Goal: Task Accomplishment & Management: Complete application form

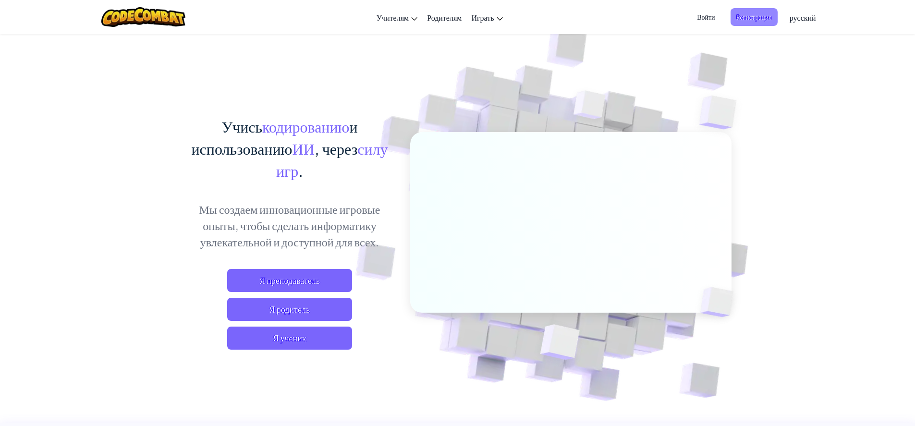
click at [743, 18] on span "Регистрация" at bounding box center [753, 17] width 47 height 18
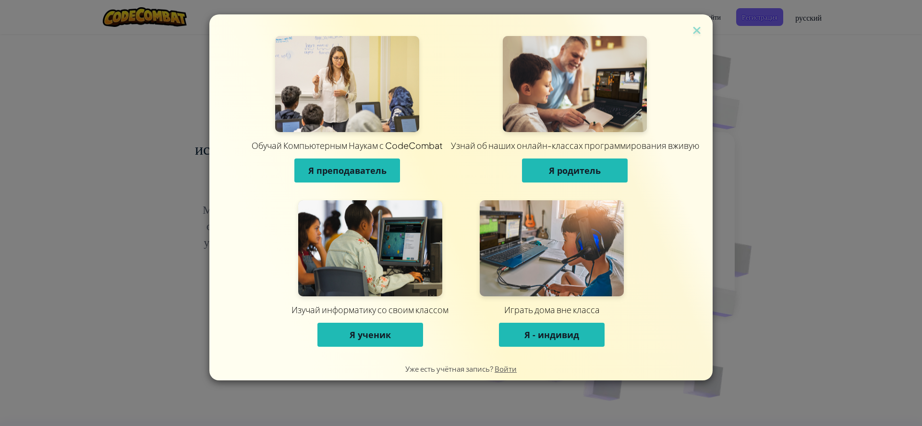
click at [367, 340] on button "Я ученик" at bounding box center [370, 335] width 106 height 24
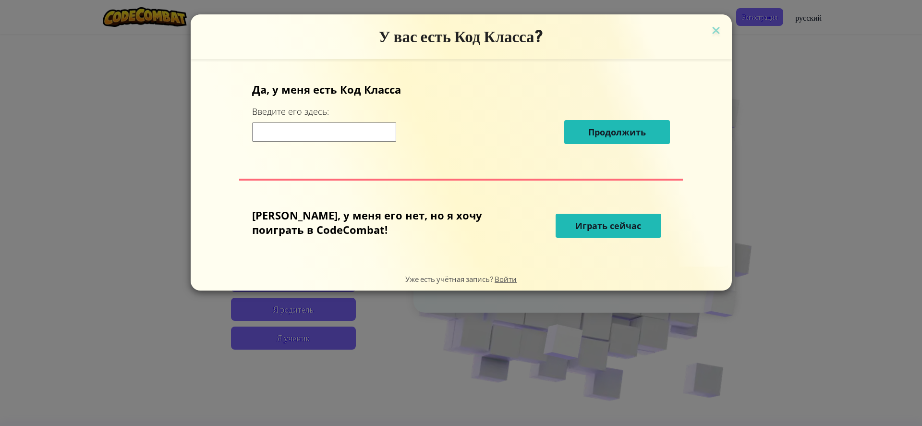
click at [351, 132] on input at bounding box center [324, 131] width 144 height 19
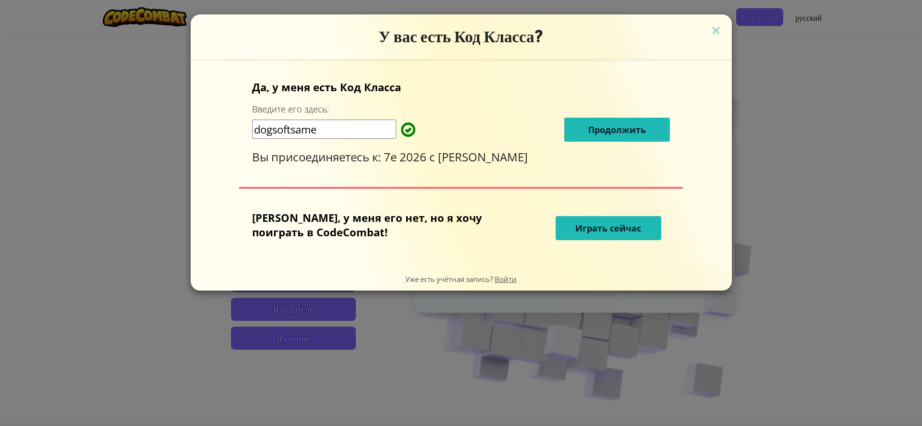
type input "dogsoftsame"
click at [602, 130] on span "Продолжить" at bounding box center [617, 130] width 58 height 12
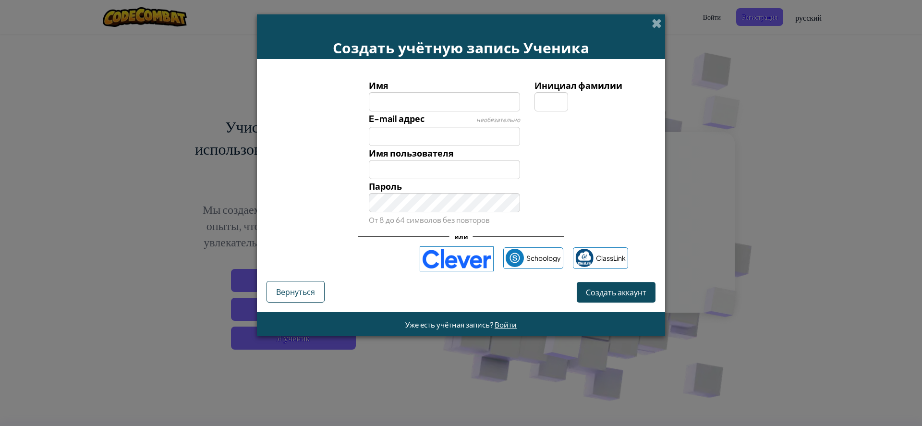
click at [477, 102] on input "Имя" at bounding box center [445, 101] width 152 height 19
type input "lyagushka12"
type input "Lyagushka12"
click at [455, 137] on input "E-mail адрес" at bounding box center [445, 136] width 152 height 19
type input "lyagushka126@yandex.ru"
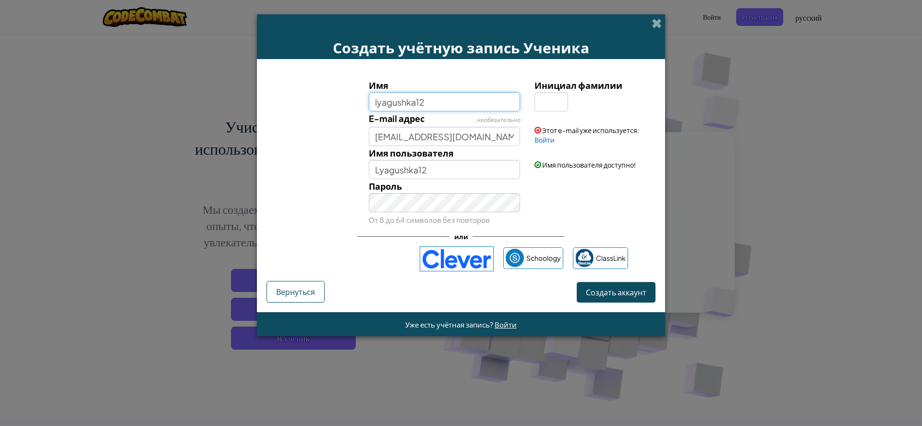
click at [491, 97] on input "lyagushka12" at bounding box center [445, 101] width 152 height 19
type input "l"
type input "в"
type input "Валерий"
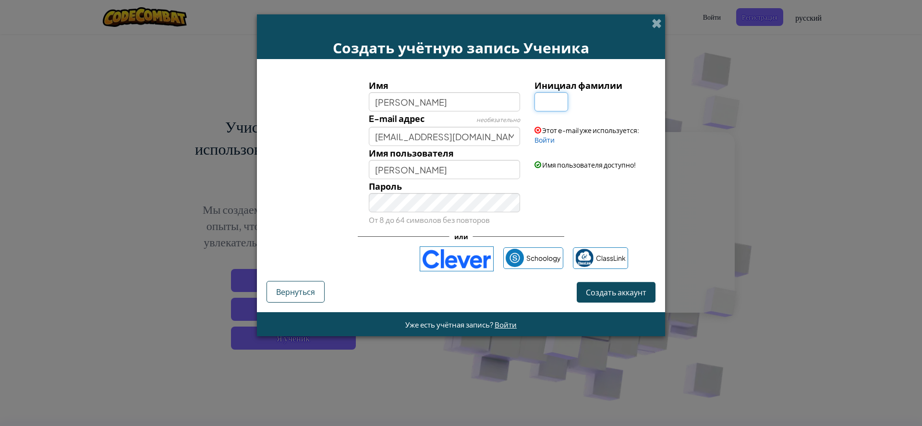
click at [540, 107] on input "Инициал фамилии" at bounding box center [551, 101] width 34 height 19
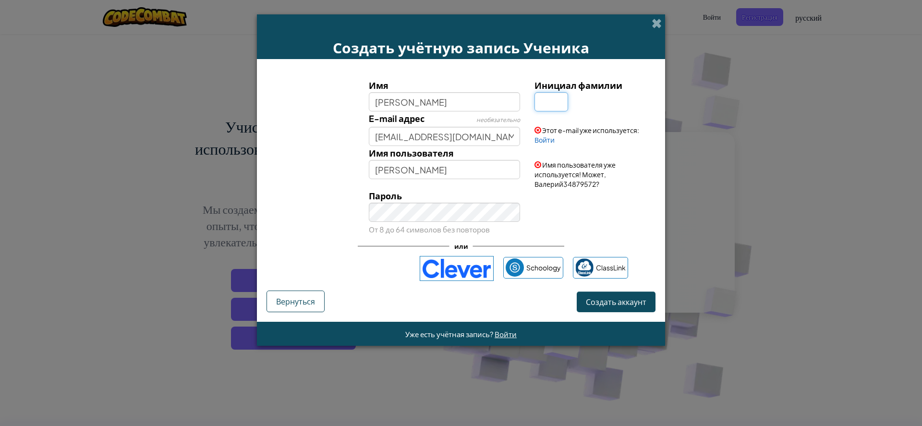
type input "ь"
type input "m"
type input "ВалерийM"
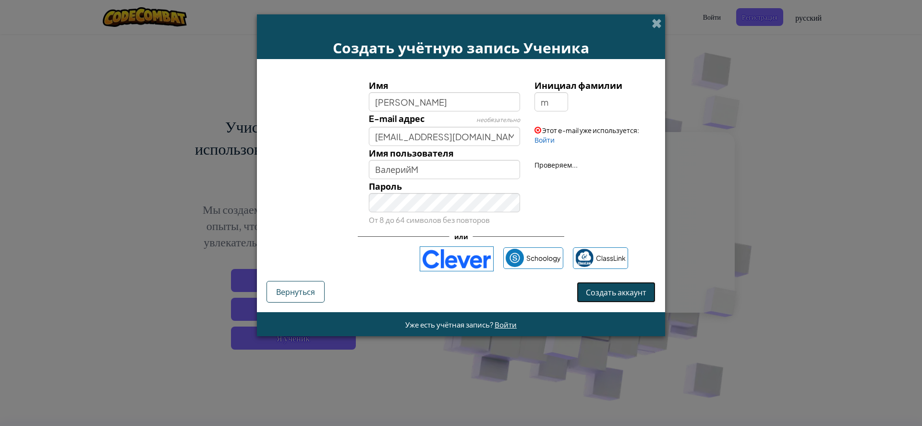
click at [606, 306] on form "Имя Валерий Инициал фамилии m E-mail адрес необязательно lyagushka126@yandex.ru…" at bounding box center [461, 185] width 408 height 253
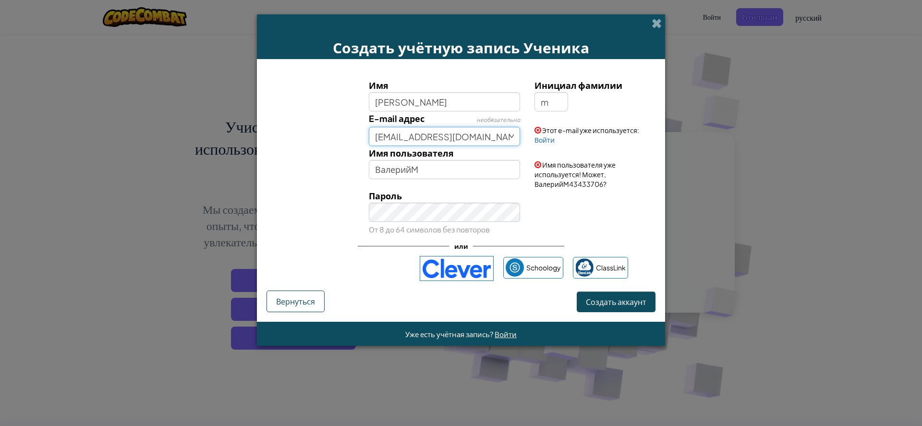
click at [495, 140] on input "lyagushka126@yandex.ru" at bounding box center [445, 136] width 152 height 19
type input "l"
type input "м"
type input "valeraloh2012@gmail.com"
click at [586, 300] on span "Создать аккаунт" at bounding box center [616, 302] width 60 height 10
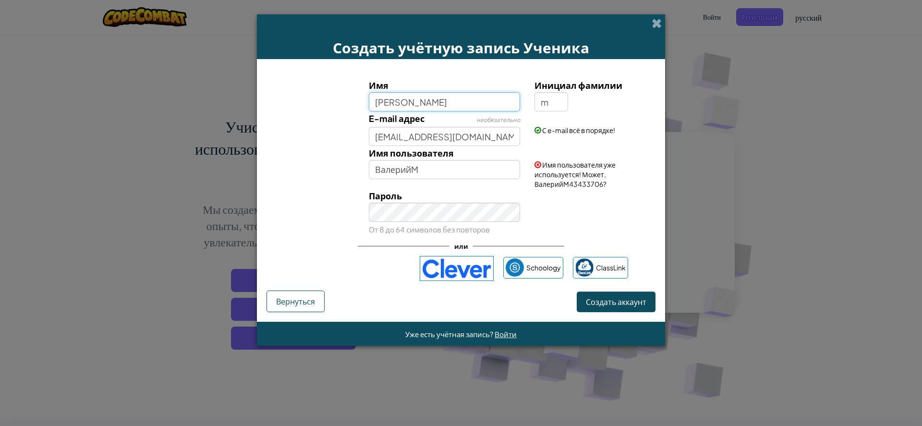
click at [437, 96] on input "Валерий" at bounding box center [445, 101] width 152 height 19
click at [470, 101] on input "Валерий" at bounding box center [445, 101] width 152 height 19
type input "Валерий126"
type input "Валерий126M"
click at [621, 303] on form "Имя Валерий126 Инициал фамилии m E-mail адрес необязательно valeraloh2012@gmail…" at bounding box center [461, 190] width 408 height 263
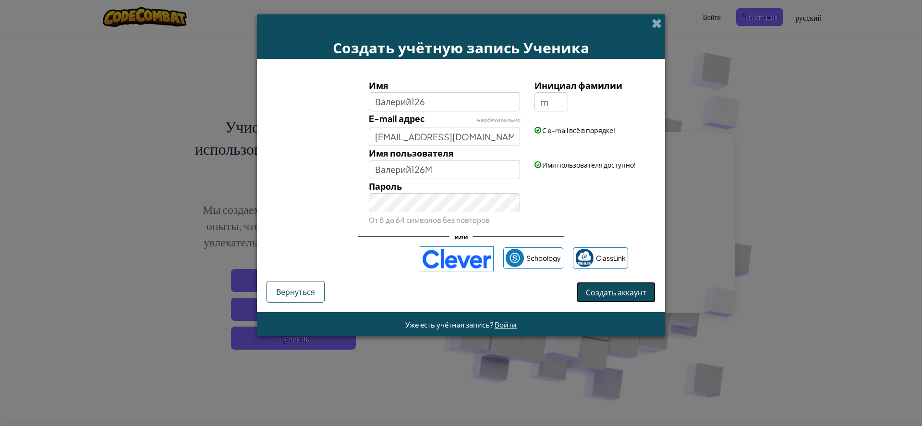
click at [631, 293] on button "Создать аккаунт" at bounding box center [616, 292] width 79 height 21
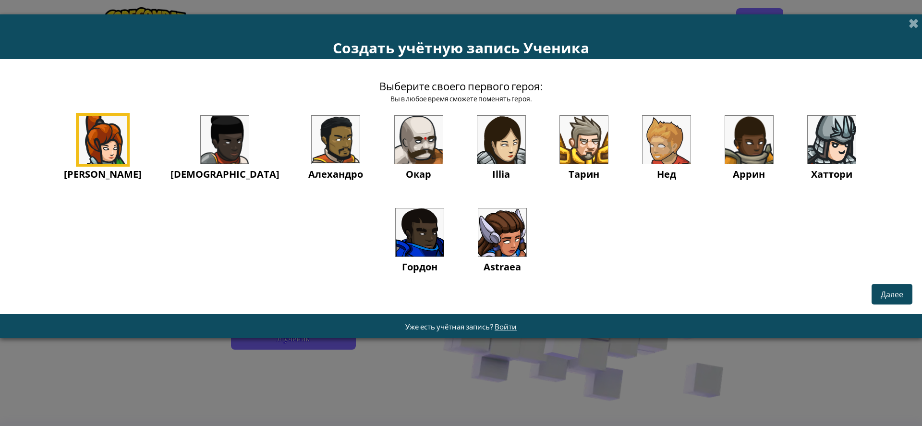
click at [808, 144] on img at bounding box center [832, 140] width 48 height 48
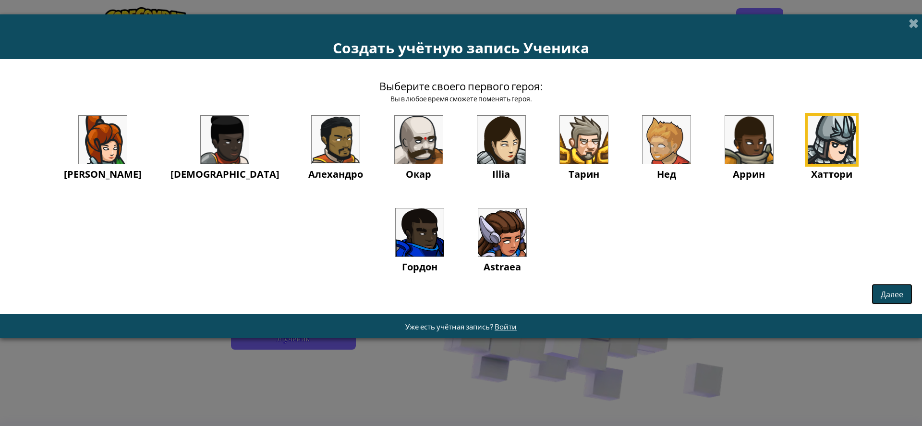
click at [889, 289] on button "Далее" at bounding box center [891, 294] width 41 height 21
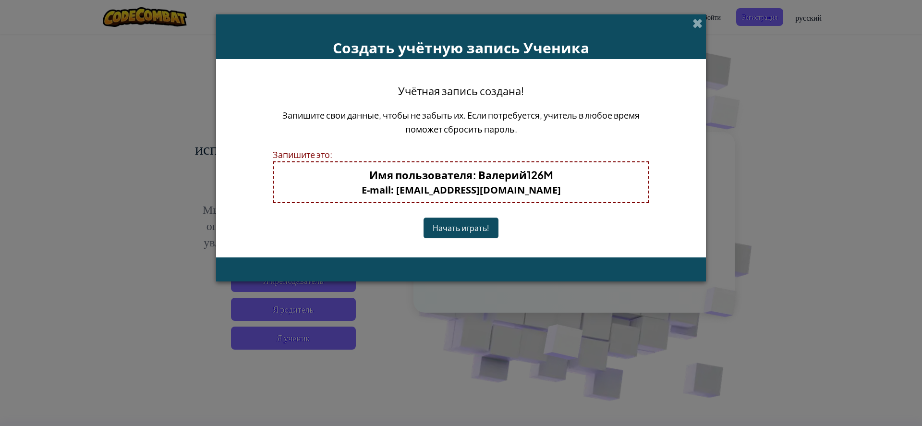
click at [470, 229] on button "Начать играть!" at bounding box center [460, 228] width 75 height 21
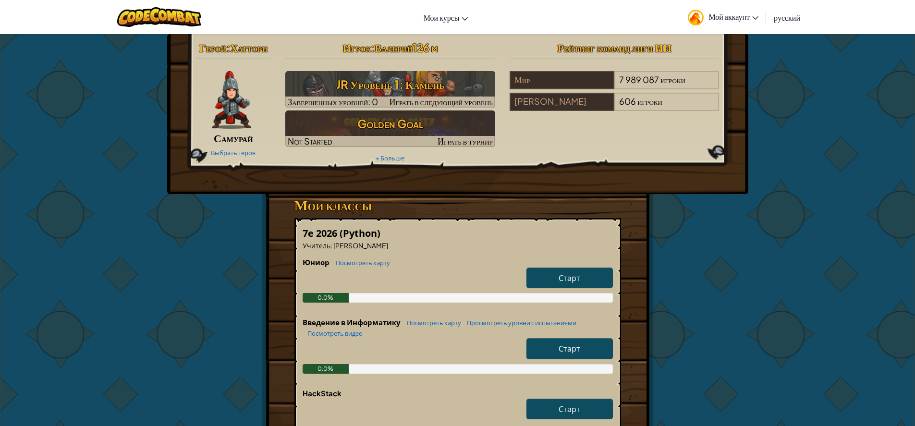
click at [559, 279] on span "Старт" at bounding box center [569, 278] width 22 height 10
select select "ru"
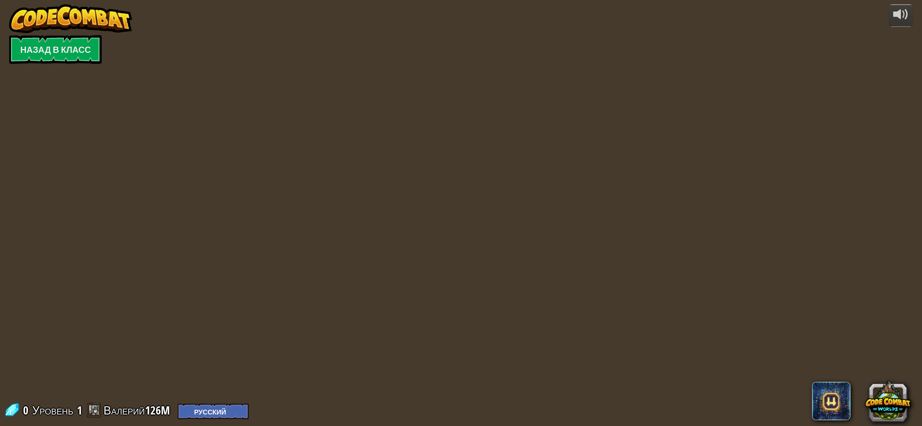
select select "ru"
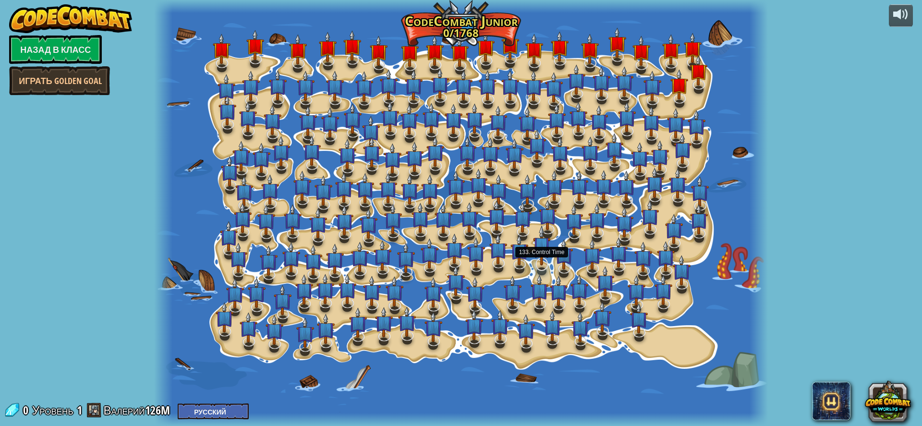
select select "ru"
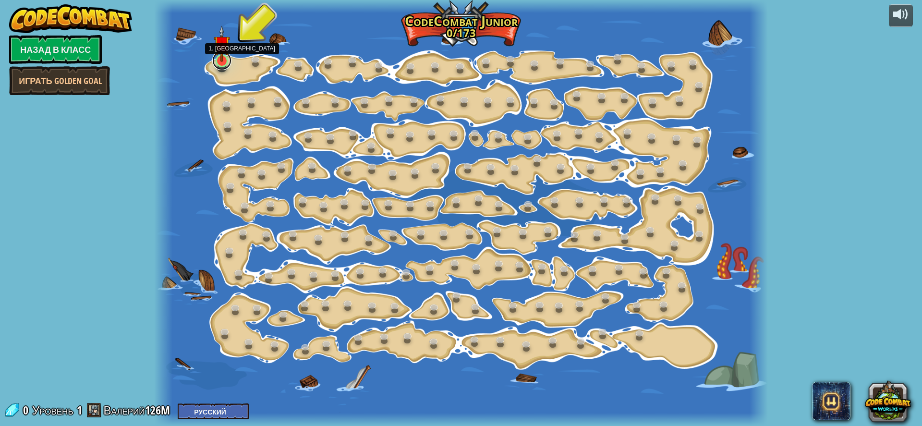
click at [222, 63] on link at bounding box center [221, 60] width 19 height 19
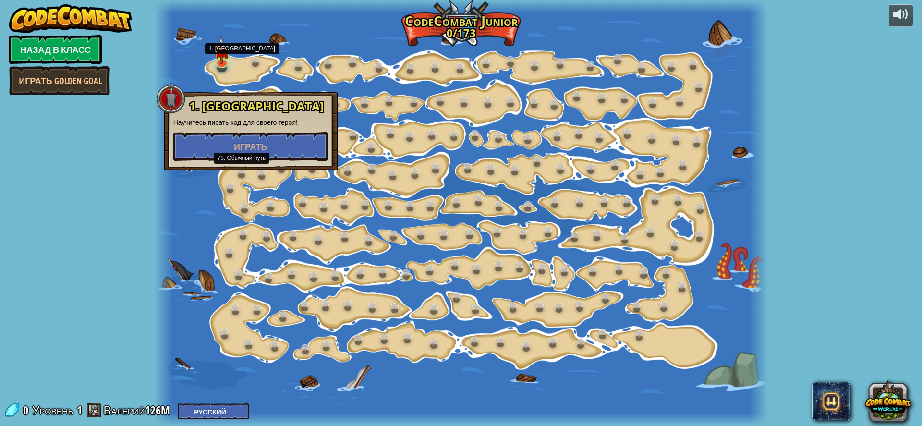
click at [244, 162] on div "1. Камень Научитесь писать код для своего героя! Играть" at bounding box center [251, 131] width 174 height 79
click at [251, 148] on span "Играть" at bounding box center [251, 147] width 34 height 12
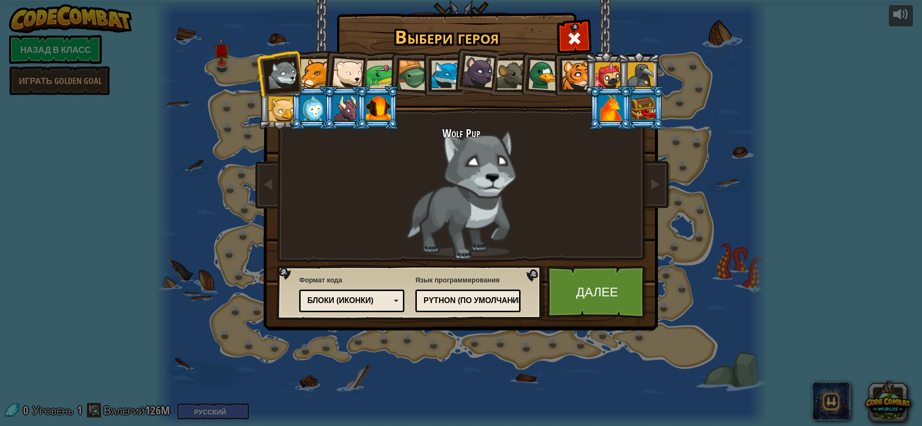
click at [321, 83] on div at bounding box center [315, 73] width 29 height 29
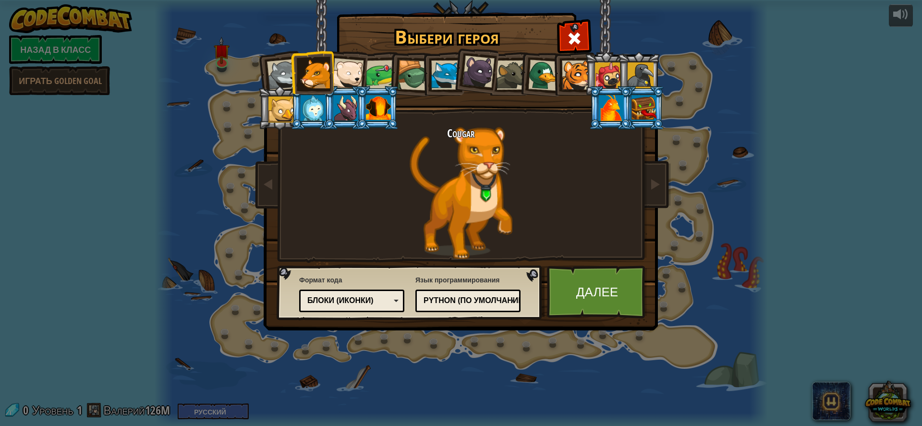
click at [348, 76] on div at bounding box center [348, 74] width 32 height 32
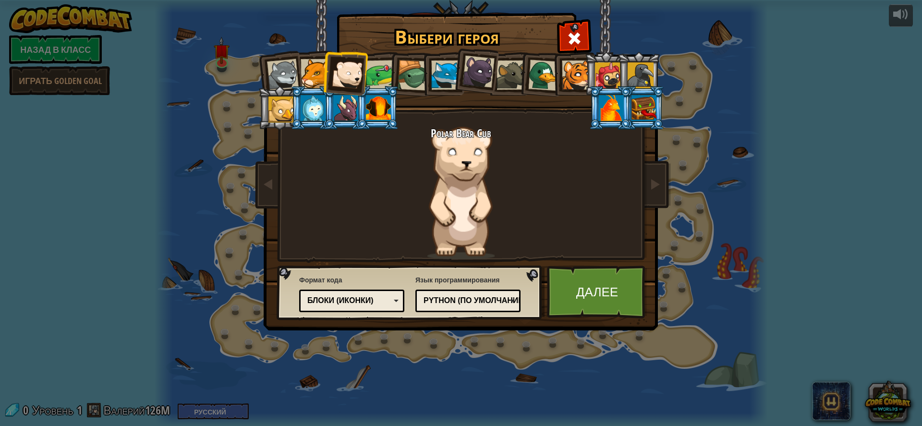
click at [320, 76] on div at bounding box center [315, 73] width 29 height 29
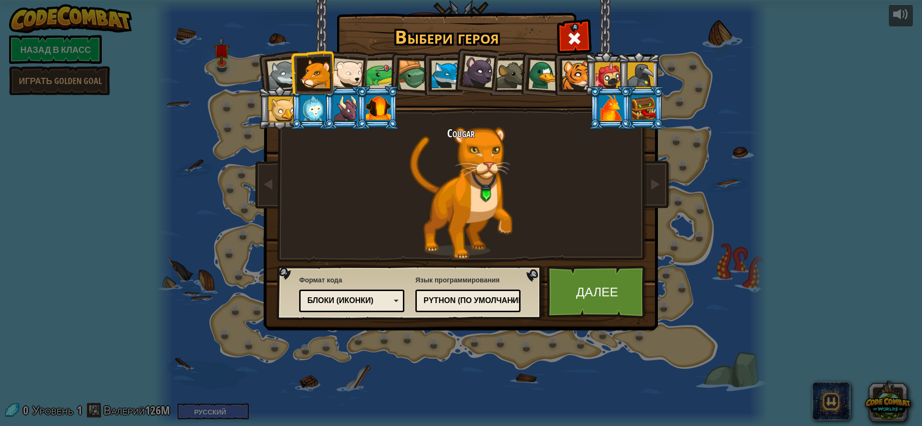
click at [424, 79] on li at bounding box center [442, 74] width 43 height 44
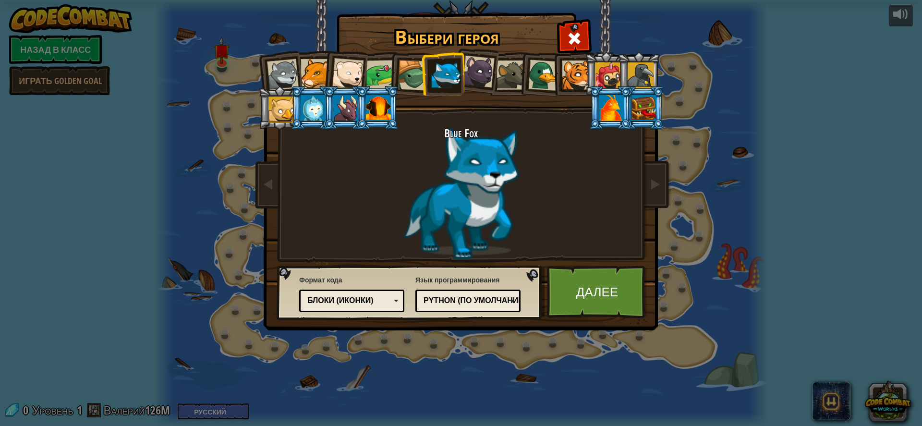
click at [420, 79] on div at bounding box center [413, 75] width 31 height 31
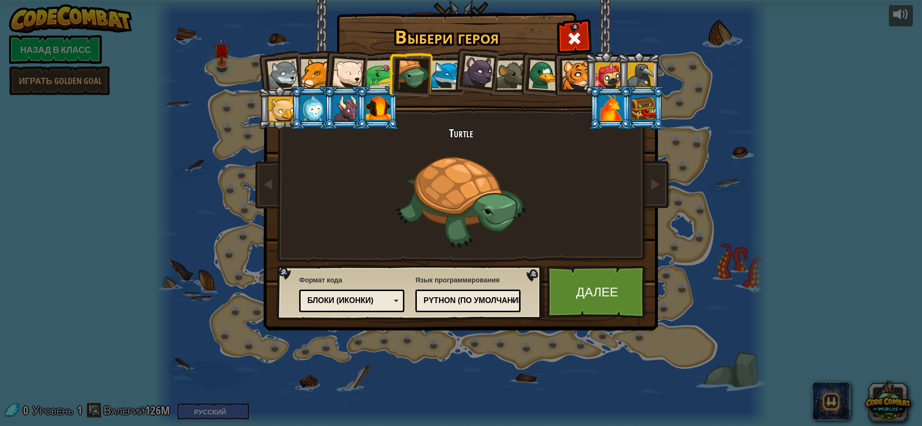
click at [377, 78] on div at bounding box center [381, 75] width 30 height 30
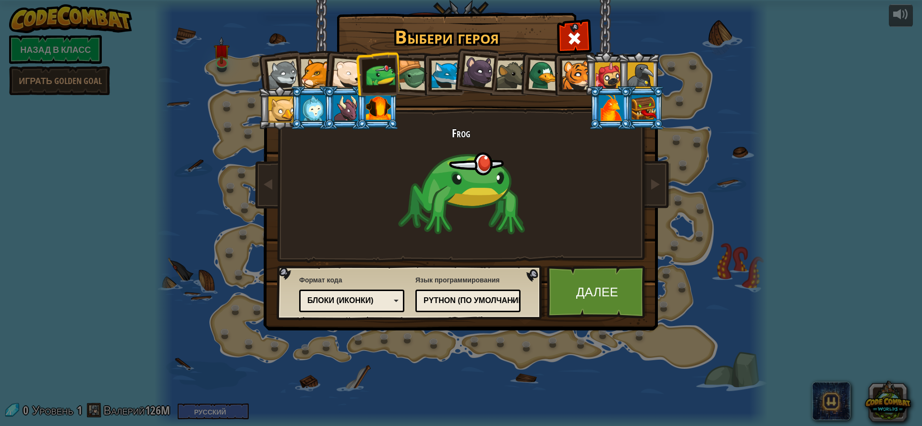
click at [493, 306] on div "Python (По умолчанию)" at bounding box center [464, 300] width 83 height 11
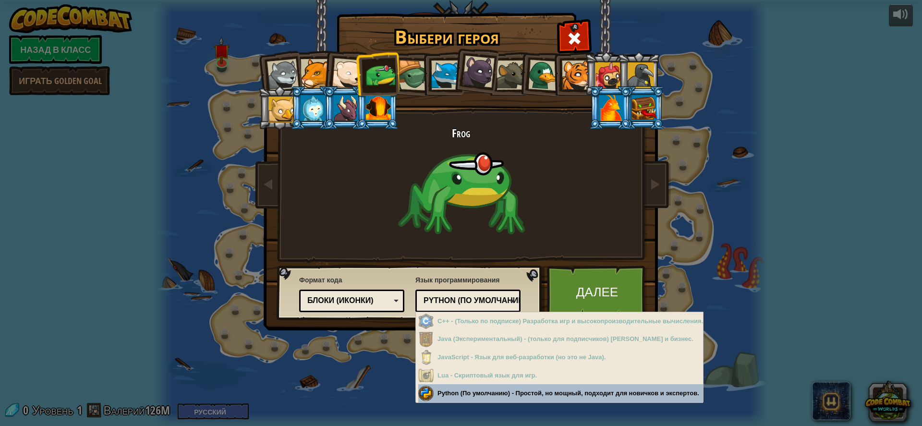
click at [499, 306] on div "Python (По умолчанию)" at bounding box center [464, 300] width 83 height 11
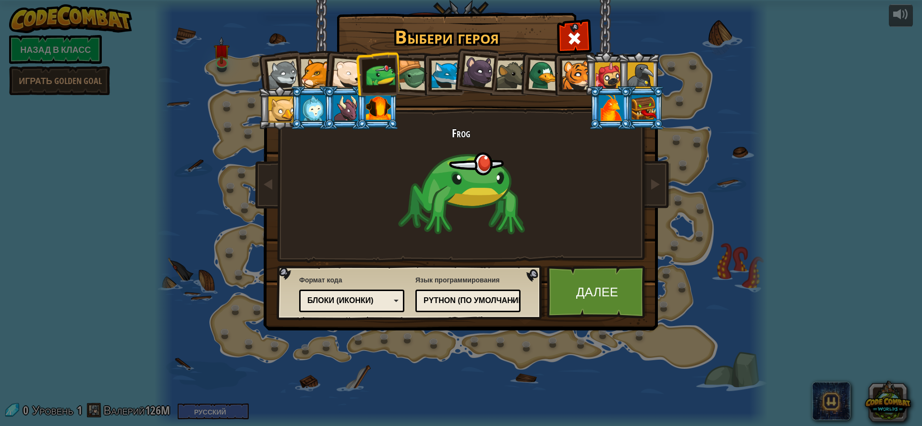
click at [281, 115] on div at bounding box center [281, 110] width 26 height 26
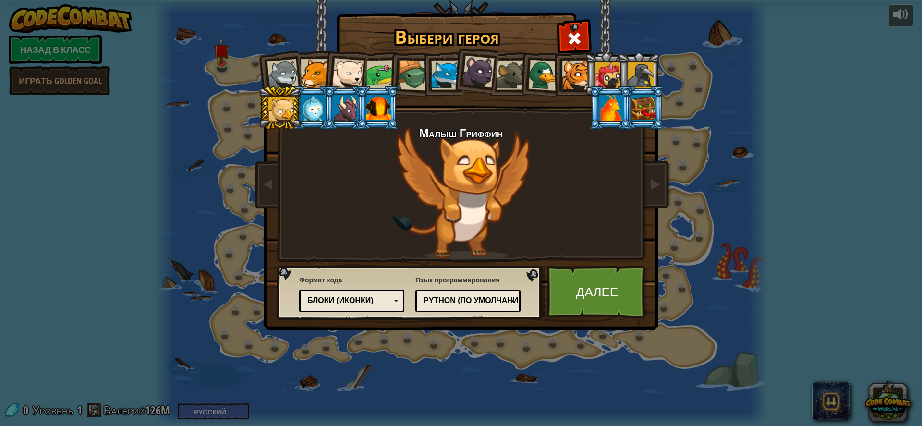
click at [604, 70] on div at bounding box center [608, 75] width 26 height 26
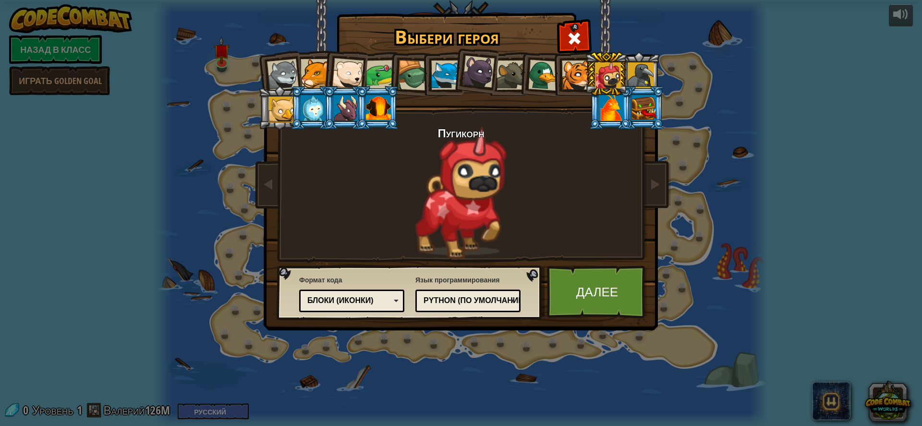
click at [607, 120] on div at bounding box center [611, 108] width 25 height 26
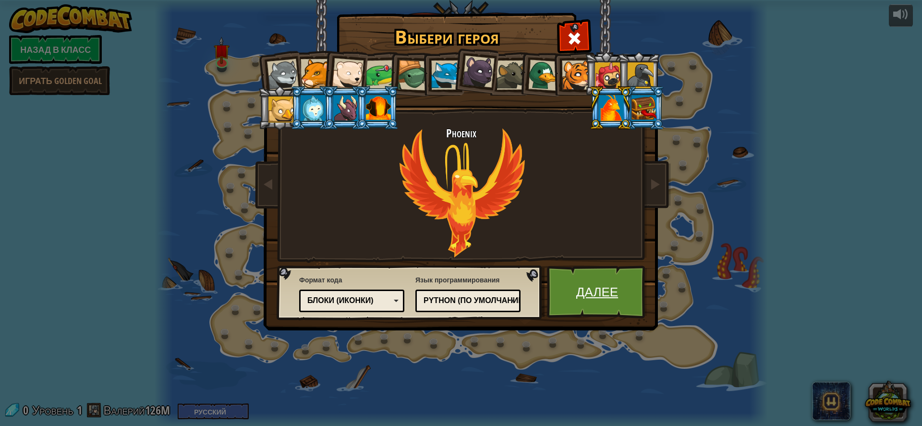
click at [599, 283] on link "Далее" at bounding box center [597, 292] width 100 height 53
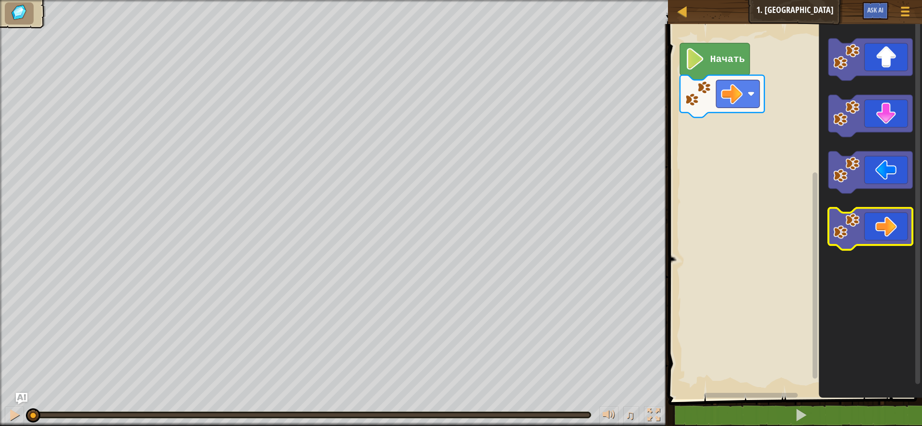
click at [899, 227] on icon "Рабочая область Blockly" at bounding box center [870, 229] width 85 height 42
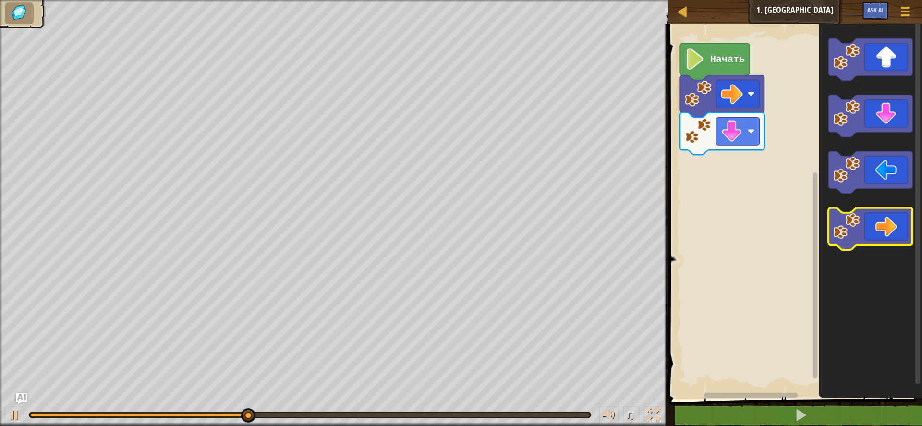
click at [887, 227] on icon "Рабочая область Blockly" at bounding box center [870, 229] width 85 height 42
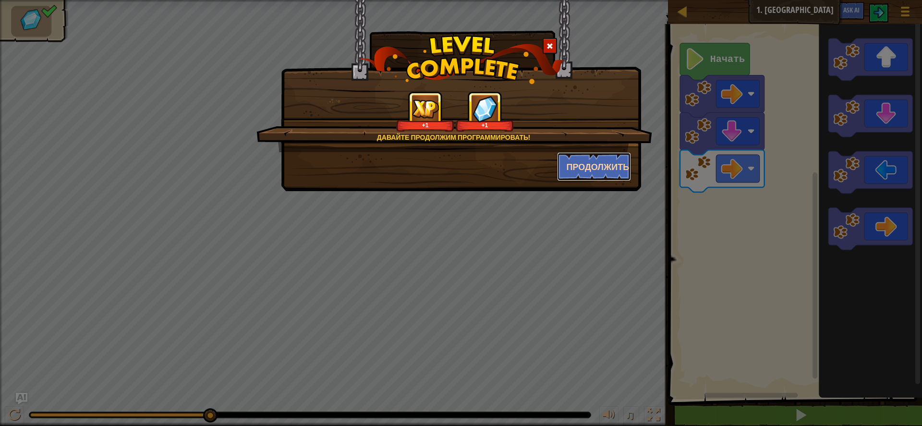
click at [575, 162] on button "Продолжить" at bounding box center [594, 166] width 74 height 29
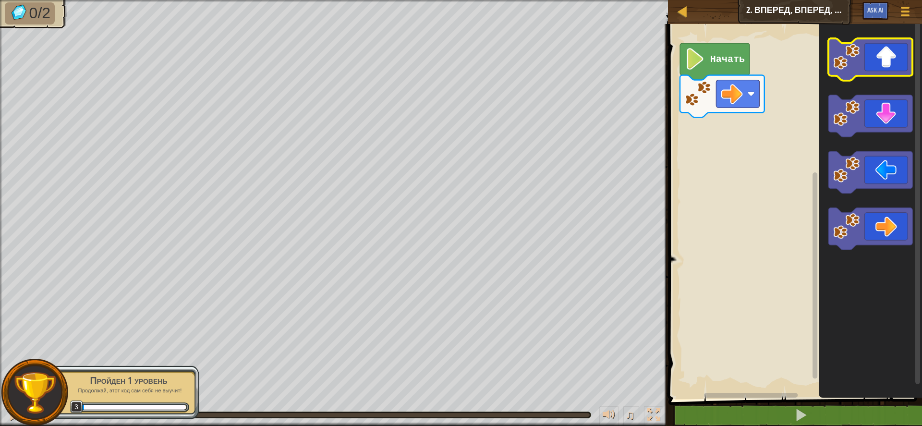
click at [890, 70] on icon "Рабочая область Blockly" at bounding box center [870, 59] width 85 height 42
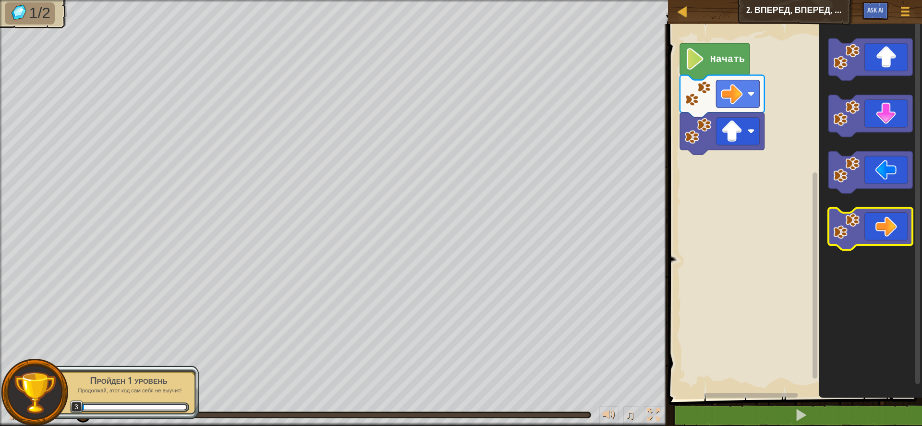
click at [894, 225] on icon "Рабочая область Blockly" at bounding box center [870, 229] width 85 height 42
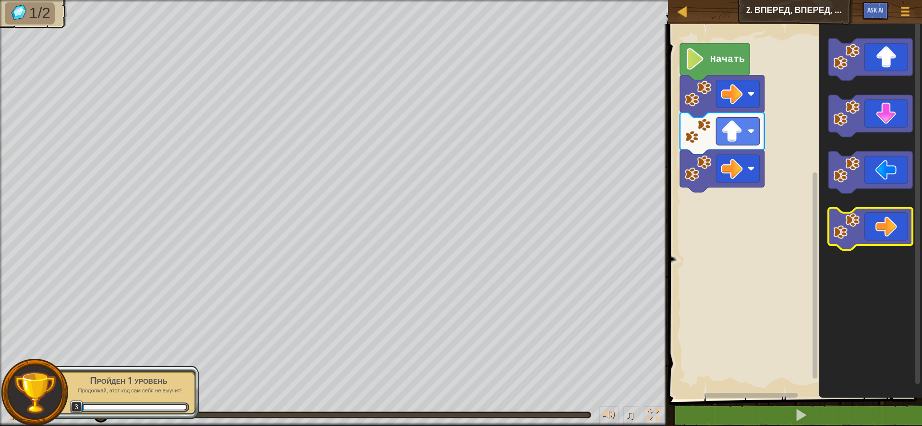
click at [894, 225] on icon "Рабочая область Blockly" at bounding box center [870, 229] width 85 height 42
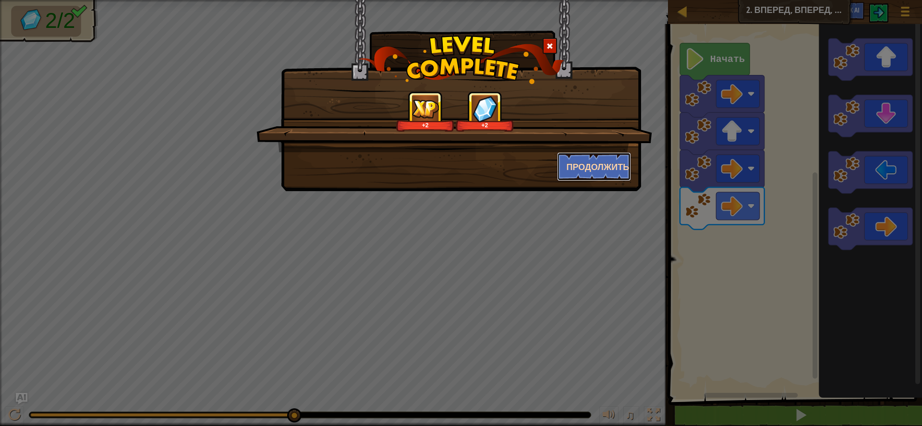
click at [592, 172] on button "Продолжить" at bounding box center [594, 166] width 74 height 29
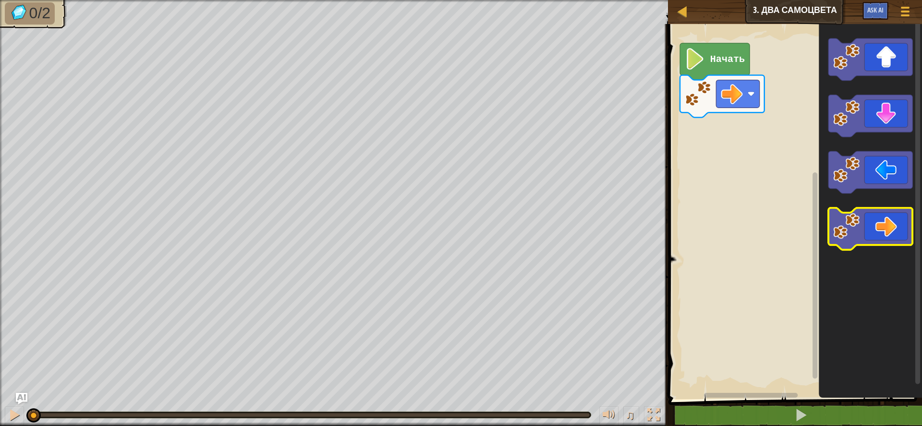
click at [882, 233] on icon "Рабочая область Blockly" at bounding box center [870, 229] width 85 height 42
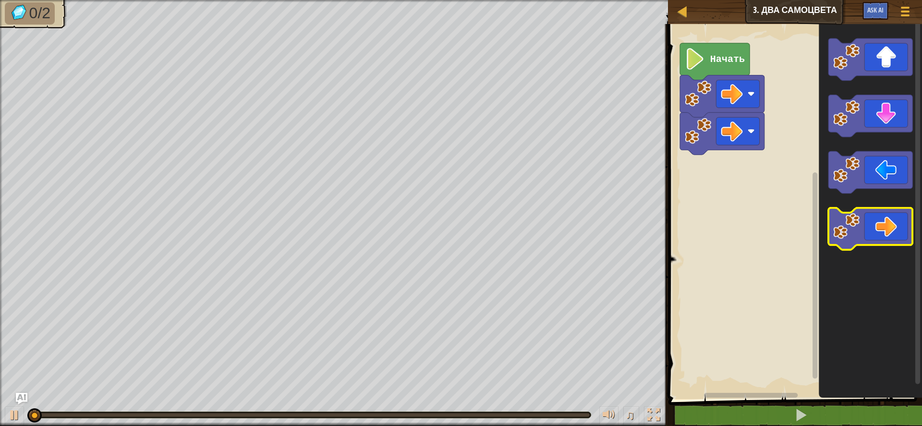
click at [881, 233] on icon "Рабочая область Blockly" at bounding box center [870, 229] width 85 height 42
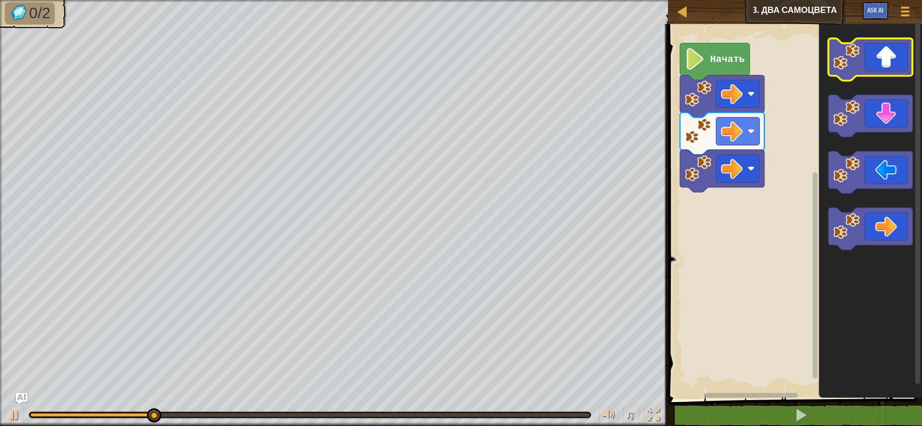
click at [891, 60] on icon "Рабочая область Blockly" at bounding box center [870, 59] width 85 height 42
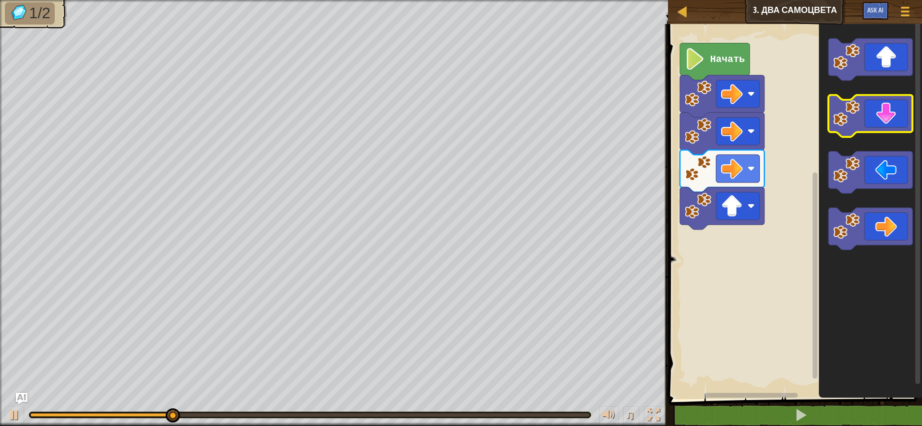
click at [892, 119] on icon "Рабочая область Blockly" at bounding box center [870, 116] width 85 height 42
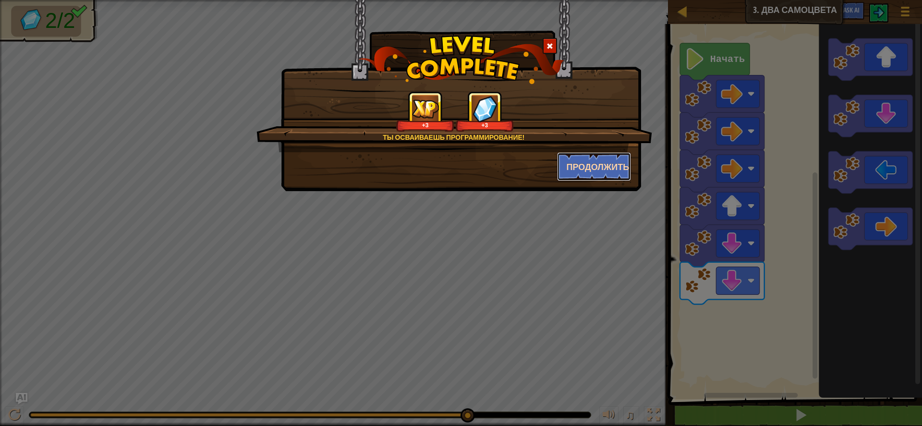
click at [581, 156] on button "Продолжить" at bounding box center [594, 166] width 74 height 29
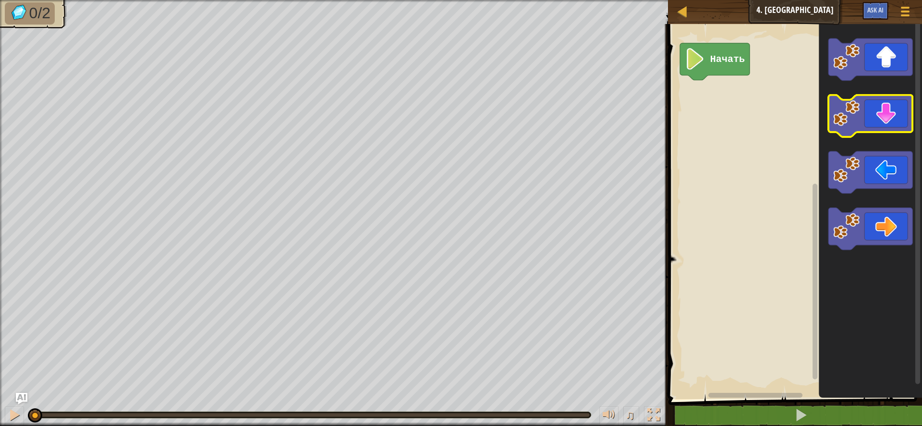
click at [885, 118] on icon "Рабочая область Blockly" at bounding box center [870, 116] width 85 height 42
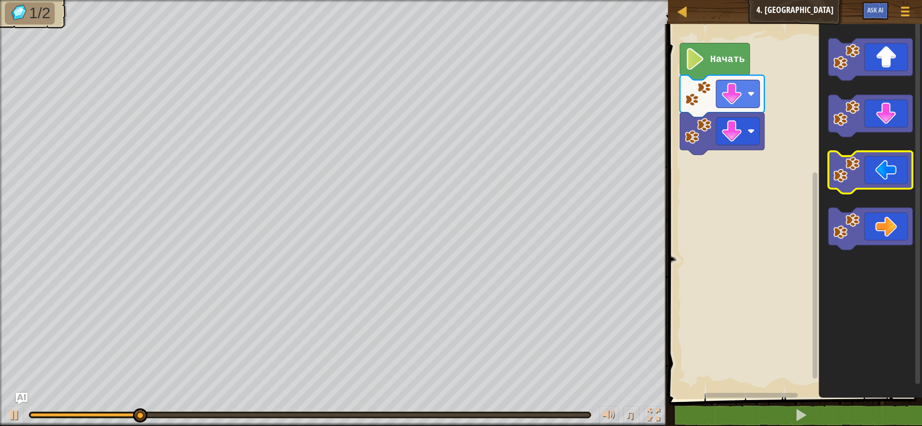
click at [889, 180] on icon "Рабочая область Blockly" at bounding box center [870, 173] width 85 height 42
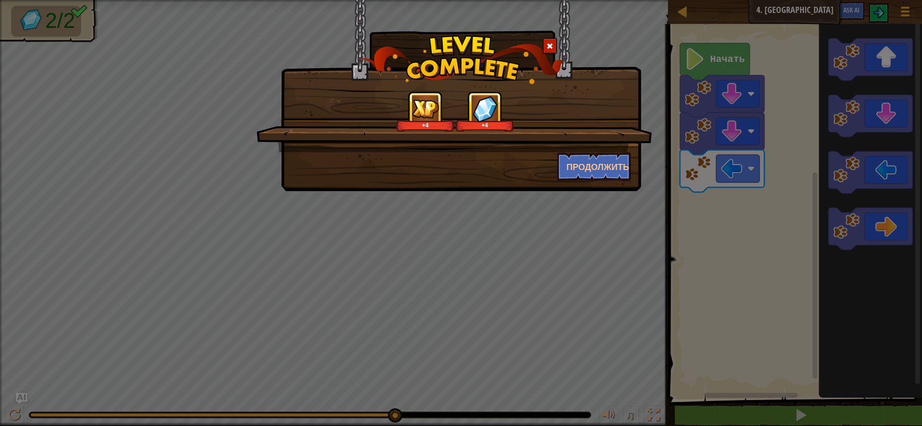
click at [601, 189] on div "+4 +4 Продолжить" at bounding box center [461, 95] width 360 height 191
click at [608, 176] on button "Продолжить" at bounding box center [594, 166] width 74 height 29
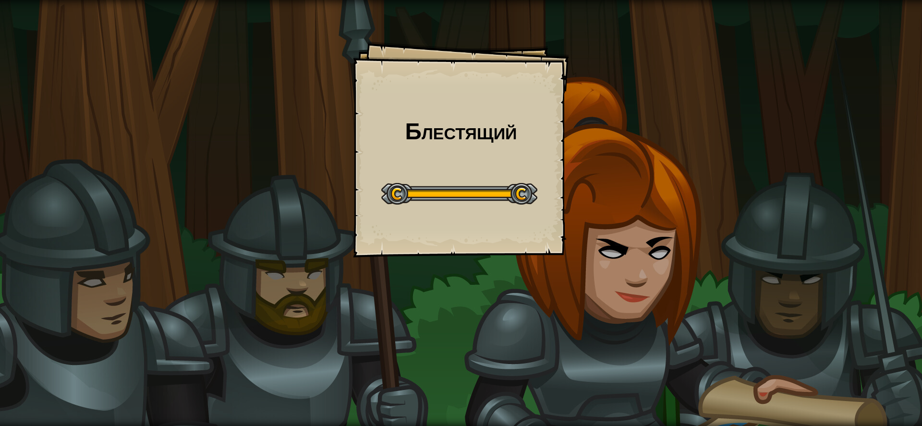
click at [630, 142] on div "Блестящий Goals Start Level Ошибка загрузки с сервера Чтобы пройти этот уровень…" at bounding box center [461, 213] width 922 height 426
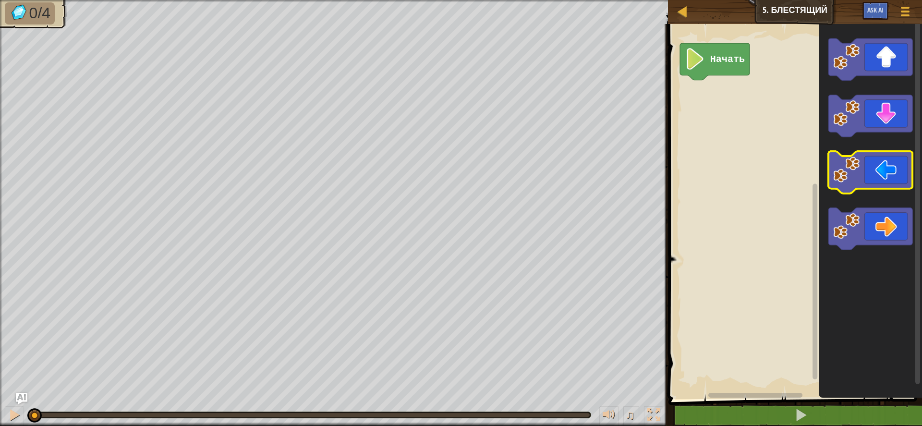
click at [875, 182] on icon "Рабочая область Blockly" at bounding box center [870, 173] width 85 height 42
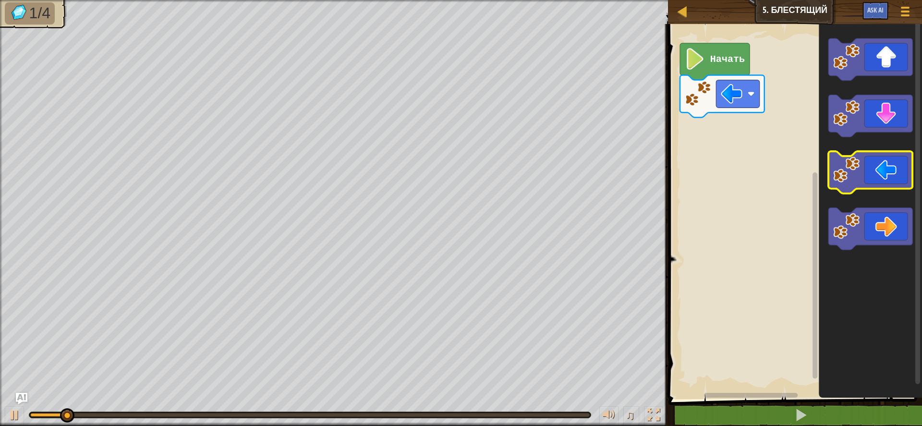
click at [875, 182] on icon "Рабочая область Blockly" at bounding box center [870, 173] width 85 height 42
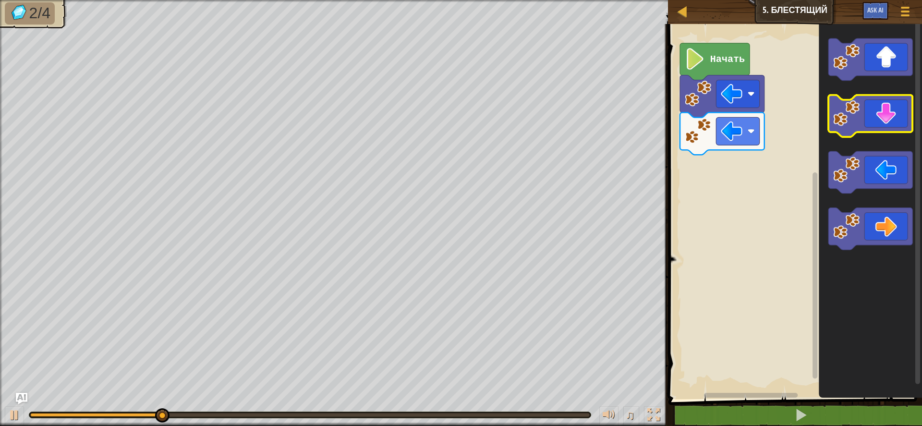
click at [887, 121] on icon "Рабочая область Blockly" at bounding box center [870, 116] width 85 height 42
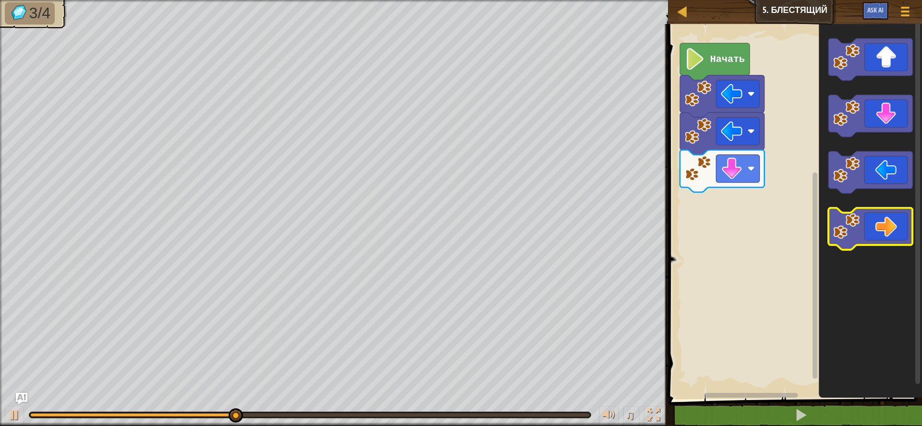
click at [890, 236] on icon "Рабочая область Blockly" at bounding box center [870, 229] width 85 height 42
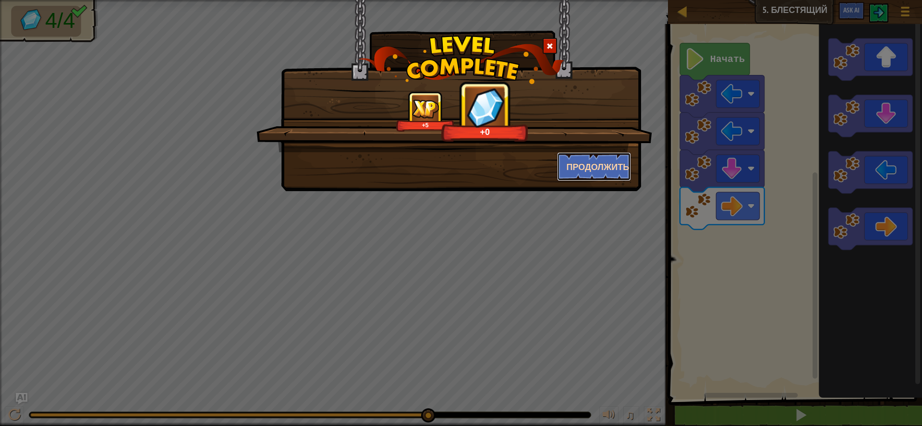
click at [575, 168] on button "Продолжить" at bounding box center [594, 166] width 74 height 29
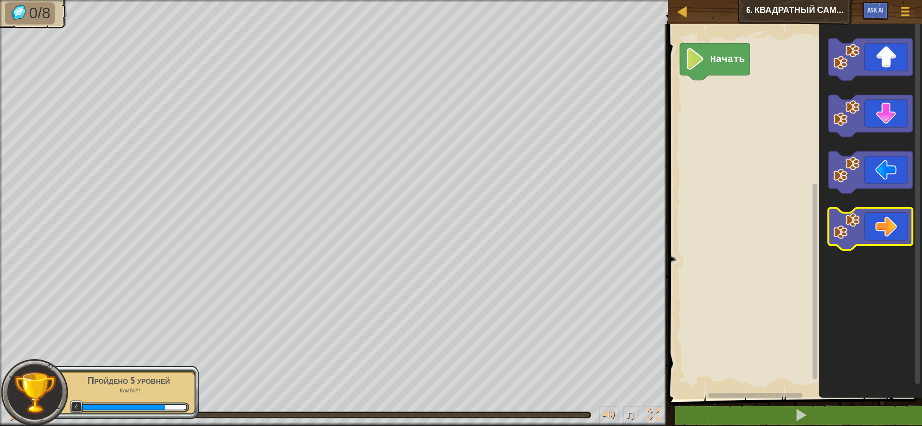
click at [902, 228] on icon "Рабочая область Blockly" at bounding box center [870, 229] width 85 height 42
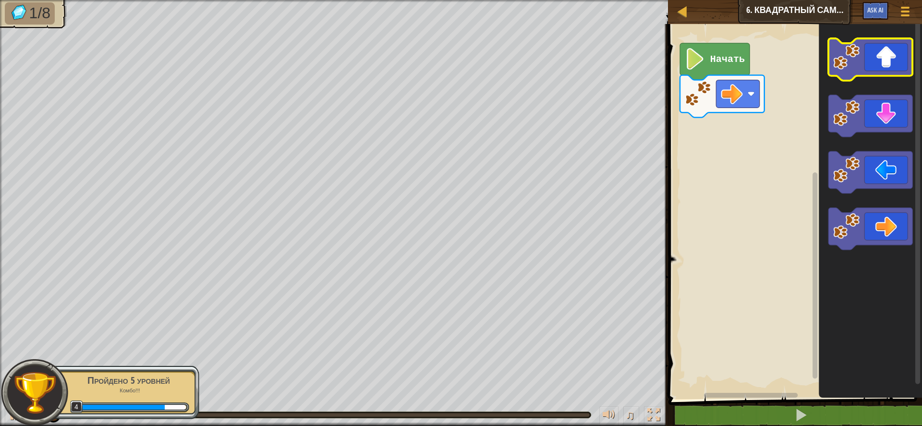
click at [902, 64] on icon "Рабочая область Blockly" at bounding box center [870, 59] width 85 height 42
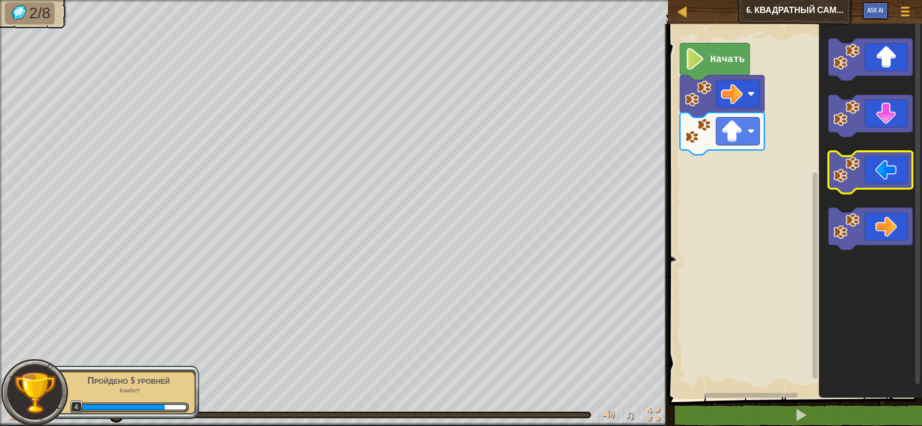
click at [890, 169] on icon "Рабочая область Blockly" at bounding box center [870, 173] width 85 height 42
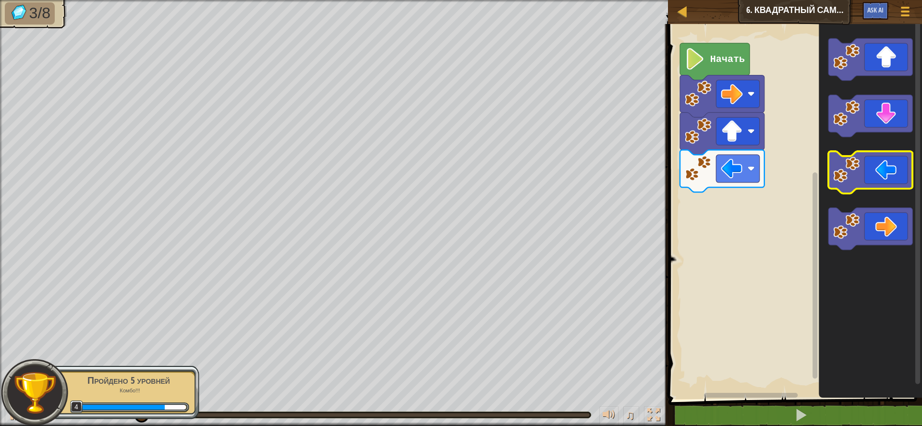
click at [888, 169] on icon "Рабочая область Blockly" at bounding box center [870, 173] width 85 height 42
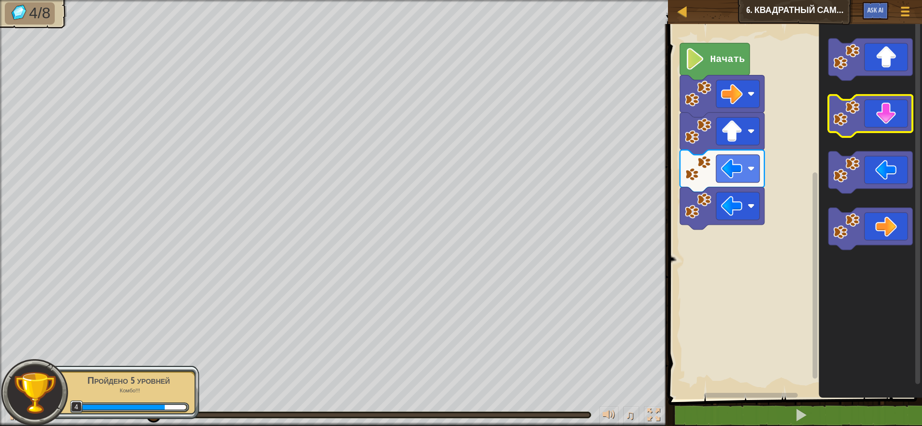
click at [890, 117] on icon "Рабочая область Blockly" at bounding box center [870, 116] width 85 height 42
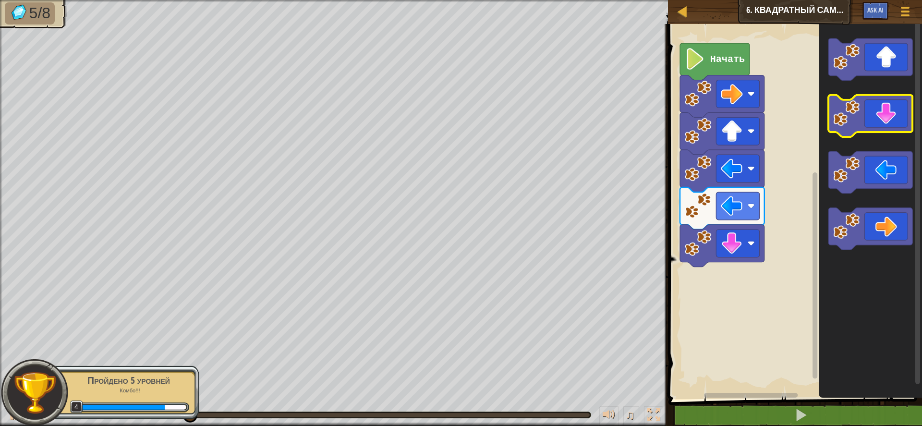
click at [890, 117] on icon "Рабочая область Blockly" at bounding box center [870, 116] width 85 height 42
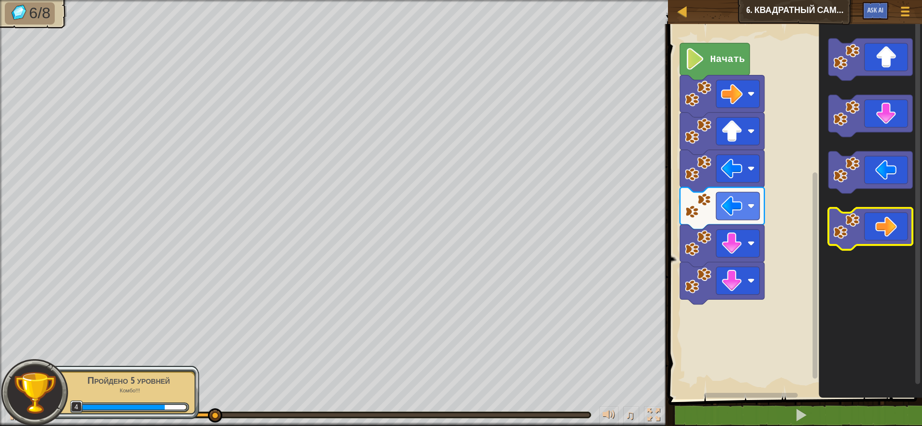
click at [899, 232] on icon "Рабочая область Blockly" at bounding box center [870, 229] width 85 height 42
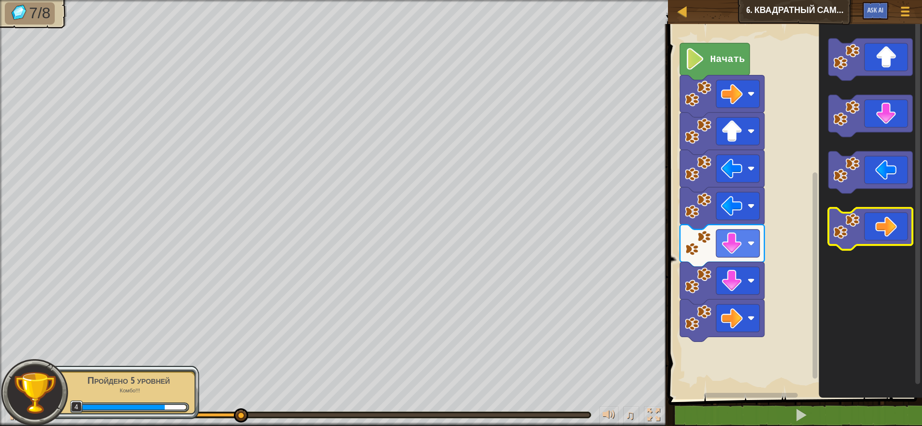
click at [899, 232] on icon "Рабочая область Blockly" at bounding box center [870, 229] width 85 height 42
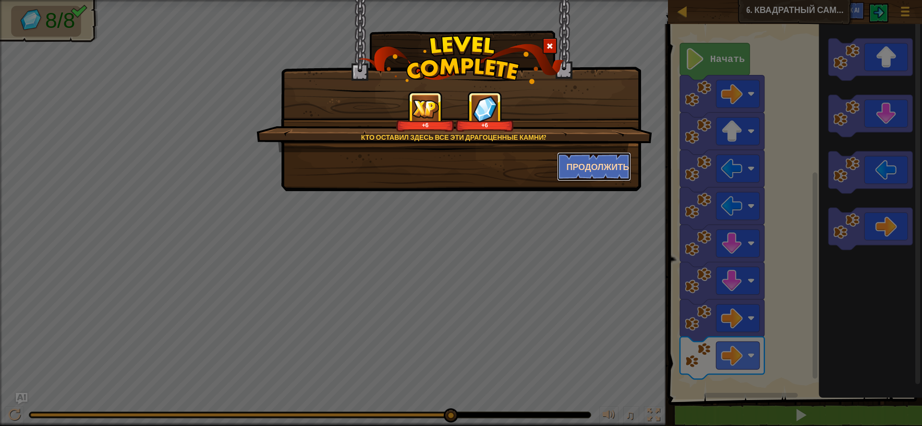
click at [629, 165] on button "Продолжить" at bounding box center [594, 166] width 74 height 29
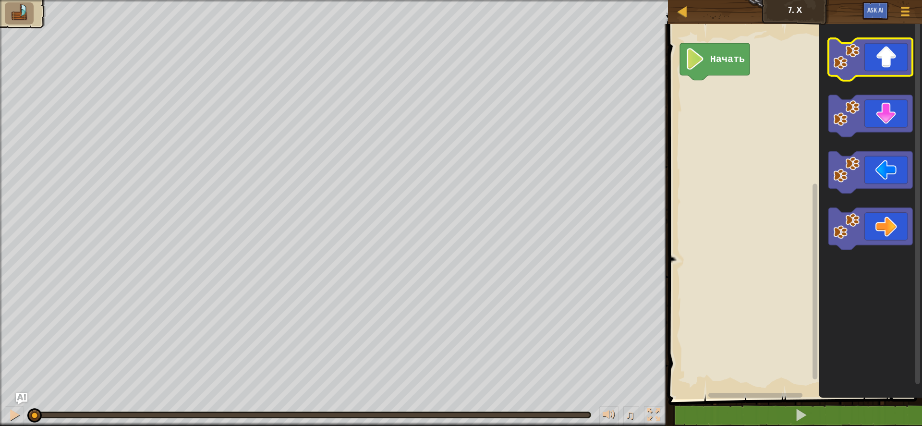
click at [898, 48] on icon "Рабочая область Blockly" at bounding box center [870, 59] width 85 height 42
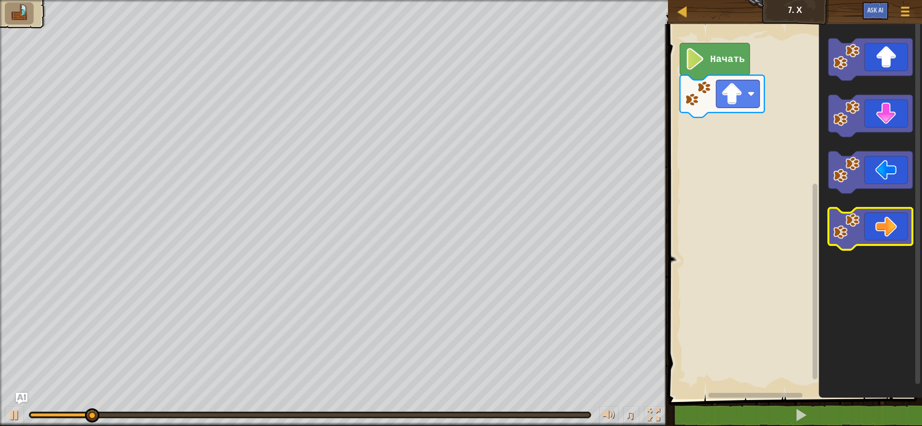
click at [893, 222] on icon "Рабочая область Blockly" at bounding box center [870, 229] width 85 height 42
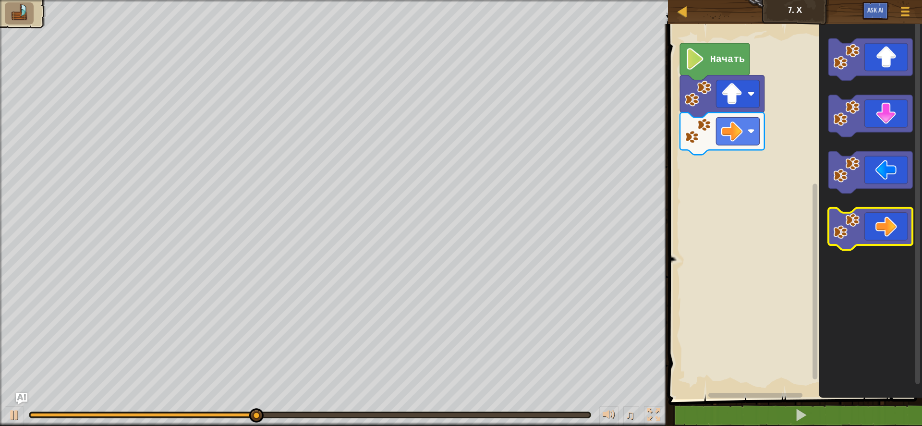
click at [879, 231] on icon "Рабочая область Blockly" at bounding box center [870, 229] width 85 height 42
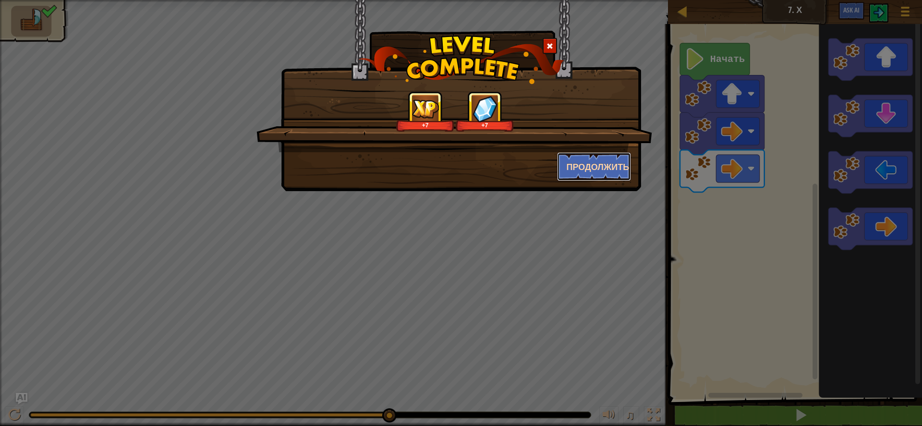
click at [620, 169] on button "Продолжить" at bounding box center [594, 166] width 74 height 29
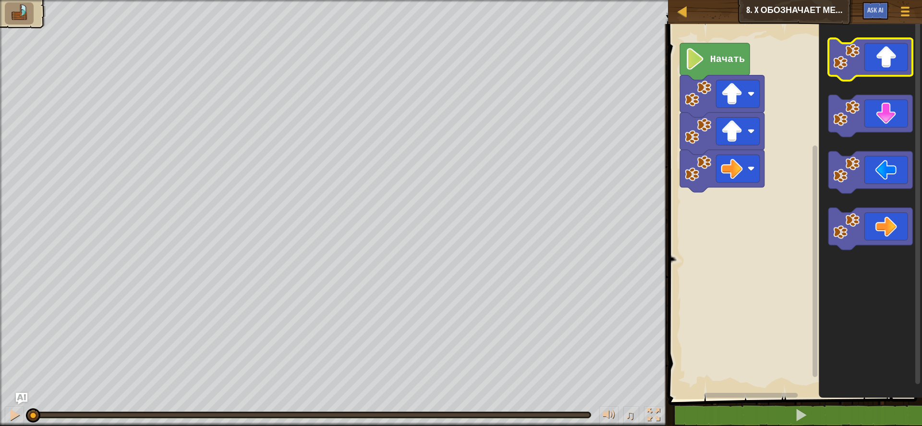
click at [879, 66] on icon "Рабочая область Blockly" at bounding box center [870, 59] width 85 height 42
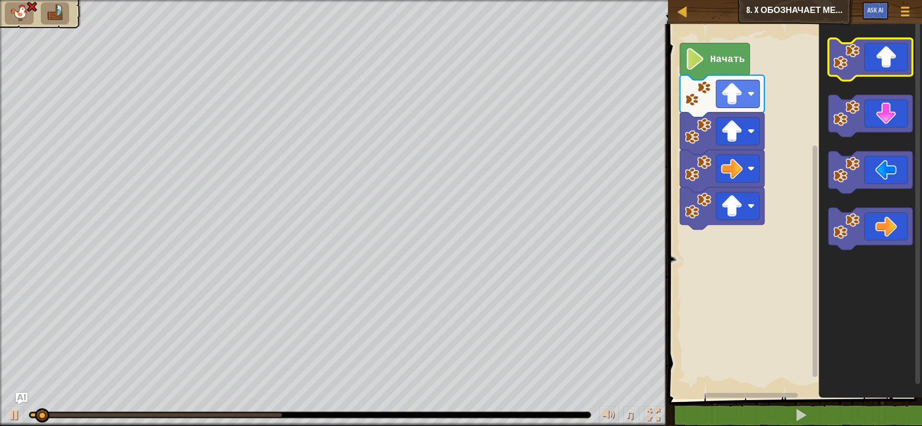
click at [879, 66] on icon "Рабочая область Blockly" at bounding box center [870, 59] width 85 height 42
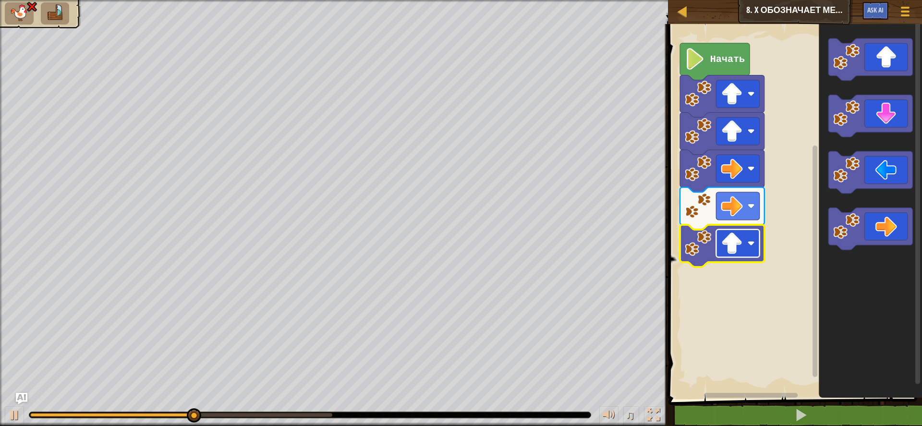
click at [734, 249] on image "Рабочая область Blockly" at bounding box center [732, 243] width 22 height 22
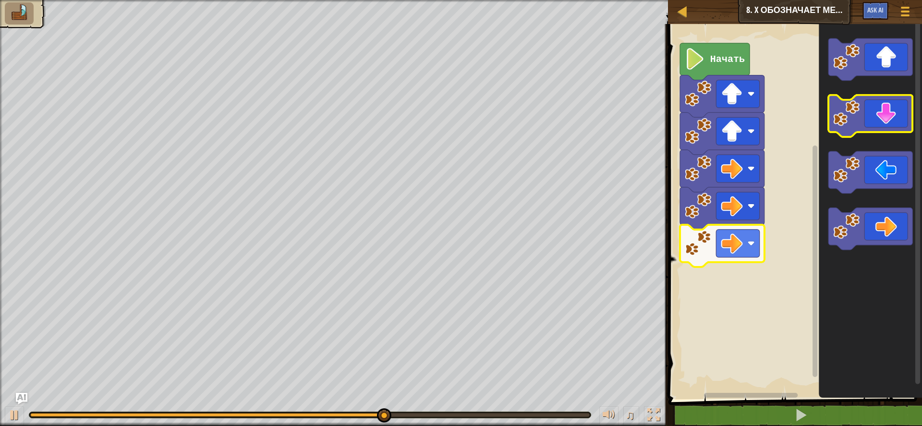
click at [879, 121] on icon "Рабочая область Blockly" at bounding box center [870, 116] width 85 height 42
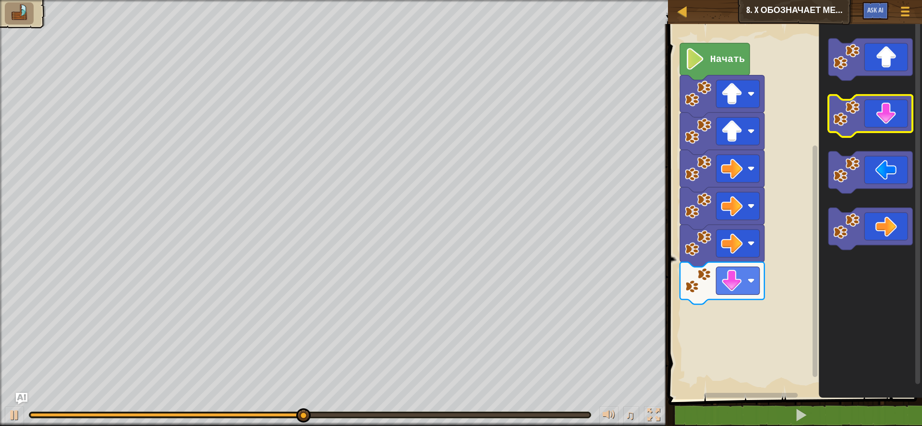
click at [879, 121] on icon "Рабочая область Blockly" at bounding box center [870, 116] width 85 height 42
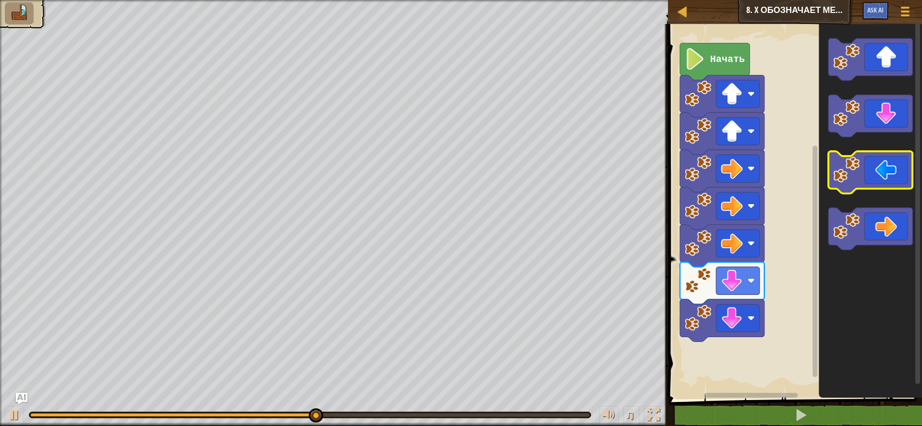
click at [880, 178] on icon "Рабочая область Blockly" at bounding box center [870, 173] width 85 height 42
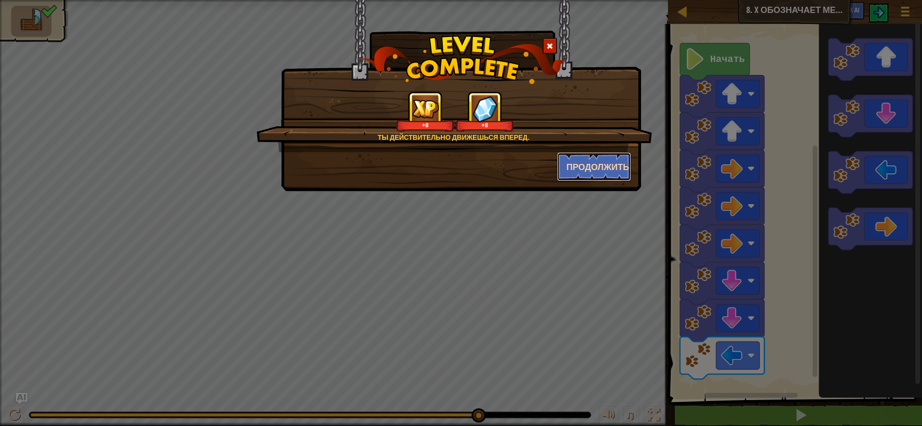
click at [629, 174] on button "Продолжить" at bounding box center [594, 166] width 74 height 29
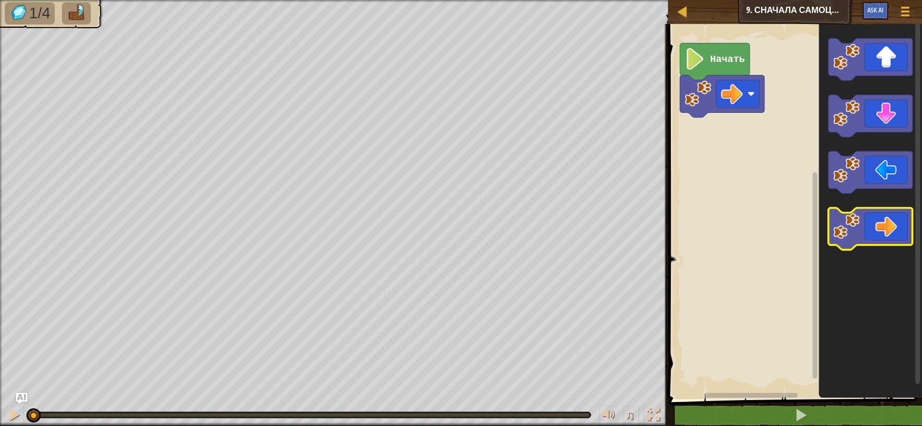
click at [890, 220] on icon "Рабочая область Blockly" at bounding box center [870, 229] width 85 height 42
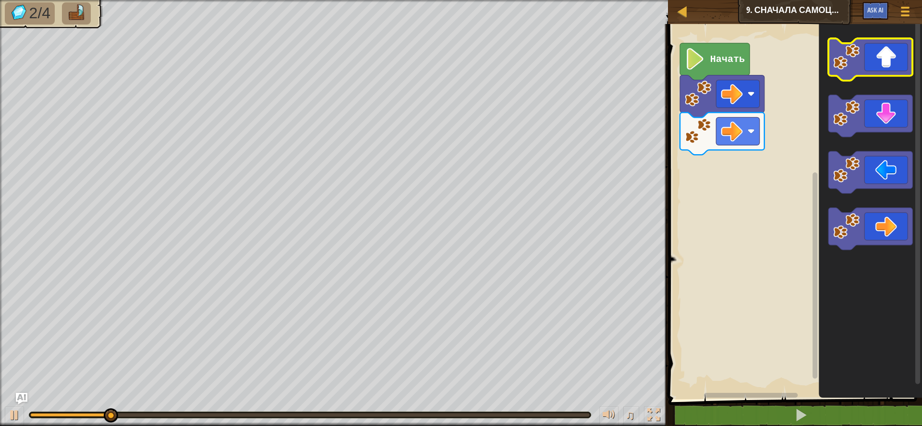
click at [902, 60] on icon "Рабочая область Blockly" at bounding box center [870, 59] width 85 height 42
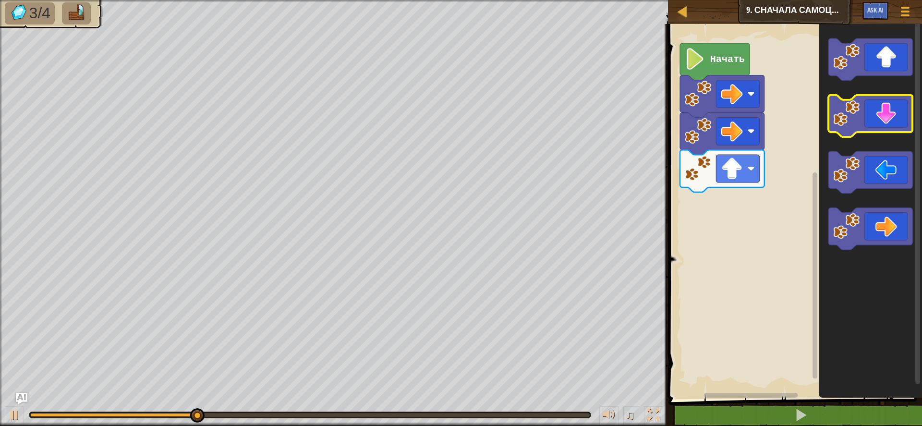
click at [894, 126] on icon "Рабочая область Blockly" at bounding box center [870, 116] width 85 height 42
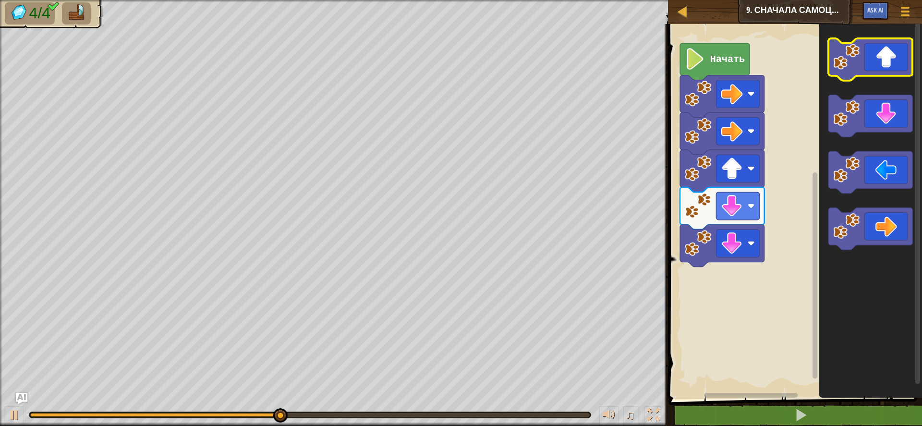
click at [898, 55] on icon "Рабочая область Blockly" at bounding box center [870, 59] width 85 height 42
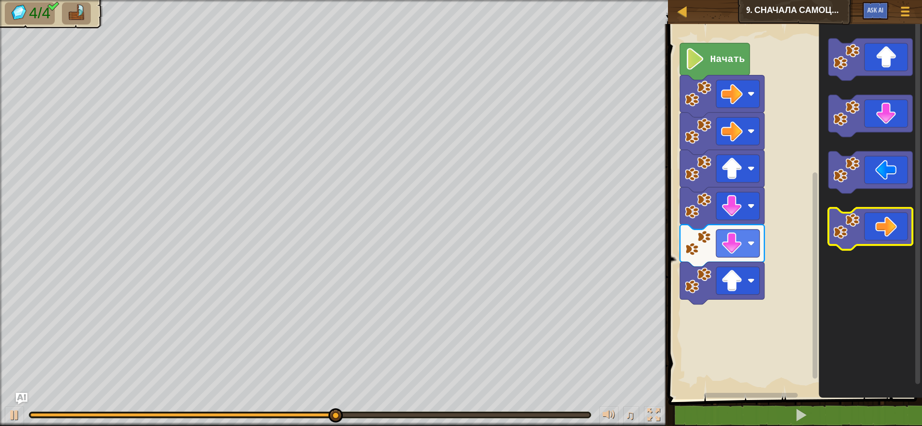
click at [884, 222] on icon "Рабочая область Blockly" at bounding box center [870, 229] width 85 height 42
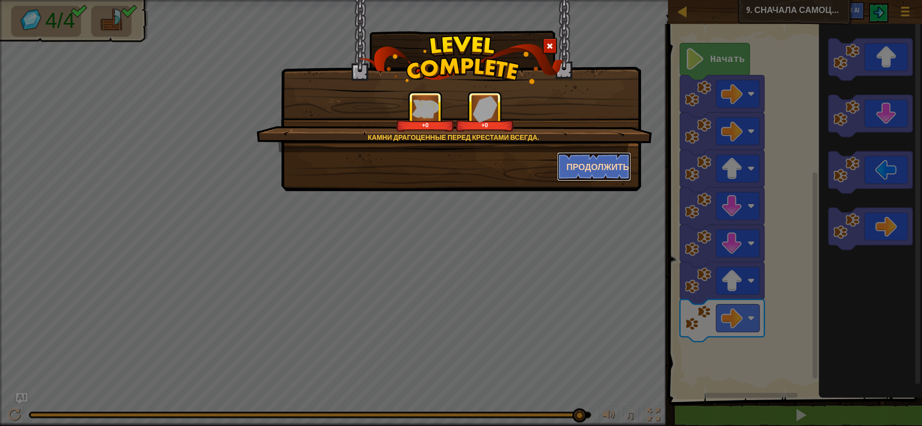
click at [619, 179] on button "Продолжить" at bounding box center [594, 166] width 74 height 29
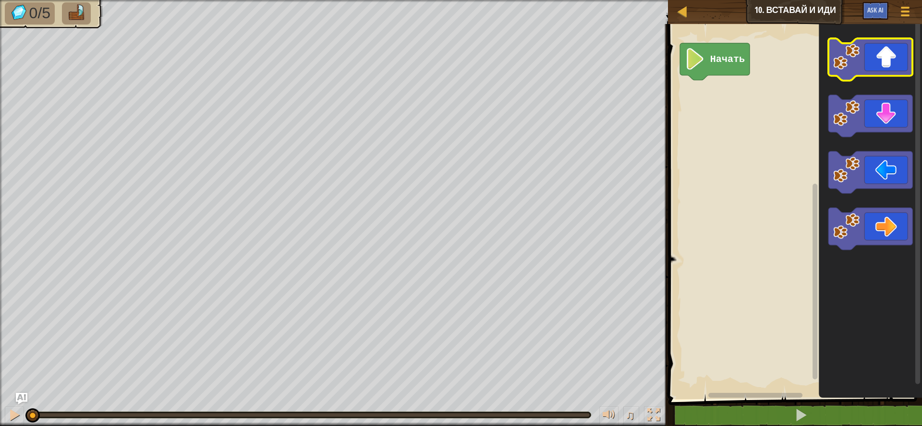
click at [888, 60] on icon "Рабочая область Blockly" at bounding box center [870, 59] width 85 height 42
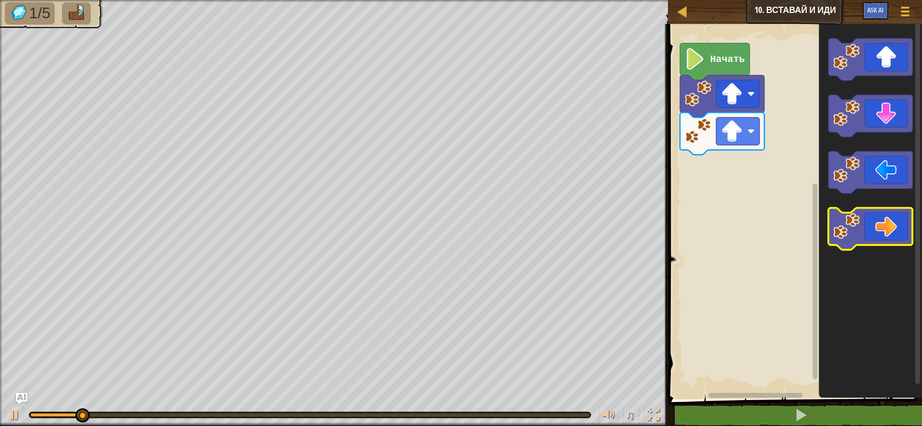
click at [872, 232] on icon "Рабочая область Blockly" at bounding box center [870, 229] width 85 height 42
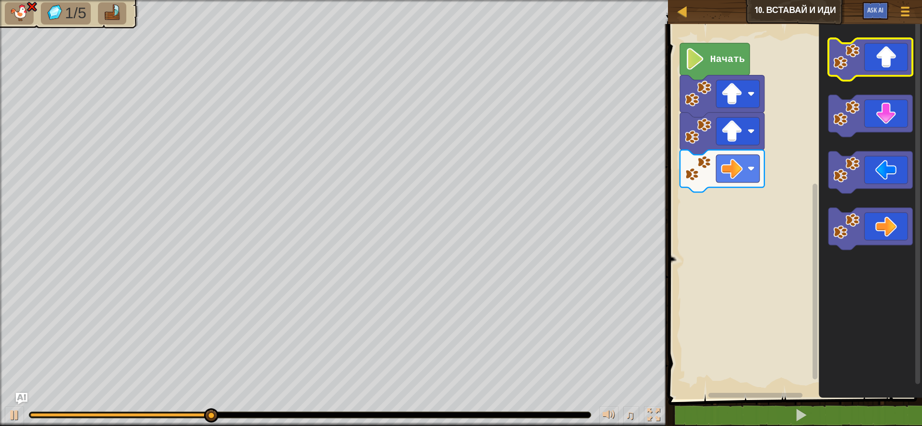
click at [886, 63] on icon "Рабочая область Blockly" at bounding box center [870, 59] width 85 height 42
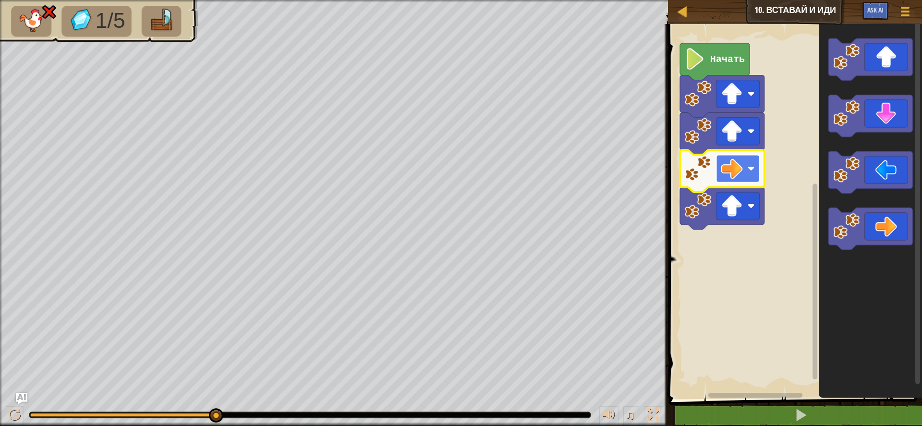
click at [744, 164] on rect "Рабочая область Blockly" at bounding box center [737, 169] width 43 height 28
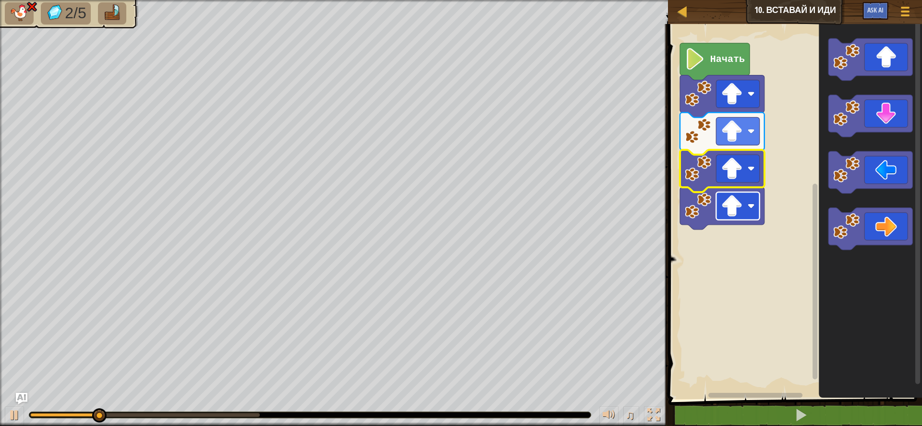
click at [749, 195] on rect "Рабочая область Blockly" at bounding box center [737, 206] width 43 height 28
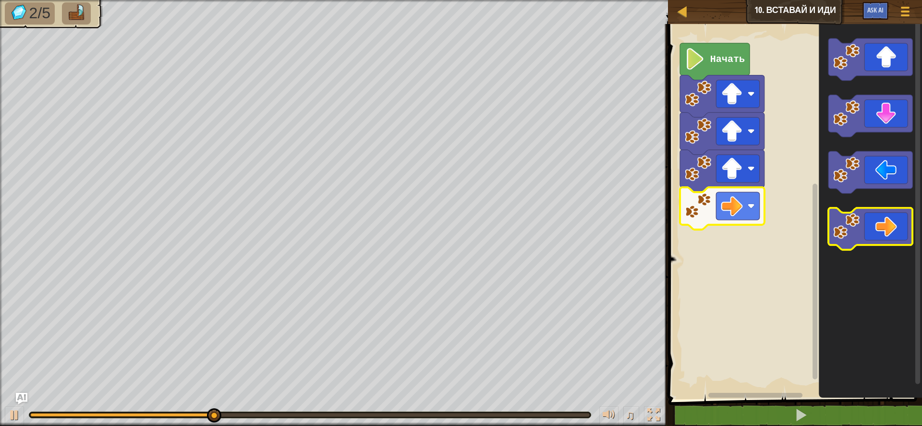
click at [867, 219] on icon "Рабочая область Blockly" at bounding box center [870, 229] width 85 height 42
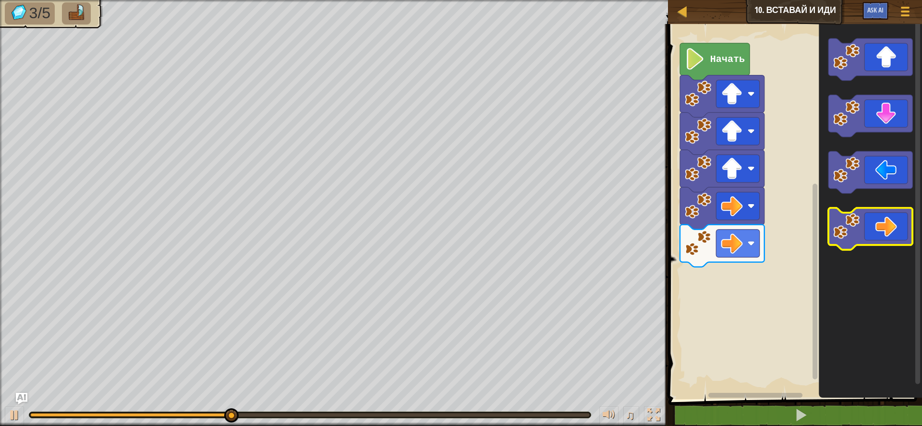
click at [881, 228] on icon "Рабочая область Blockly" at bounding box center [870, 229] width 85 height 42
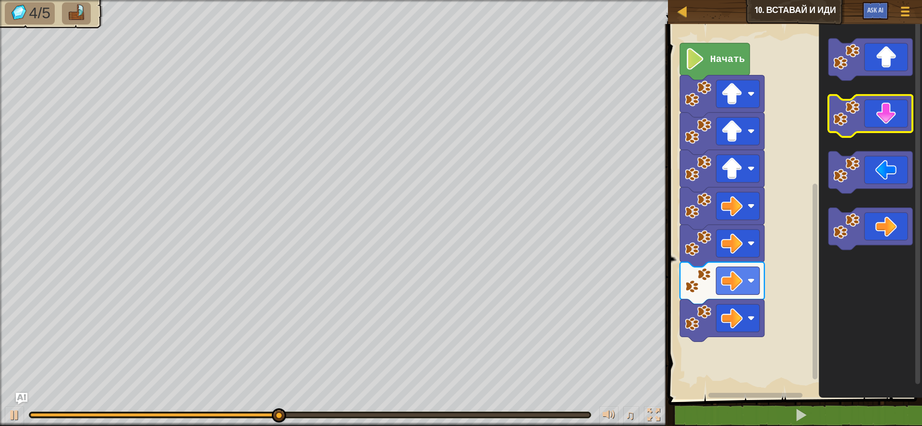
click at [888, 124] on icon "Рабочая область Blockly" at bounding box center [870, 116] width 85 height 42
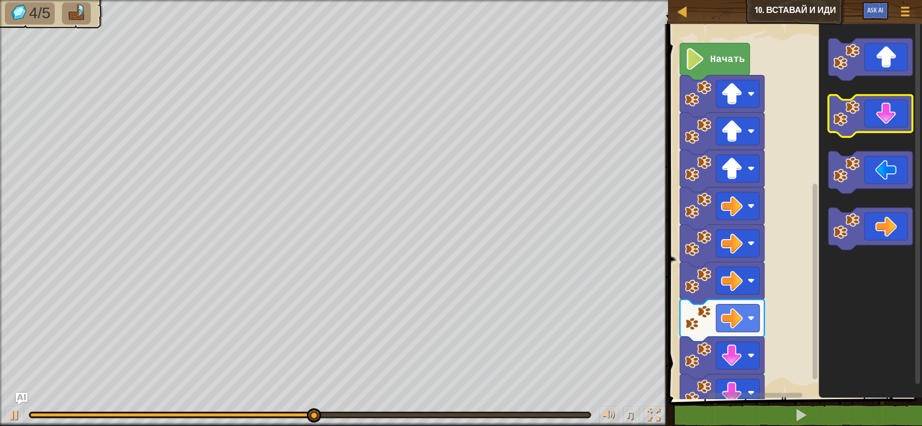
click at [888, 124] on icon "Рабочая область Blockly" at bounding box center [870, 116] width 85 height 42
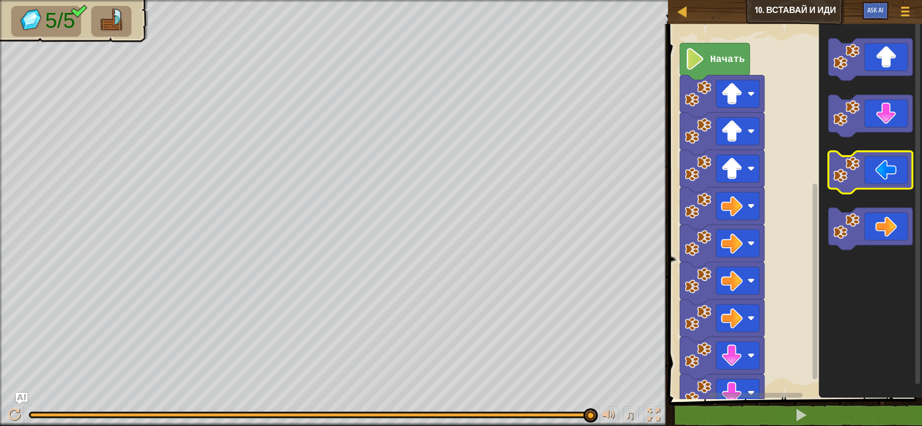
click at [906, 171] on icon "Рабочая область Blockly" at bounding box center [870, 173] width 85 height 42
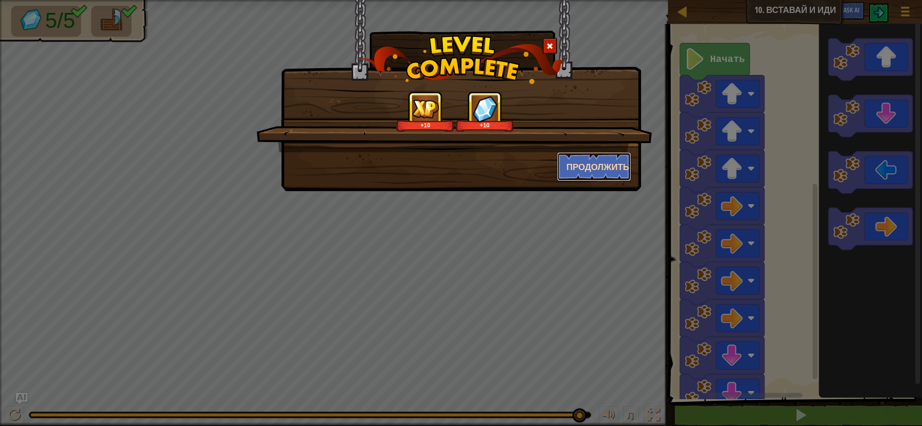
click at [592, 165] on button "Продолжить" at bounding box center [594, 166] width 74 height 29
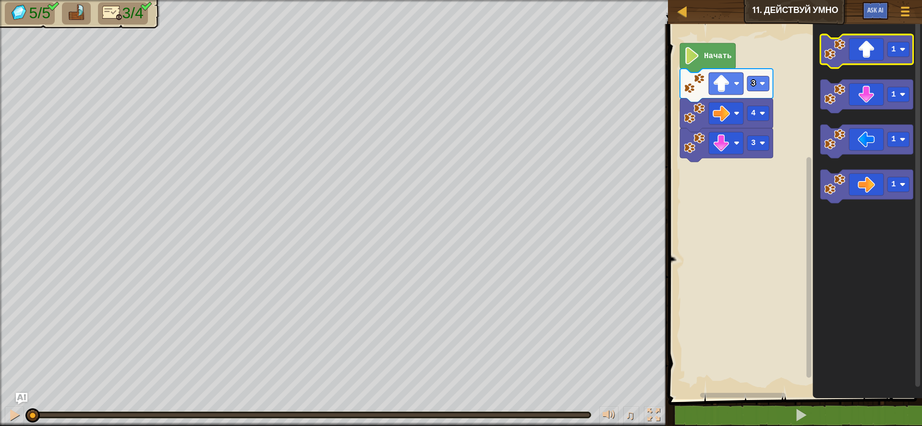
click at [876, 54] on icon "Рабочая область Blockly" at bounding box center [866, 52] width 93 height 34
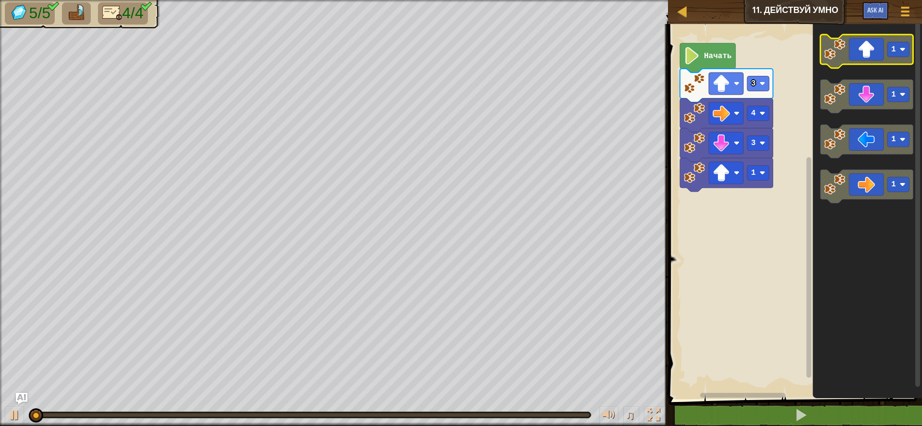
click at [873, 56] on icon "Рабочая область Blockly" at bounding box center [866, 52] width 93 height 34
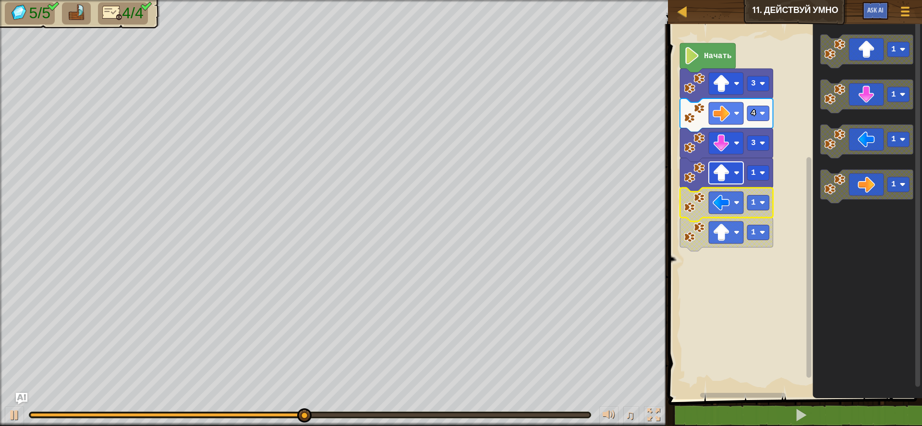
click at [730, 164] on rect "Рабочая область Blockly" at bounding box center [726, 173] width 35 height 22
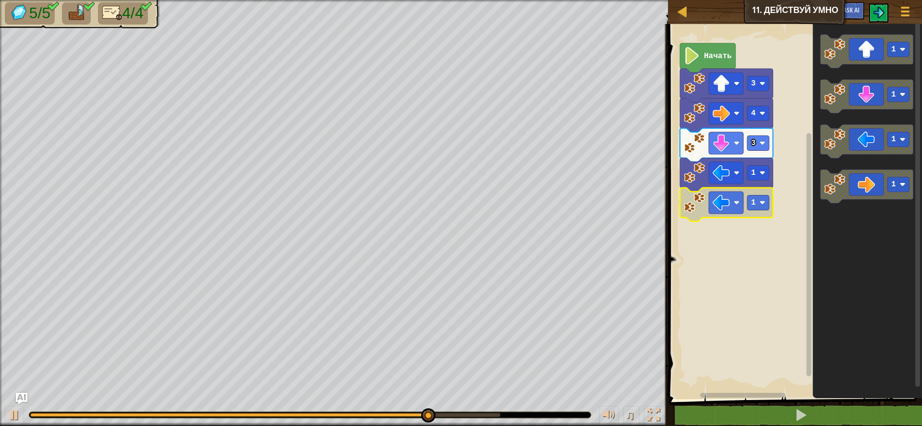
click at [880, 218] on div "Начать 3 4 3 1 1 1 1 1 1" at bounding box center [793, 209] width 257 height 380
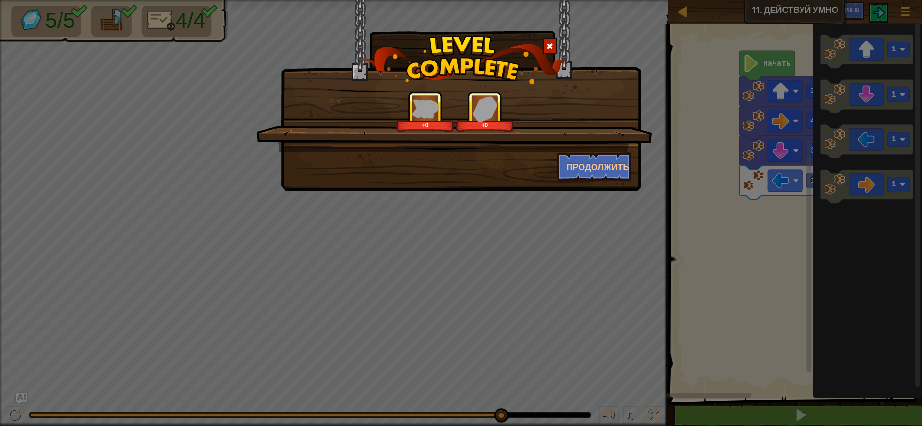
click at [580, 184] on div "+0 +0 Продолжить" at bounding box center [461, 95] width 360 height 191
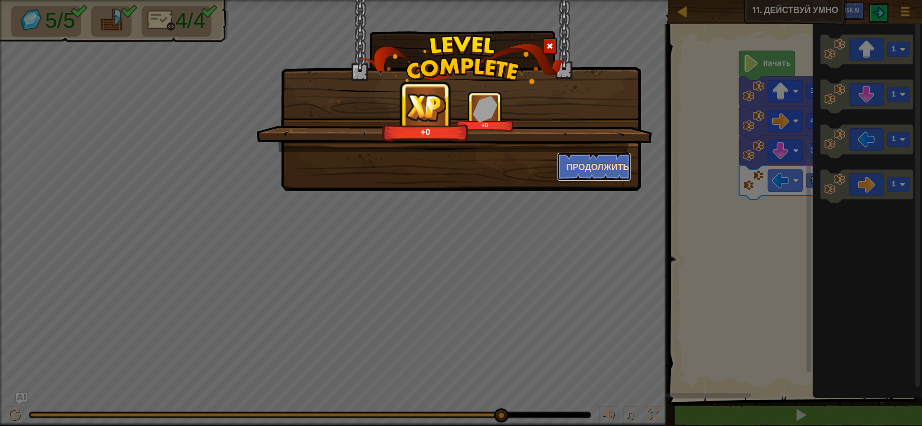
click at [581, 176] on button "Продолжить" at bounding box center [594, 166] width 74 height 29
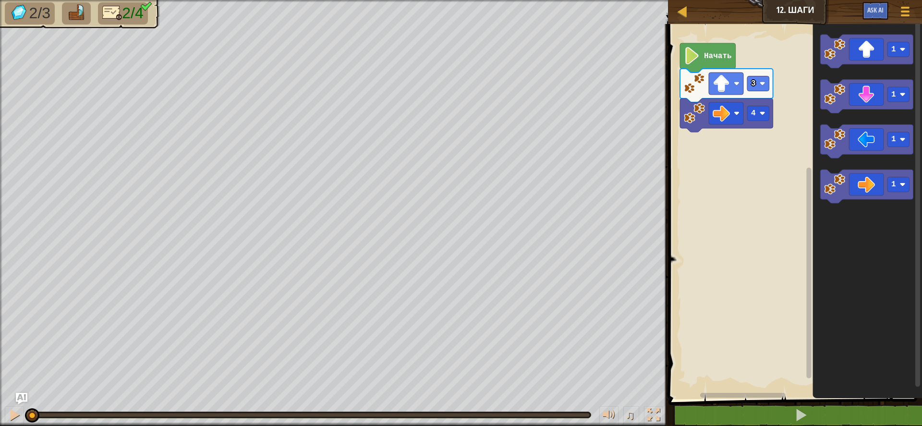
click at [717, 67] on icon "Рабочая область Blockly" at bounding box center [708, 57] width 56 height 29
click at [868, 47] on icon "Рабочая область Blockly" at bounding box center [866, 52] width 93 height 34
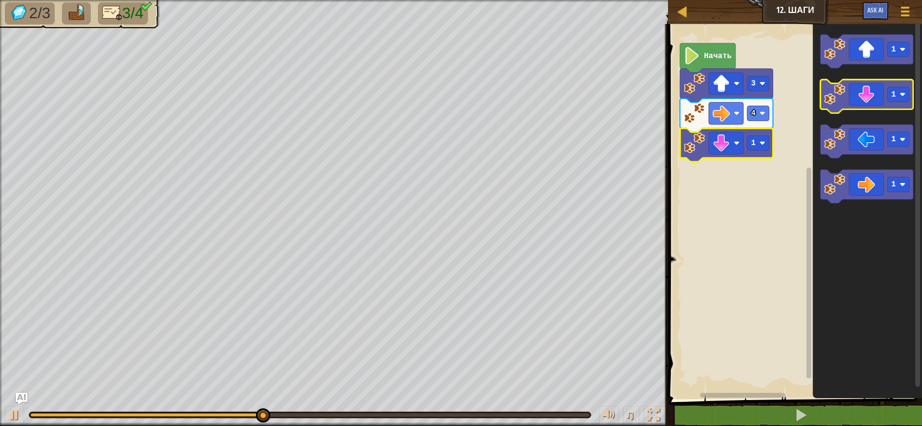
click at [867, 97] on icon "Рабочая область Blockly" at bounding box center [866, 97] width 93 height 34
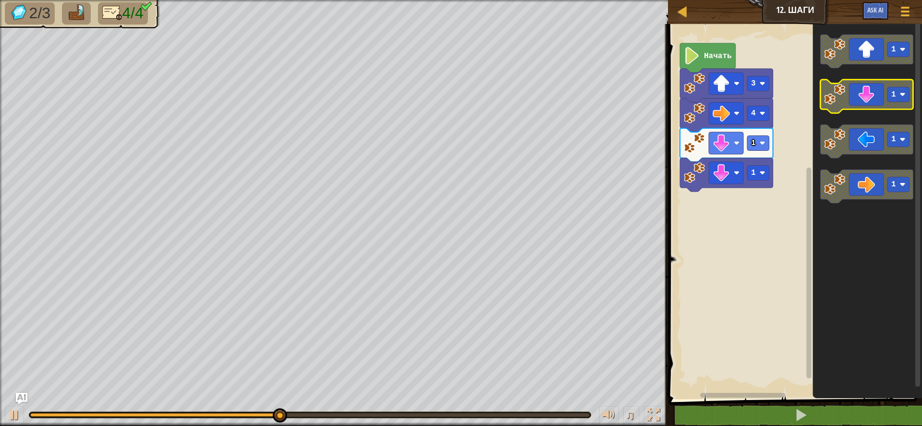
click at [867, 97] on icon "Рабочая область Blockly" at bounding box center [866, 97] width 93 height 34
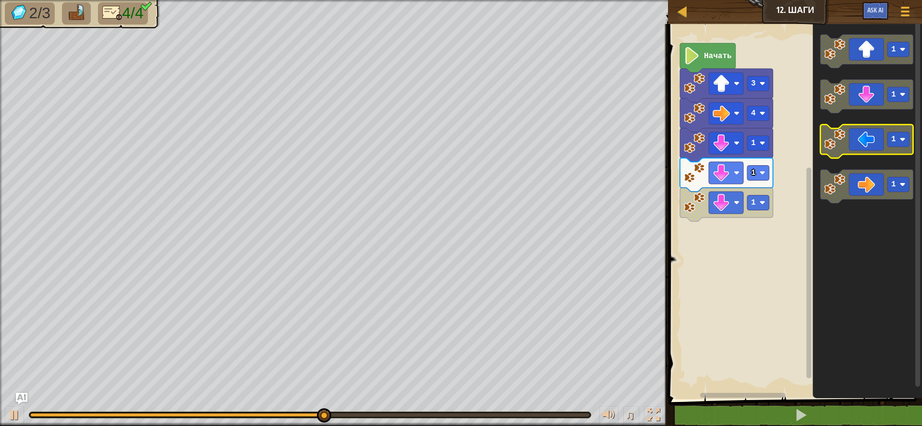
click at [879, 152] on icon "Рабочая область Blockly" at bounding box center [866, 142] width 93 height 34
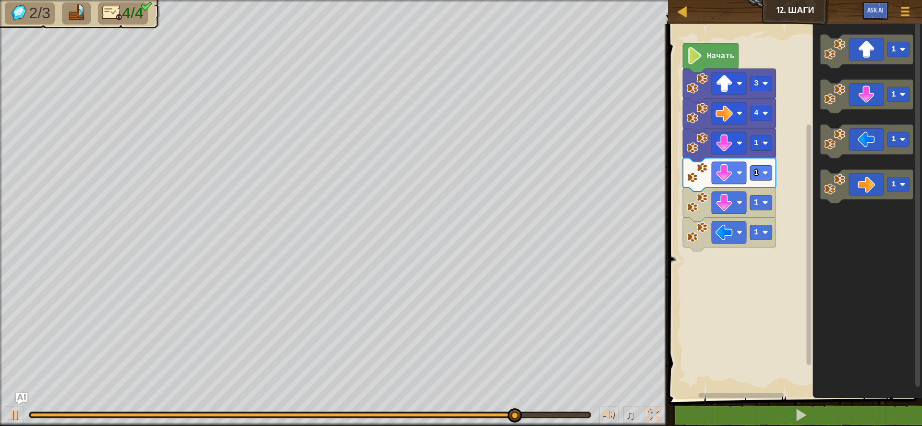
click at [779, 232] on rect "Рабочая область Blockly" at bounding box center [793, 209] width 257 height 380
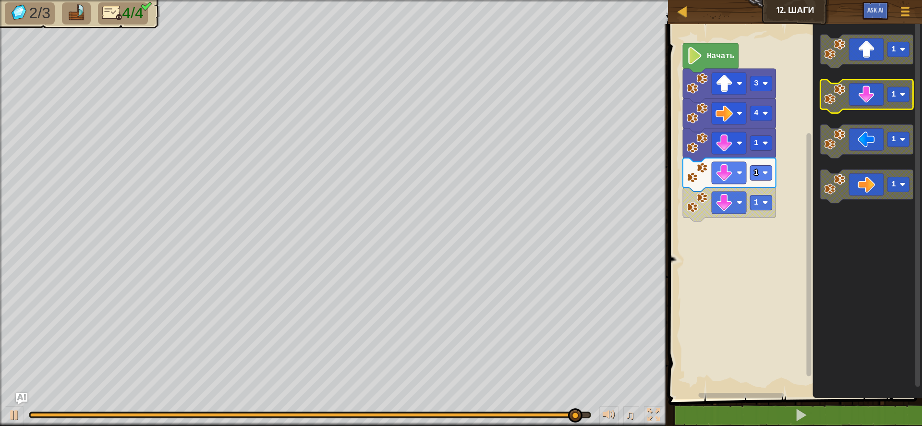
click at [879, 97] on icon "Рабочая область Blockly" at bounding box center [866, 97] width 93 height 34
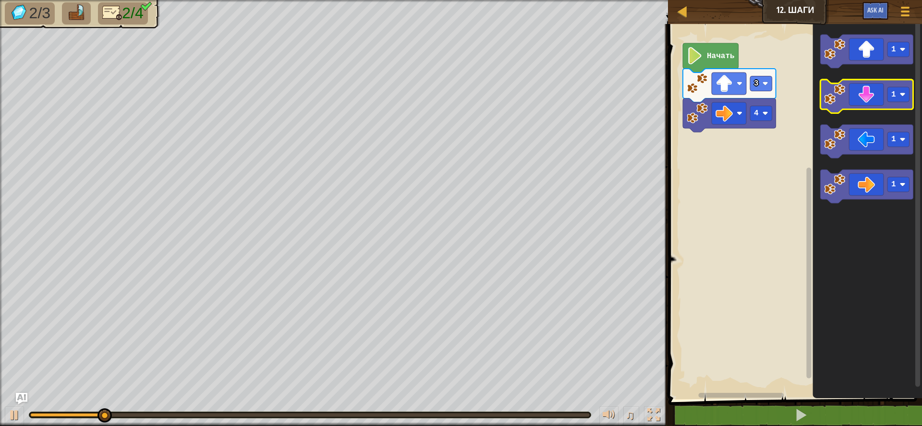
click at [877, 101] on icon "Рабочая область Blockly" at bounding box center [866, 97] width 93 height 34
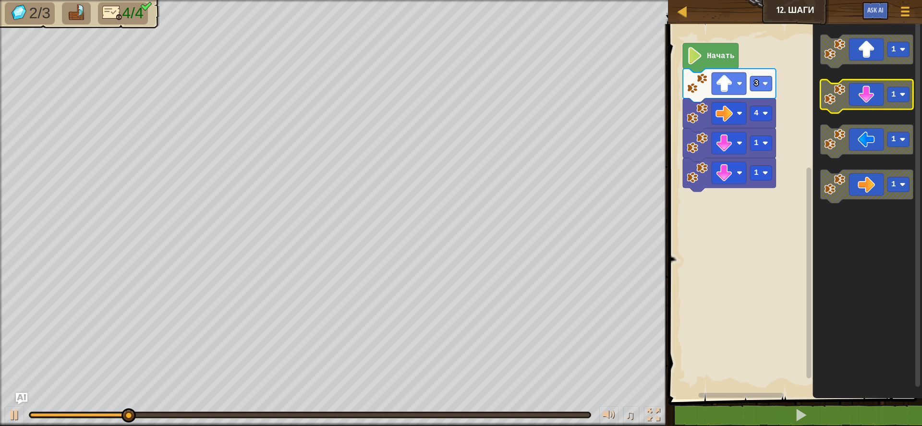
click at [877, 101] on icon "Рабочая область Blockly" at bounding box center [866, 97] width 93 height 34
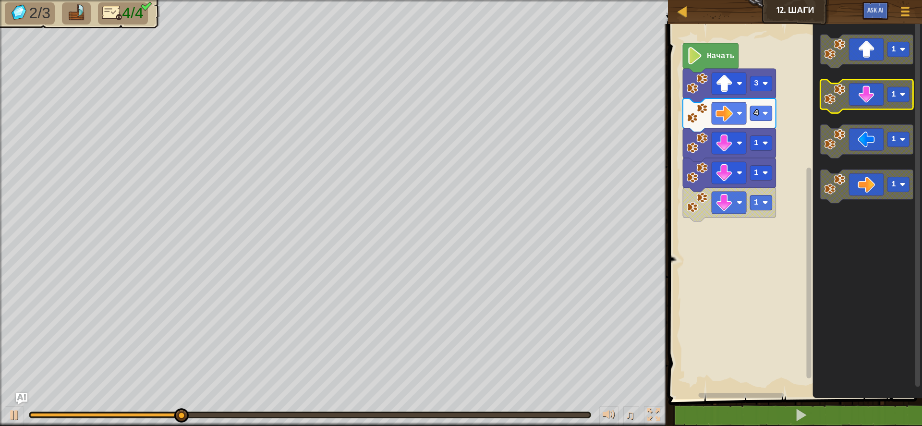
click at [877, 101] on icon "Рабочая область Blockly" at bounding box center [866, 97] width 93 height 34
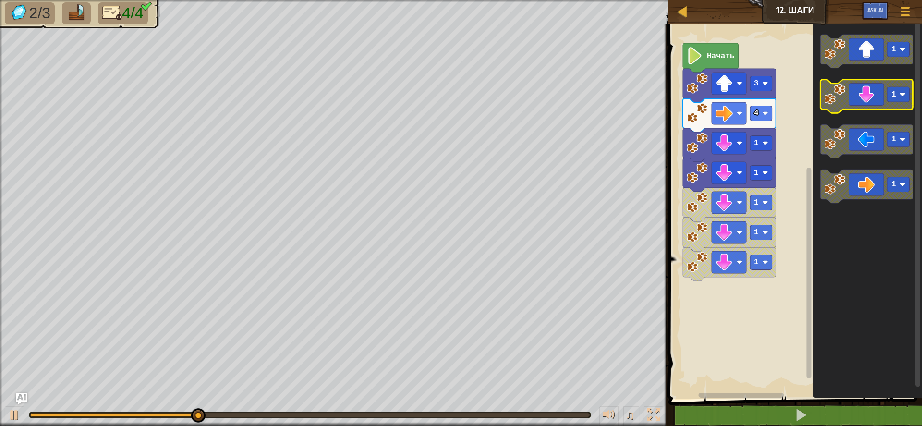
click at [877, 101] on icon "Рабочая область Blockly" at bounding box center [866, 97] width 93 height 34
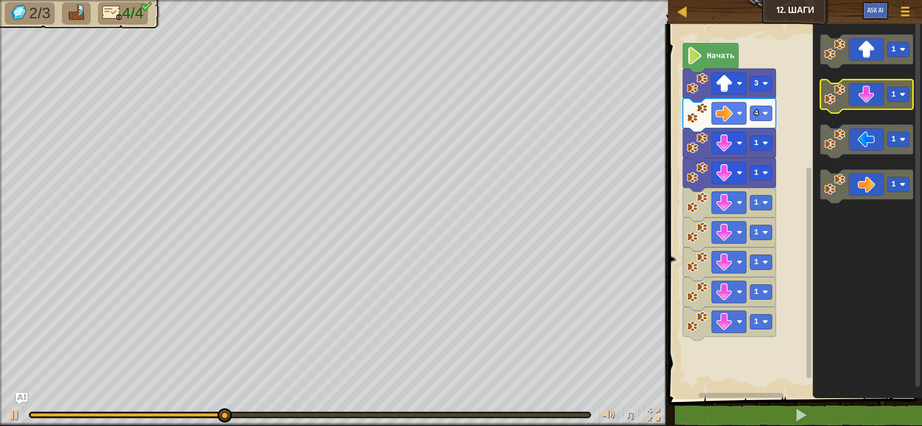
click at [877, 101] on icon "Рабочая область Blockly" at bounding box center [866, 97] width 93 height 34
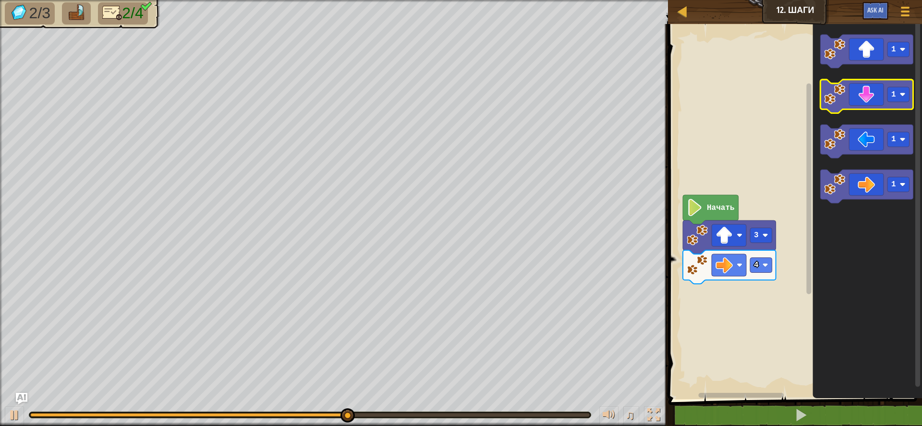
click at [873, 97] on icon "Рабочая область Blockly" at bounding box center [866, 97] width 93 height 34
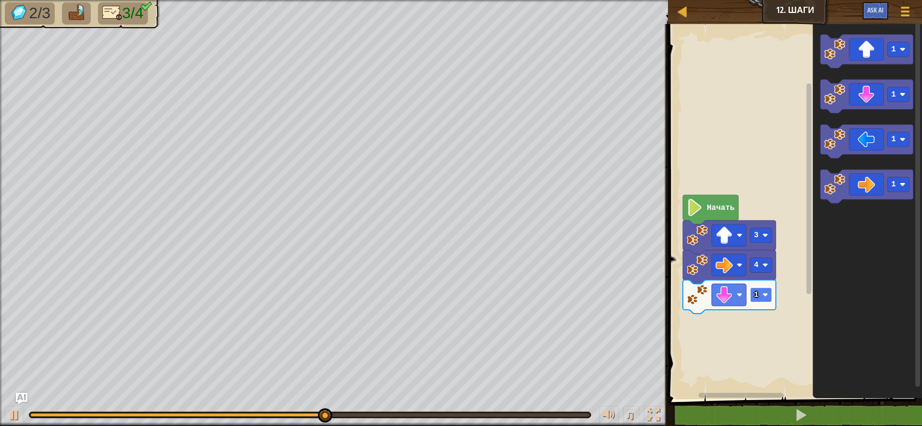
click at [763, 294] on image "Рабочая область Blockly" at bounding box center [765, 295] width 6 height 6
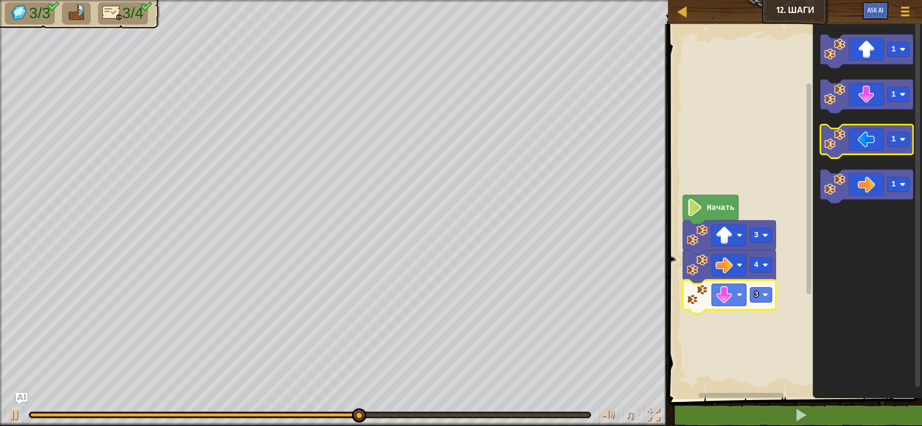
click at [870, 143] on icon "Рабочая область Blockly" at bounding box center [866, 142] width 93 height 34
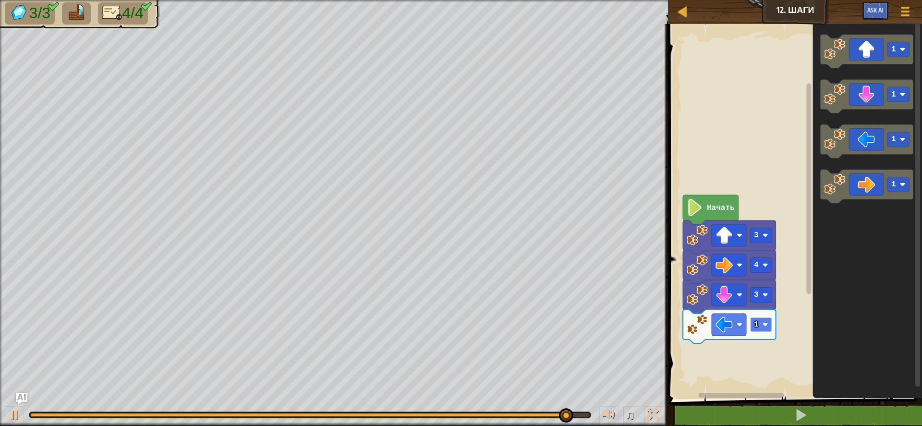
click at [757, 327] on text "1" at bounding box center [756, 324] width 5 height 9
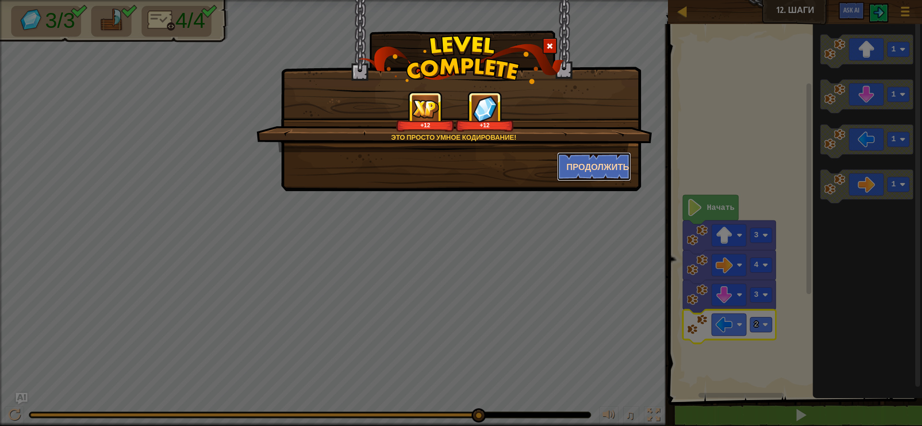
click at [623, 171] on button "Продолжить" at bounding box center [594, 166] width 74 height 29
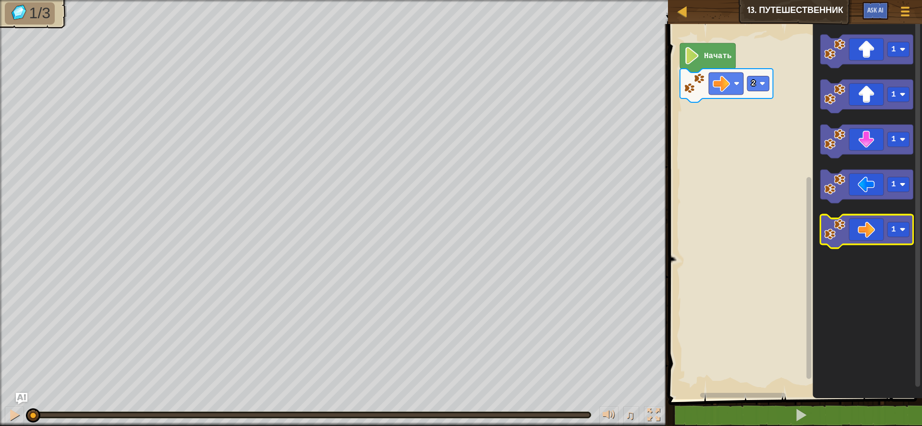
click at [871, 234] on icon "Рабочая область Blockly" at bounding box center [866, 232] width 93 height 34
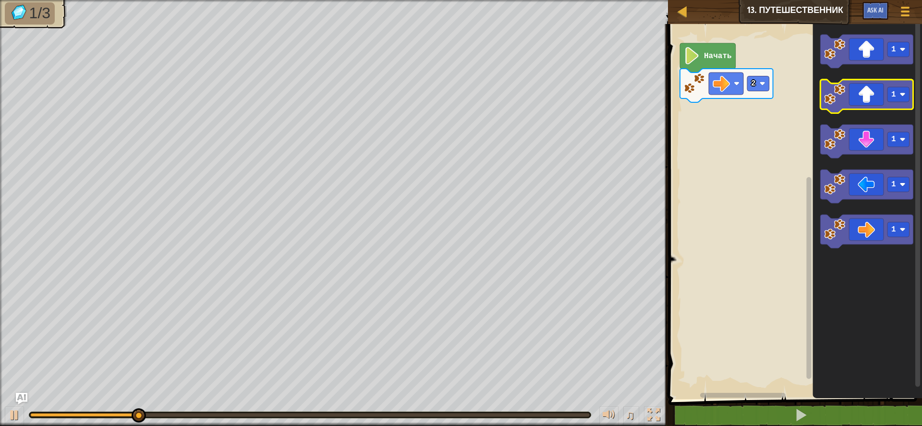
click at [877, 91] on icon "Рабочая область Blockly" at bounding box center [866, 97] width 93 height 34
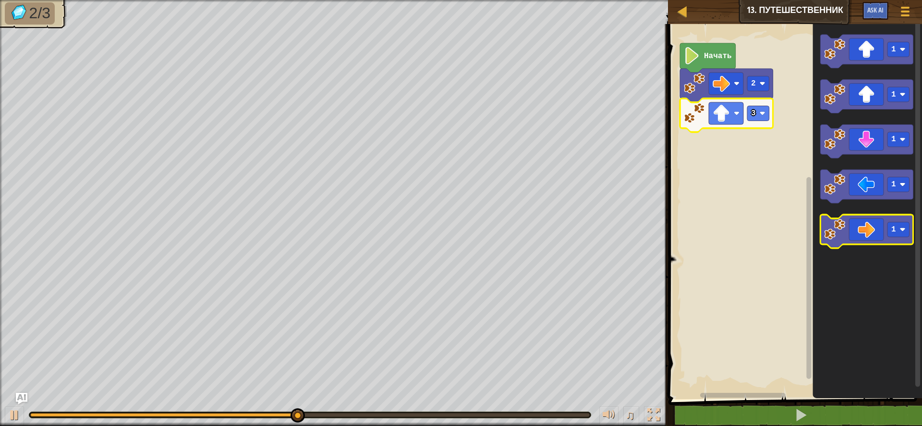
click at [868, 232] on icon "Рабочая область Blockly" at bounding box center [866, 232] width 93 height 34
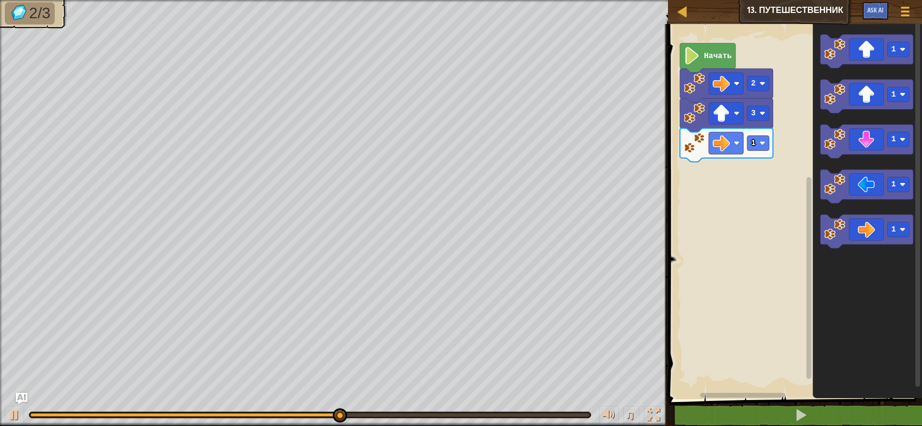
click at [760, 156] on icon "Рабочая область Blockly" at bounding box center [726, 145] width 93 height 34
click at [761, 150] on rect "Рабочая область Blockly" at bounding box center [758, 143] width 22 height 15
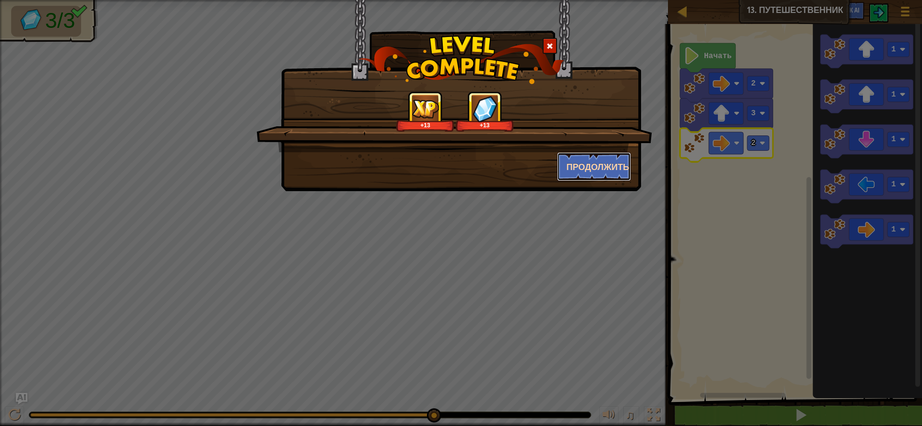
click at [573, 163] on button "Продолжить" at bounding box center [594, 166] width 74 height 29
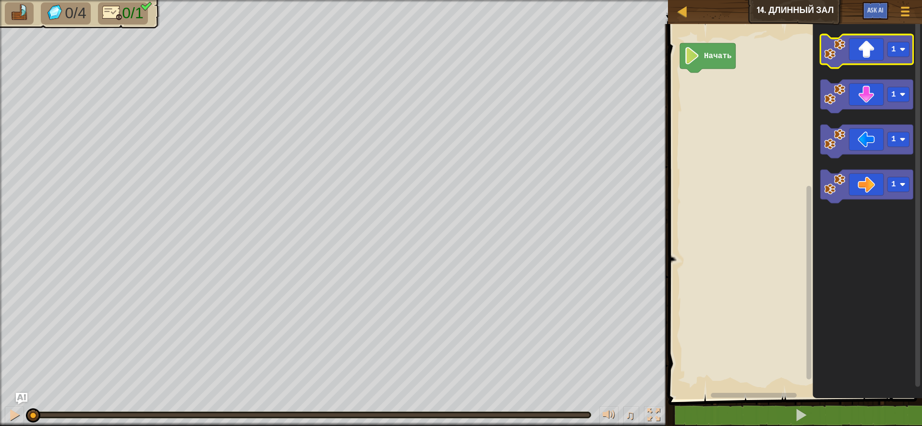
click at [873, 51] on icon "Рабочая область Blockly" at bounding box center [866, 52] width 93 height 34
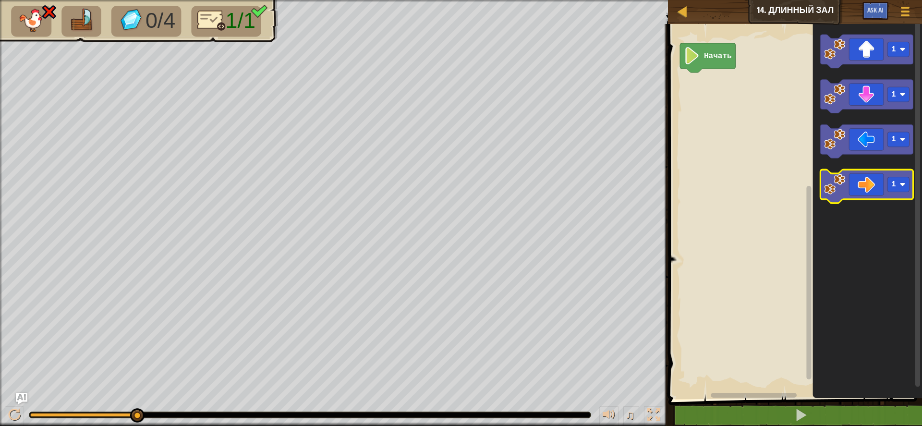
click at [873, 190] on icon "Рабочая область Blockly" at bounding box center [866, 187] width 93 height 34
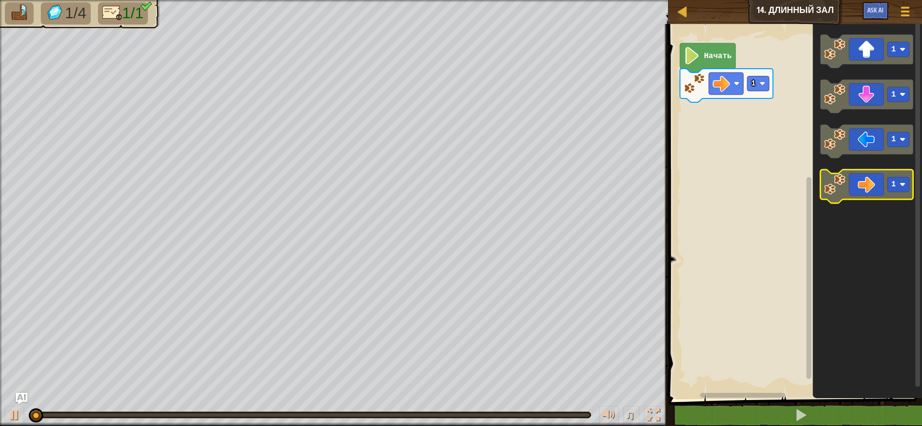
click at [873, 190] on icon "Рабочая область Blockly" at bounding box center [866, 187] width 93 height 34
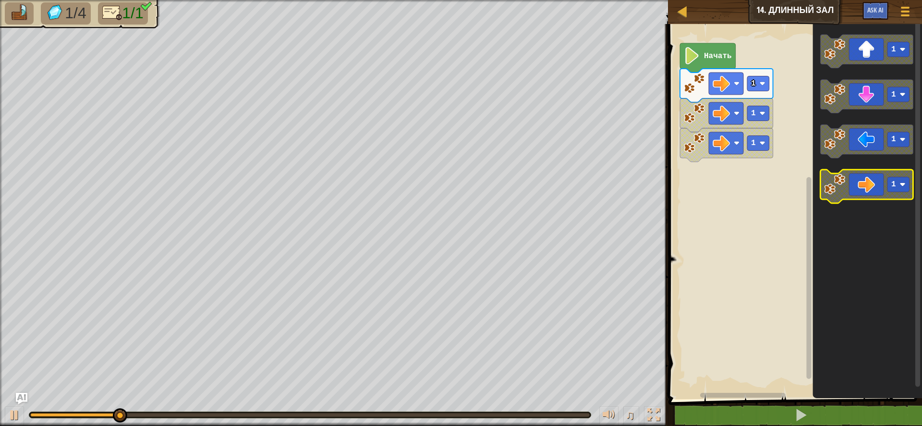
click at [873, 190] on icon "Рабочая область Blockly" at bounding box center [866, 187] width 93 height 34
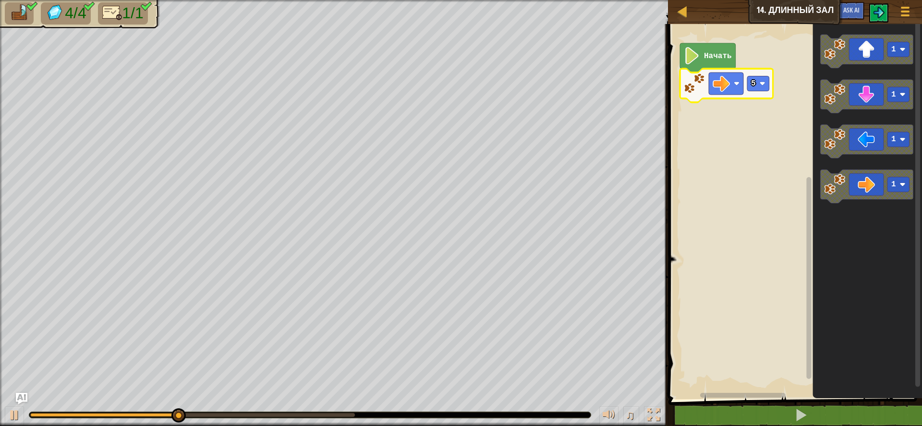
click at [758, 81] on rect "Рабочая область Blockly" at bounding box center [758, 83] width 22 height 15
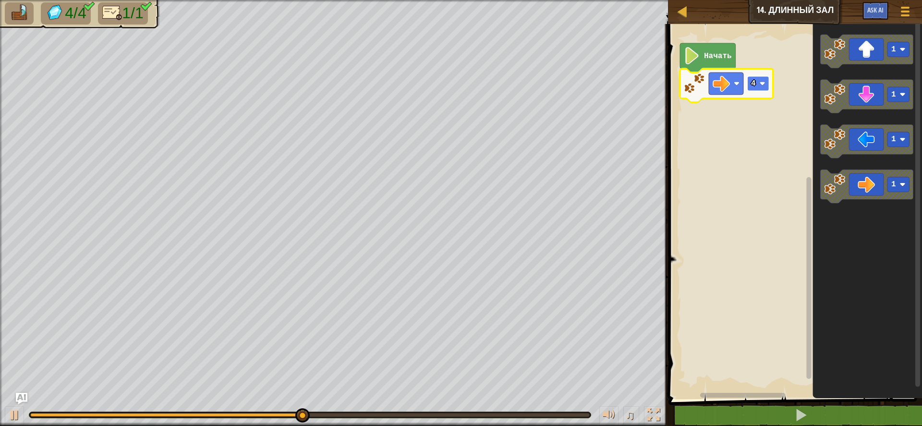
click at [768, 78] on rect "Рабочая область Blockly" at bounding box center [758, 83] width 22 height 15
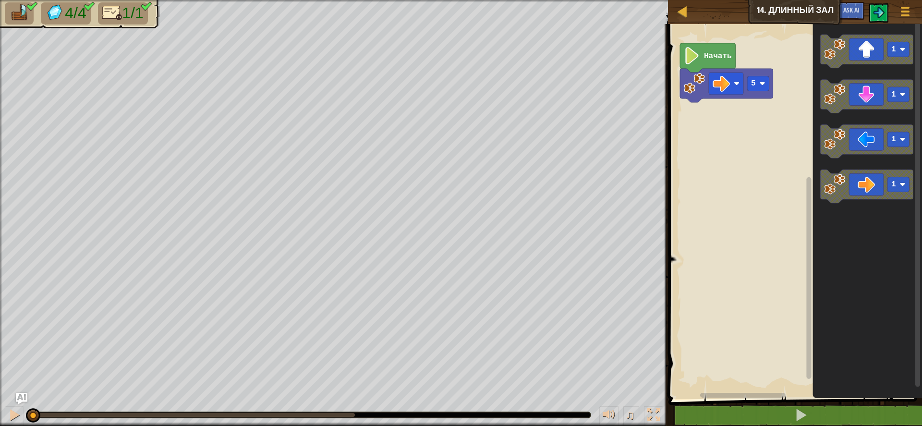
click at [706, 59] on text "Начать" at bounding box center [718, 56] width 28 height 9
click at [716, 60] on text "Начать" at bounding box center [718, 56] width 28 height 9
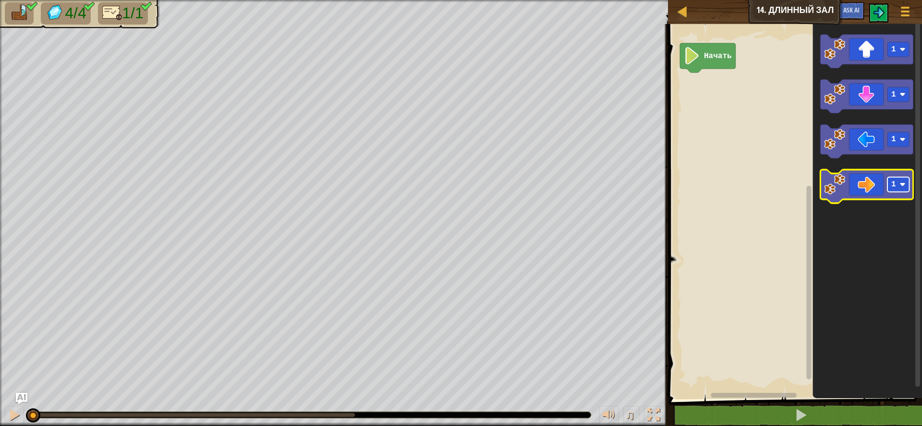
click at [888, 186] on rect "Рабочая область Blockly" at bounding box center [898, 185] width 22 height 15
click at [870, 181] on icon "Рабочая область Blockly" at bounding box center [866, 187] width 93 height 34
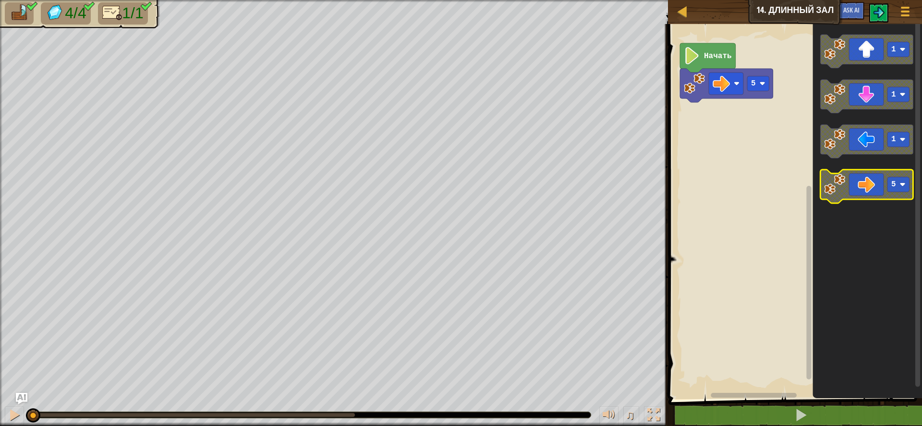
click at [897, 186] on rect "Рабочая область Blockly" at bounding box center [898, 185] width 22 height 15
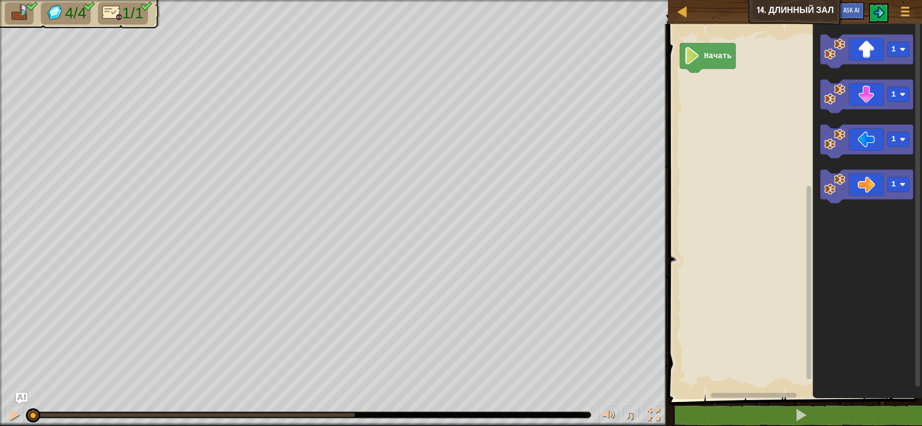
click at [709, 54] on text "Начать" at bounding box center [718, 56] width 28 height 9
click at [881, 22] on button at bounding box center [878, 12] width 19 height 19
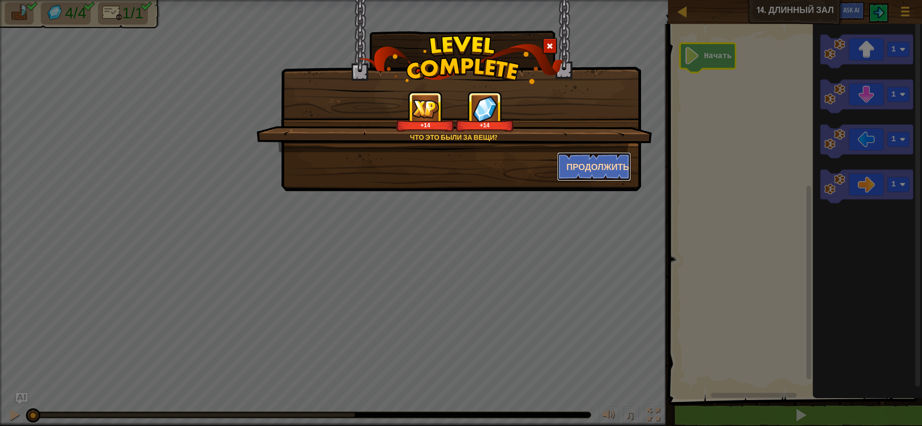
click at [597, 160] on button "Продолжить" at bounding box center [594, 166] width 74 height 29
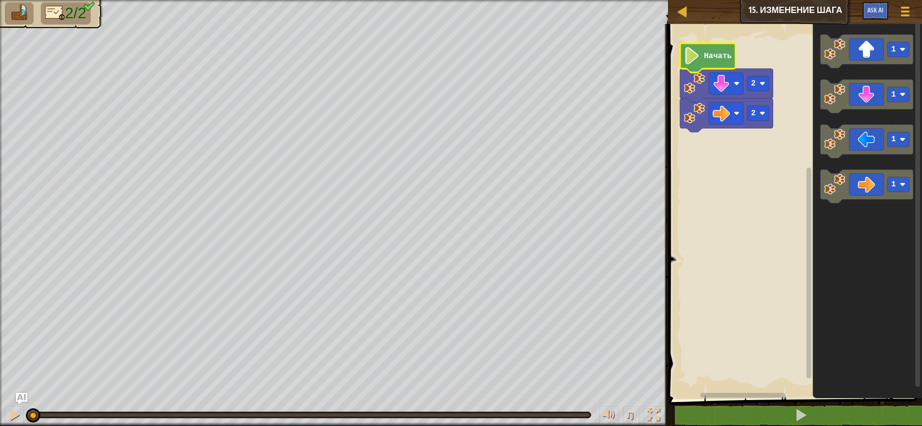
click at [688, 60] on image "Рабочая область Blockly" at bounding box center [692, 55] width 16 height 17
click at [699, 59] on image "Рабочая область Blockly" at bounding box center [692, 55] width 16 height 17
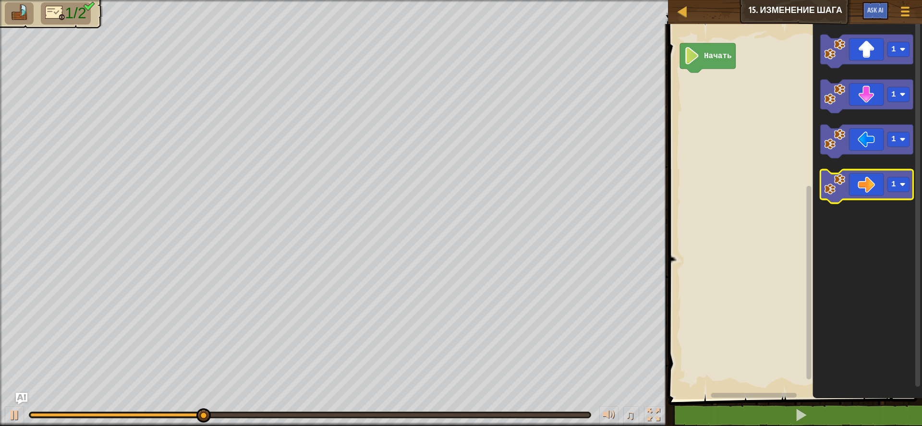
click at [867, 184] on icon "Рабочая область Blockly" at bounding box center [866, 187] width 93 height 34
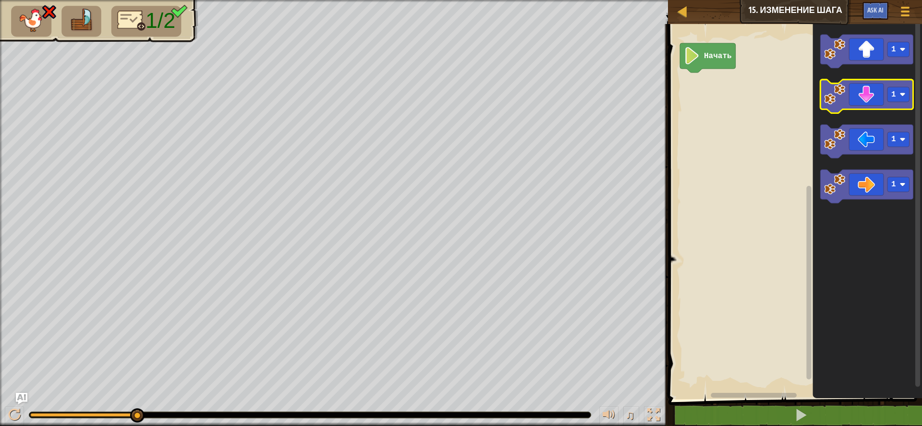
click at [876, 102] on icon "Рабочая область Blockly" at bounding box center [866, 97] width 93 height 34
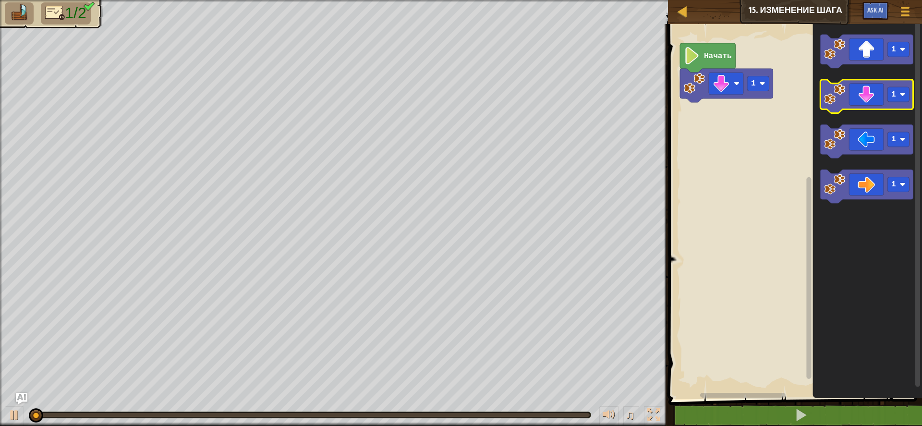
click at [875, 102] on icon "Рабочая область Blockly" at bounding box center [866, 97] width 93 height 34
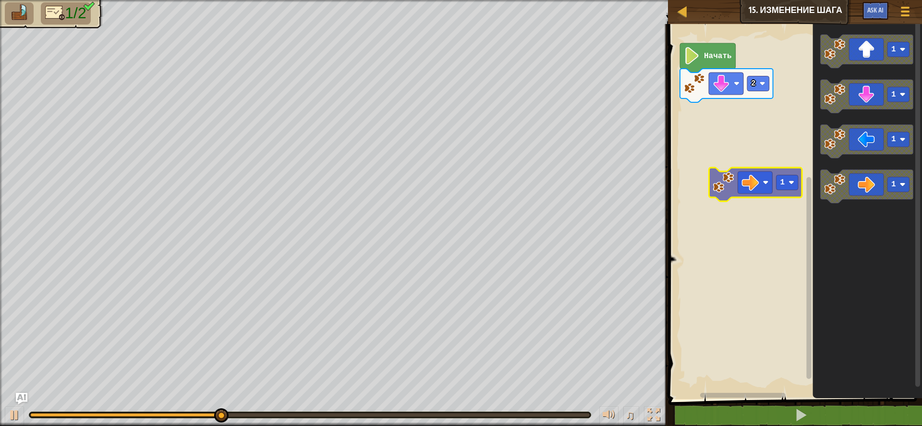
click at [763, 195] on div "Начать 2 1 1 1 1 1" at bounding box center [793, 209] width 257 height 380
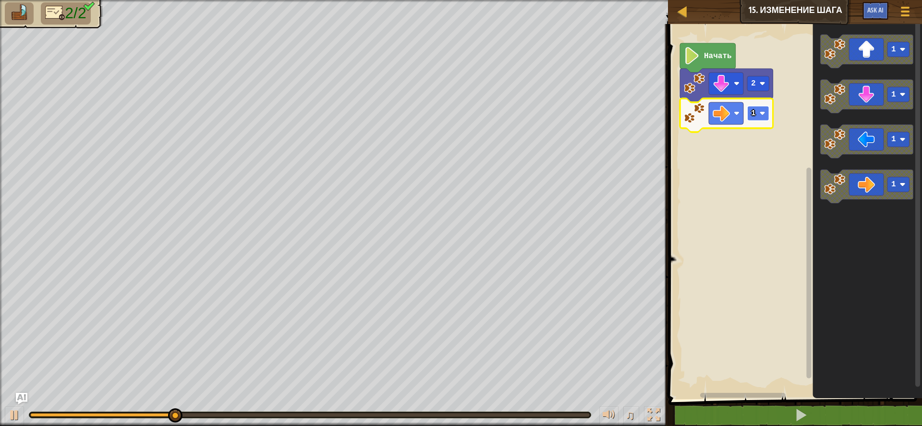
click at [766, 110] on rect "Рабочая область Blockly" at bounding box center [758, 113] width 22 height 15
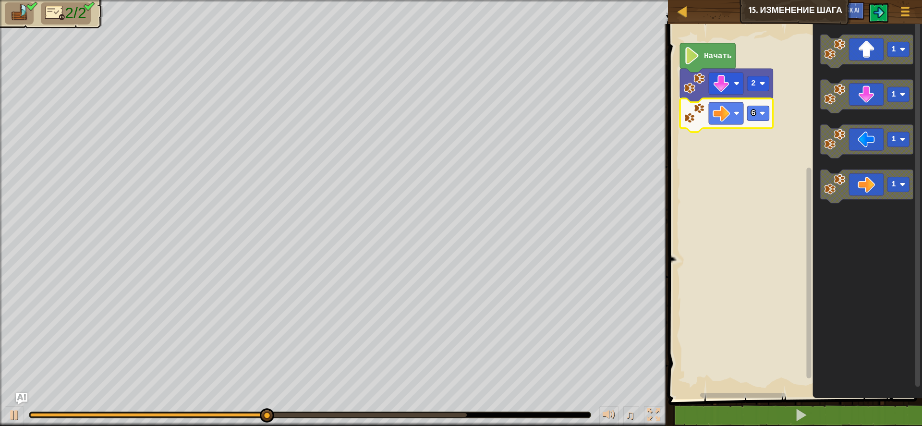
click at [754, 122] on icon "Рабочая область Blockly" at bounding box center [726, 115] width 93 height 34
click at [762, 106] on rect "Рабочая область Blockly" at bounding box center [758, 113] width 22 height 15
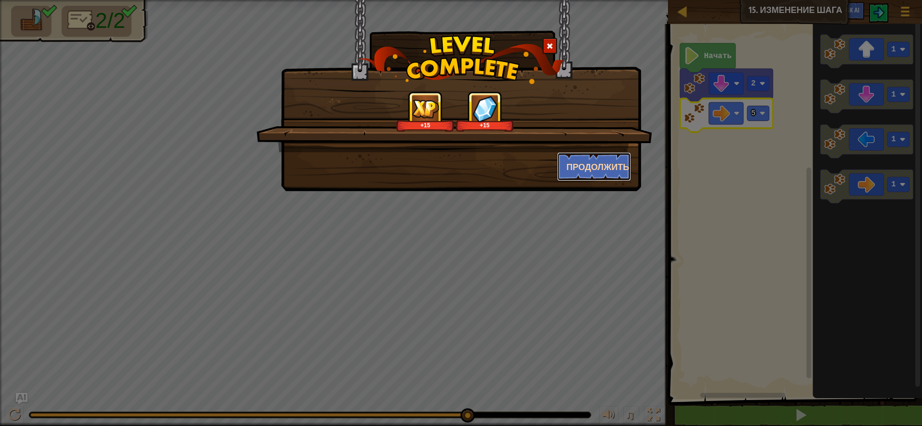
click at [600, 162] on button "Продолжить" at bounding box center [594, 166] width 74 height 29
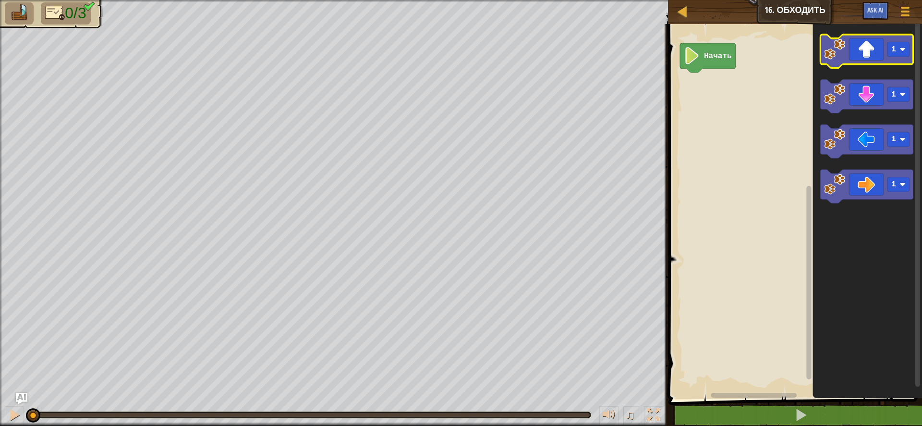
click at [868, 53] on icon "Рабочая область Blockly" at bounding box center [866, 52] width 93 height 34
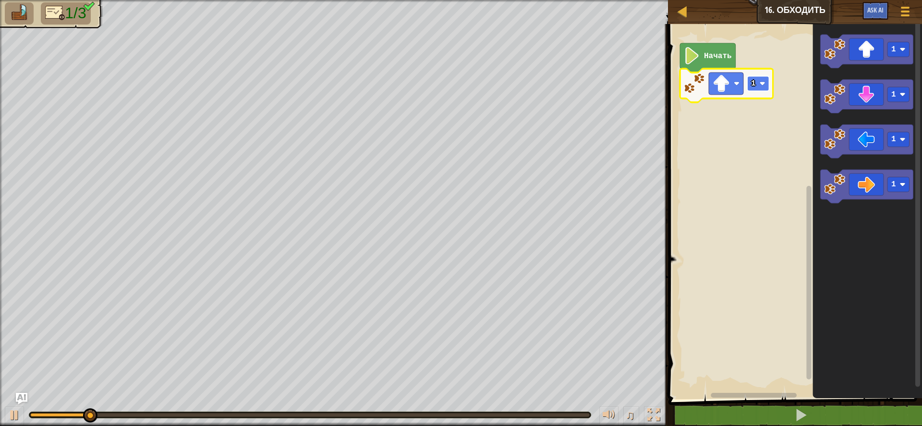
click at [763, 82] on image "Рабочая область Blockly" at bounding box center [762, 84] width 6 height 6
click at [871, 194] on icon "Рабочая область Blockly" at bounding box center [866, 187] width 93 height 34
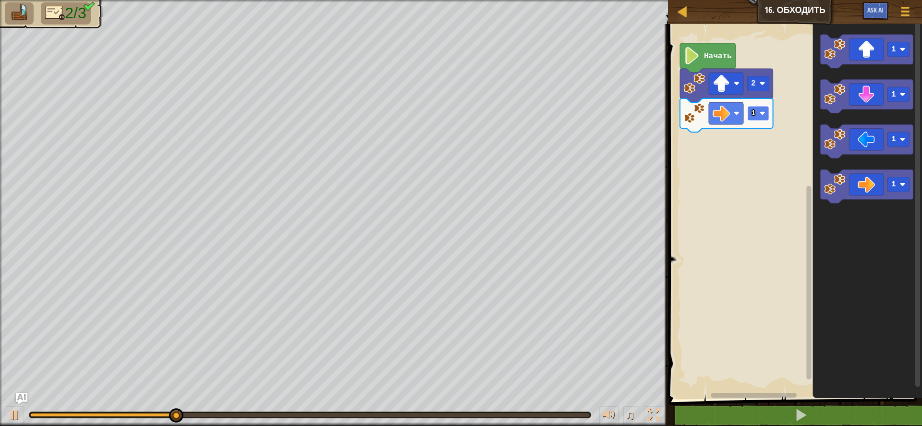
click at [759, 115] on rect "Рабочая область Blockly" at bounding box center [758, 113] width 22 height 15
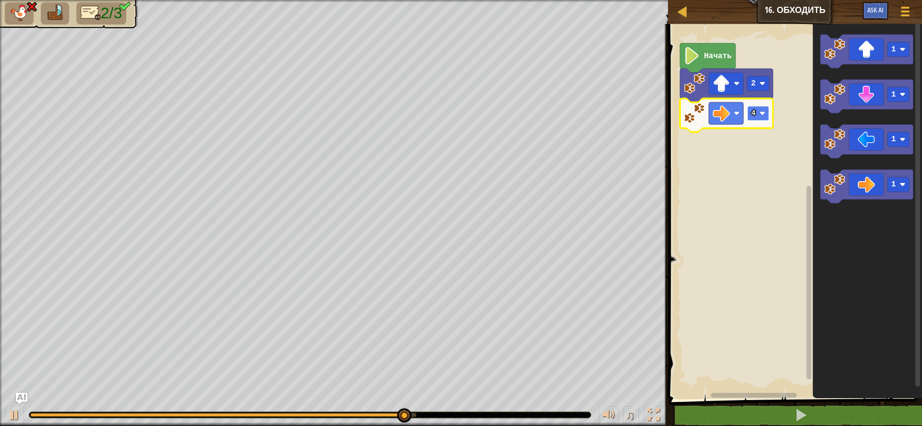
click at [753, 109] on rect "Рабочая область Blockly" at bounding box center [758, 113] width 22 height 15
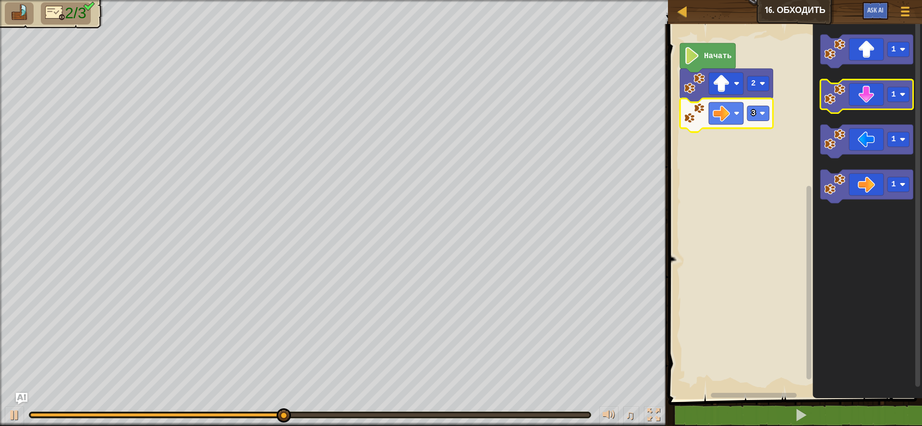
click at [866, 91] on icon "Рабочая область Blockly" at bounding box center [866, 97] width 93 height 34
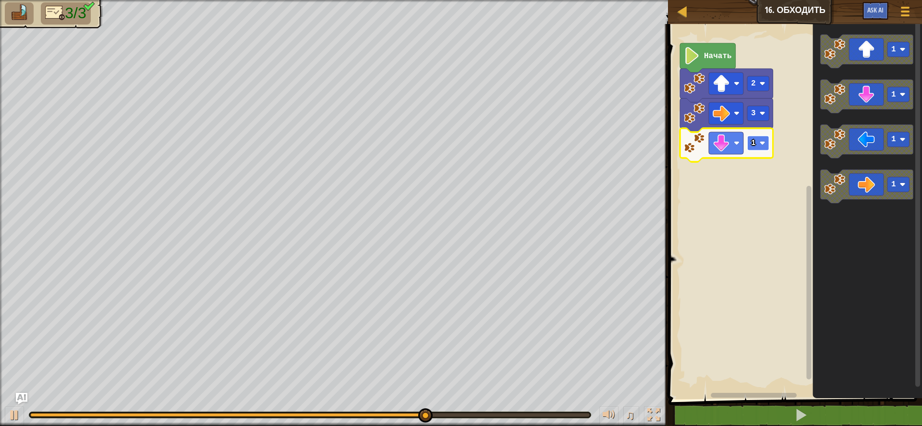
click at [766, 148] on rect "Рабочая область Blockly" at bounding box center [758, 143] width 22 height 15
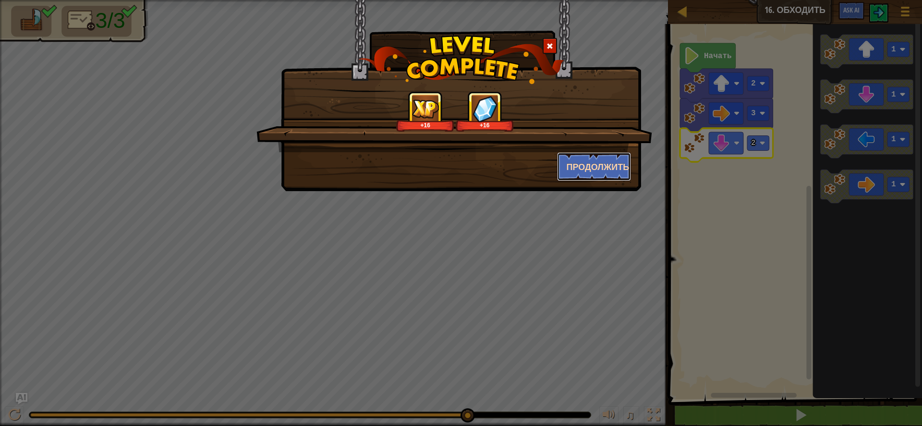
click at [599, 163] on button "Продолжить" at bounding box center [594, 166] width 74 height 29
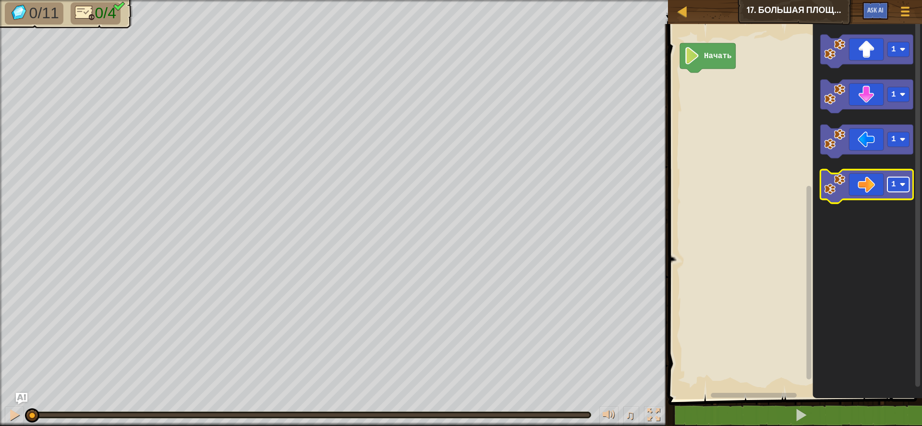
click at [906, 191] on rect "Рабочая область Blockly" at bounding box center [898, 185] width 22 height 15
click at [877, 185] on icon "Рабочая область Blockly" at bounding box center [866, 187] width 93 height 34
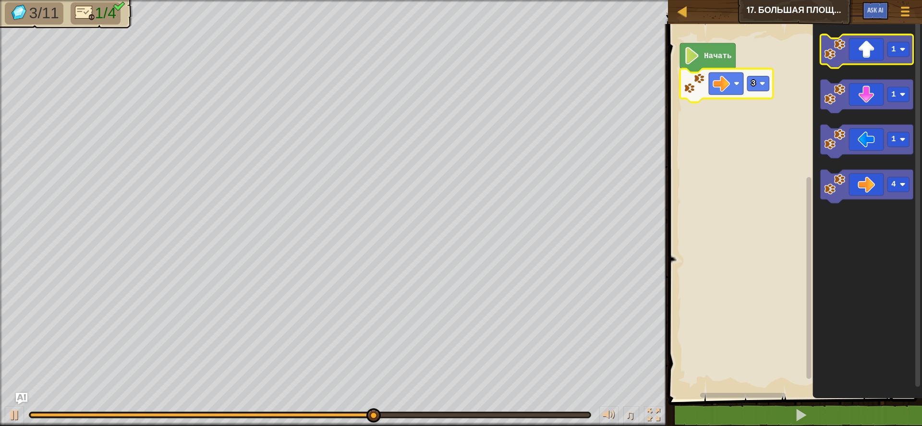
click at [876, 55] on icon "Рабочая область Blockly" at bounding box center [866, 52] width 93 height 34
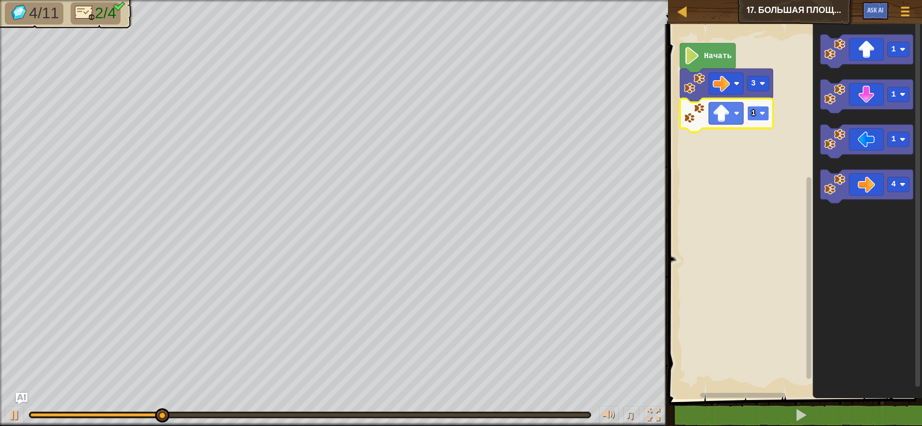
click at [757, 114] on rect "Рабочая область Blockly" at bounding box center [758, 113] width 22 height 15
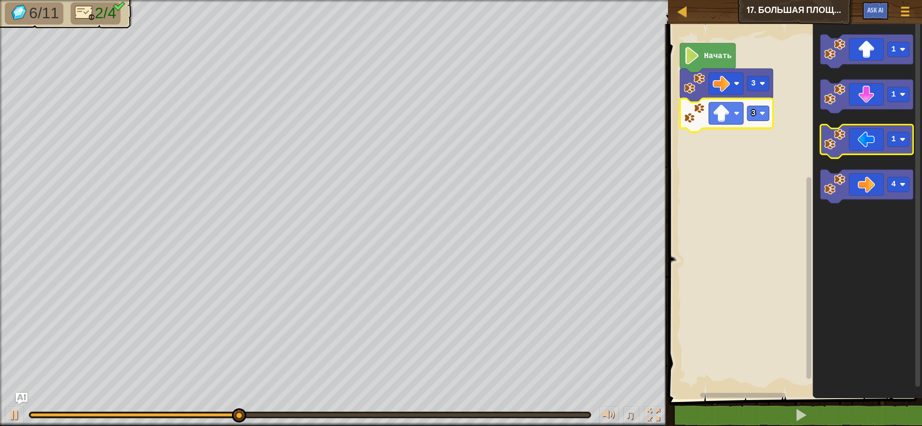
click at [877, 140] on icon "Рабочая область Blockly" at bounding box center [866, 142] width 93 height 34
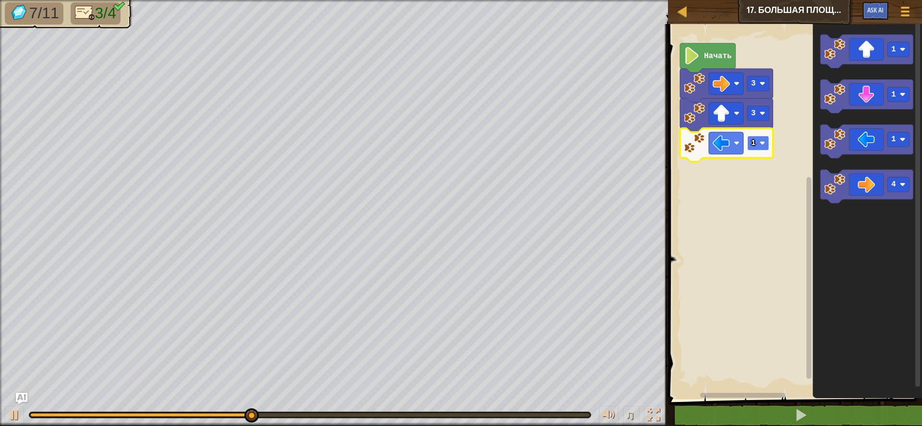
click at [756, 146] on rect "Рабочая область Blockly" at bounding box center [758, 143] width 22 height 15
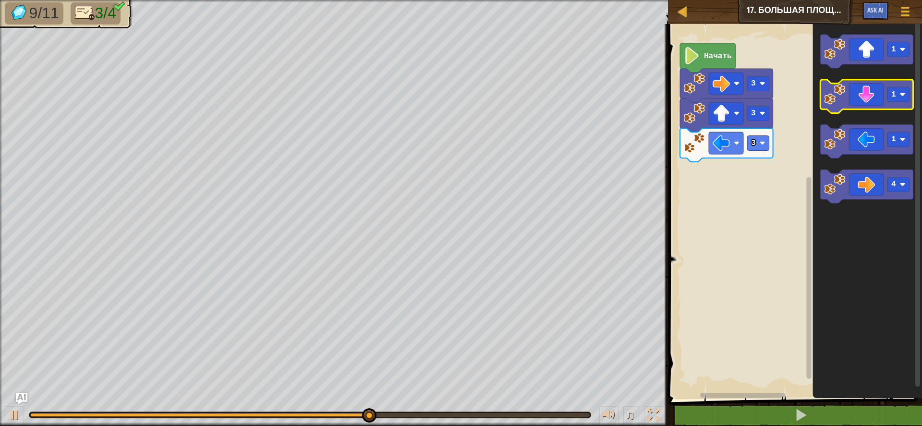
click at [872, 92] on icon "Рабочая область Blockly" at bounding box center [866, 97] width 93 height 34
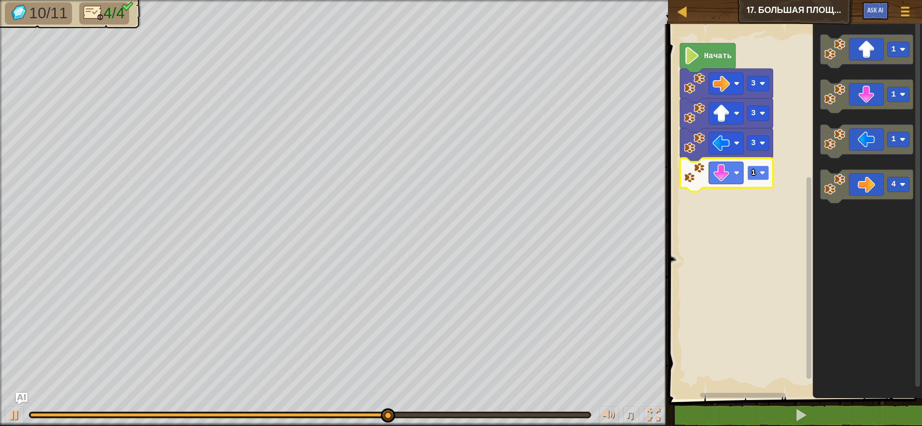
click at [760, 173] on image "Рабочая область Blockly" at bounding box center [762, 173] width 6 height 6
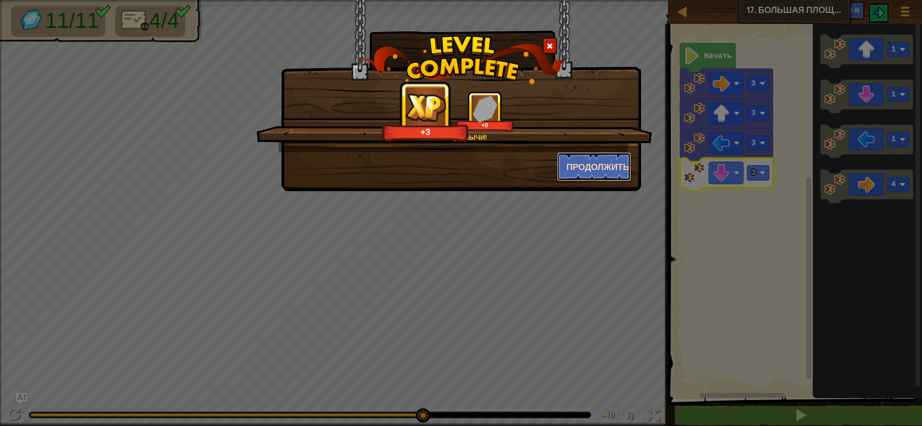
click at [577, 164] on button "Продолжить" at bounding box center [594, 166] width 74 height 29
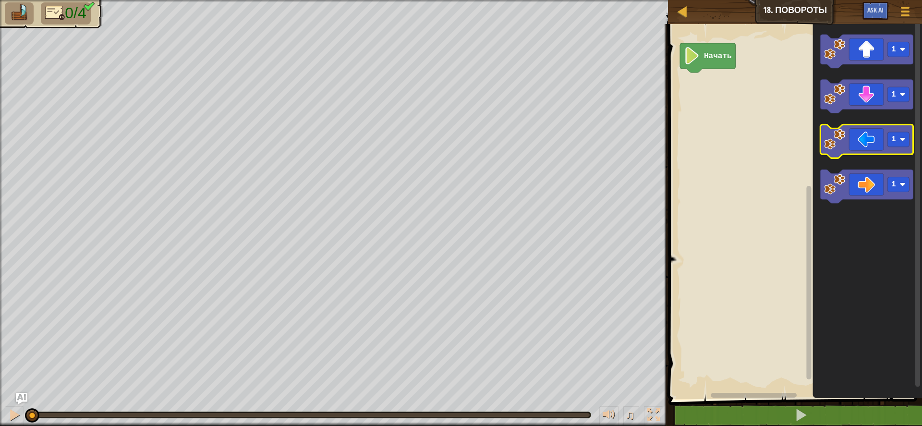
click at [870, 147] on icon "Рабочая область Blockly" at bounding box center [866, 142] width 93 height 34
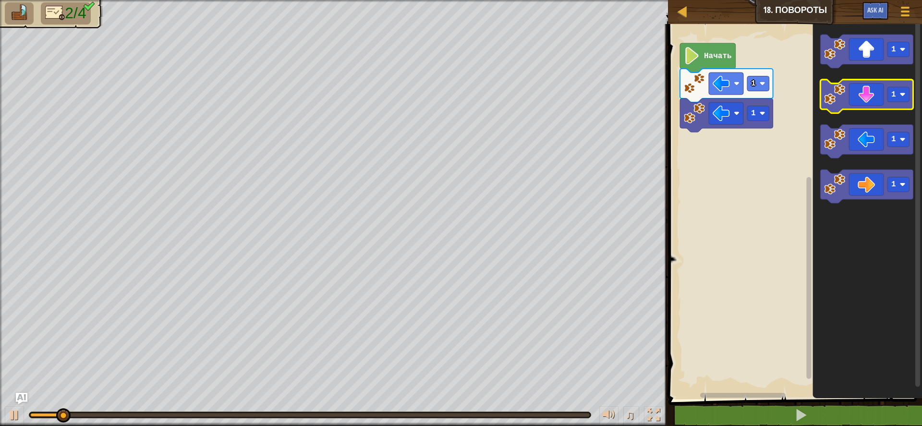
click at [873, 93] on icon "Рабочая область Blockly" at bounding box center [866, 97] width 93 height 34
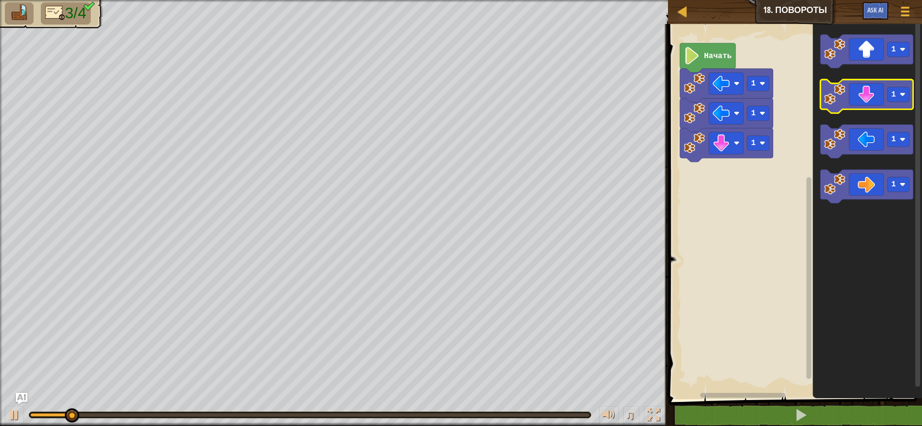
click at [873, 93] on icon "Рабочая область Blockly" at bounding box center [866, 97] width 93 height 34
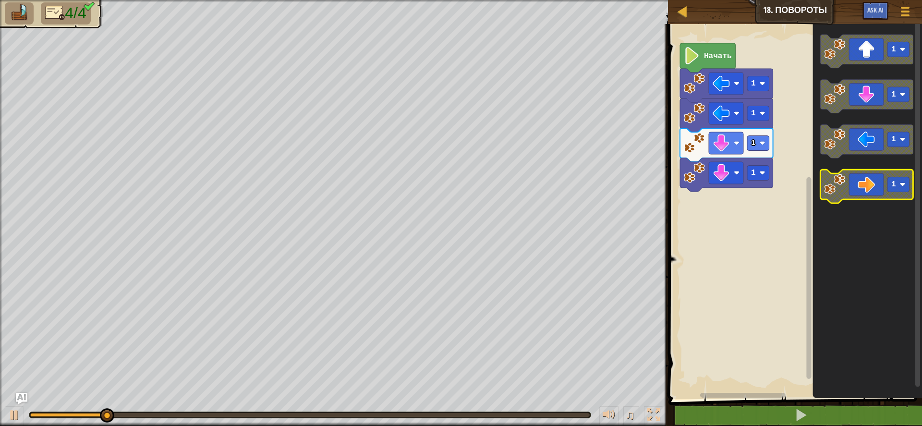
click at [870, 187] on icon "Рабочая область Blockly" at bounding box center [866, 187] width 93 height 34
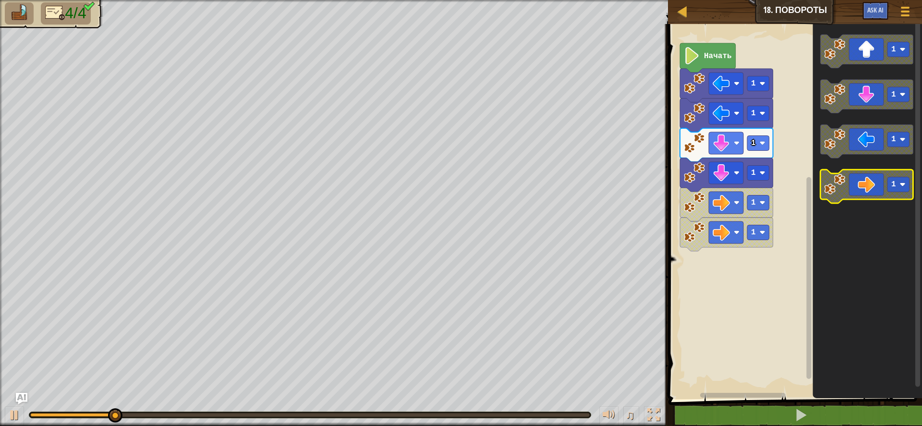
click at [870, 187] on icon "Рабочая область Blockly" at bounding box center [866, 187] width 93 height 34
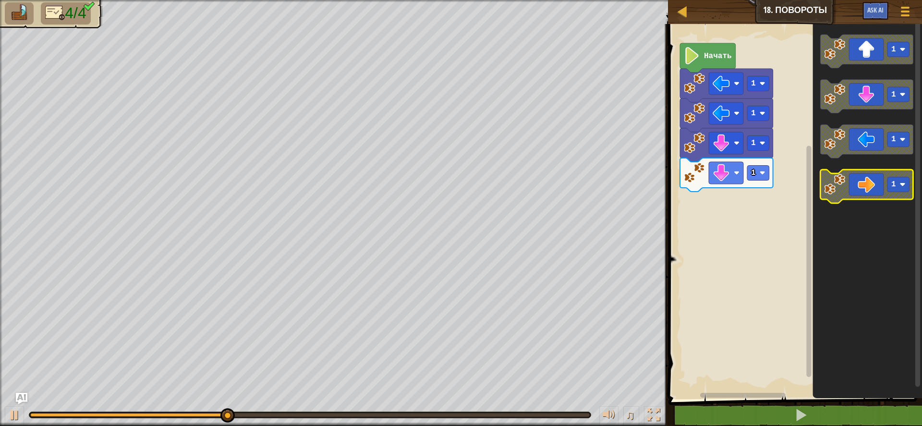
click at [884, 189] on icon "Рабочая область Blockly" at bounding box center [866, 187] width 93 height 34
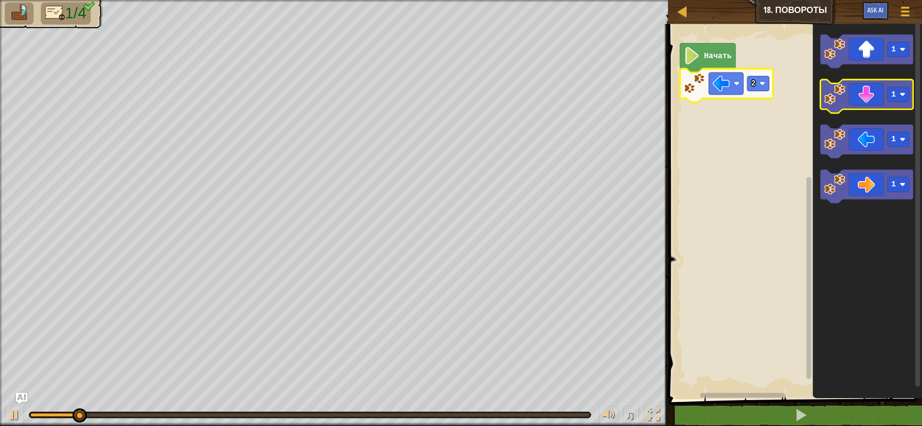
click at [875, 96] on icon "Рабочая область Blockly" at bounding box center [866, 97] width 93 height 34
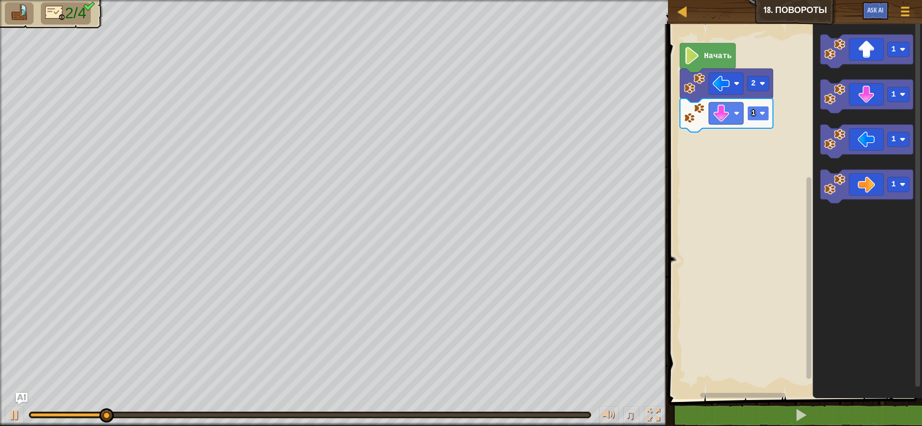
click at [760, 116] on g "1" at bounding box center [758, 113] width 22 height 15
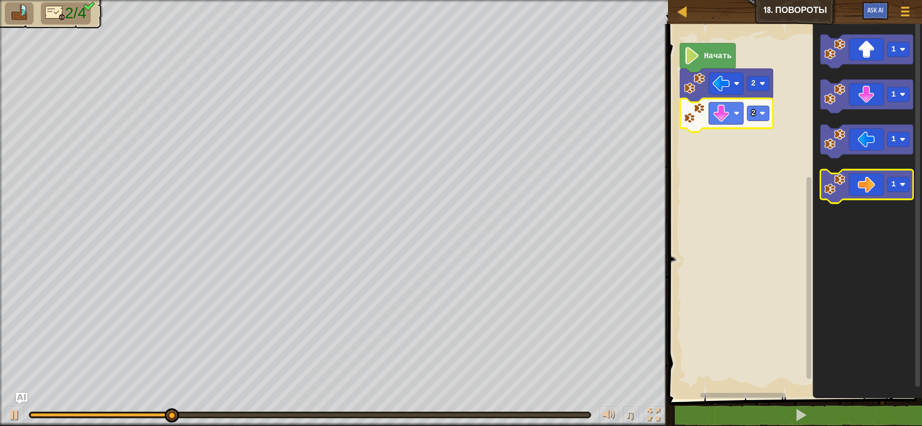
click at [846, 194] on icon "Рабочая область Blockly" at bounding box center [866, 187] width 93 height 34
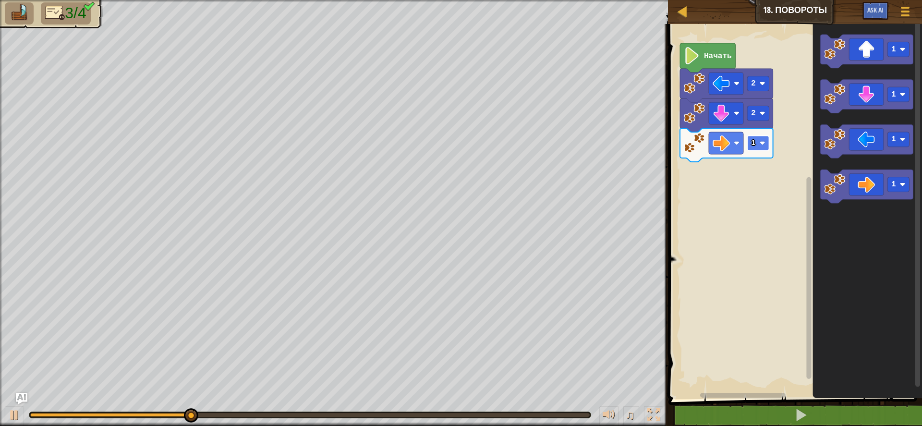
click at [756, 142] on rect "Рабочая область Blockly" at bounding box center [758, 143] width 22 height 15
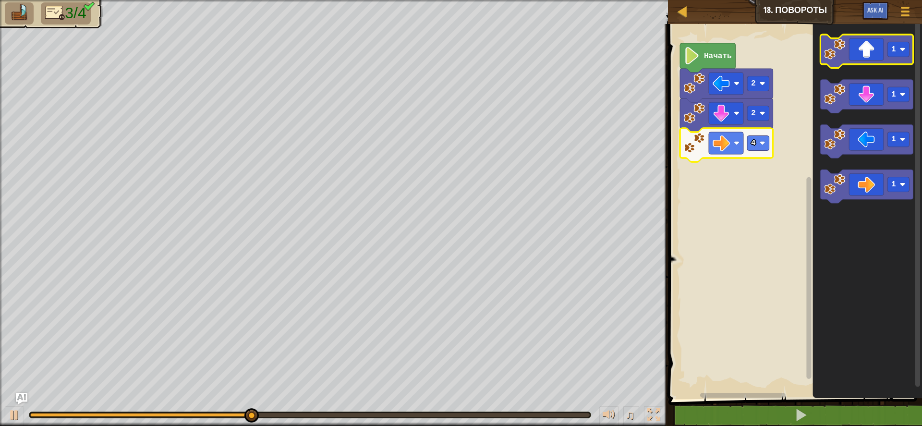
click at [868, 57] on icon "Рабочая область Blockly" at bounding box center [866, 52] width 93 height 34
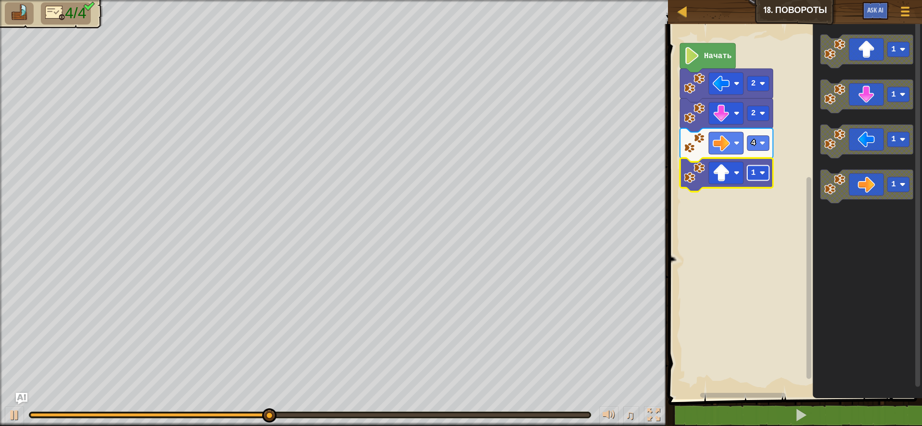
click at [768, 177] on rect "Рабочая область Blockly" at bounding box center [758, 173] width 22 height 15
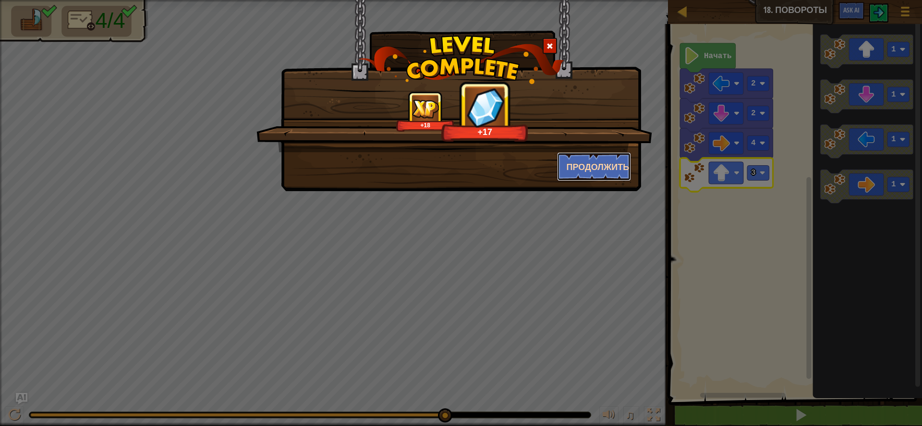
click at [607, 175] on button "Продолжить" at bounding box center [594, 166] width 74 height 29
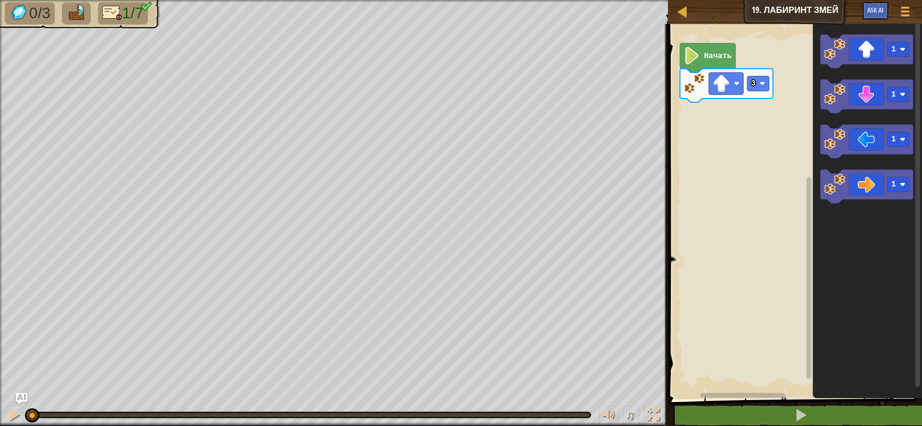
click at [693, 52] on image "Рабочая область Blockly" at bounding box center [692, 55] width 16 height 17
click at [870, 184] on icon "Рабочая область Blockly" at bounding box center [866, 187] width 93 height 34
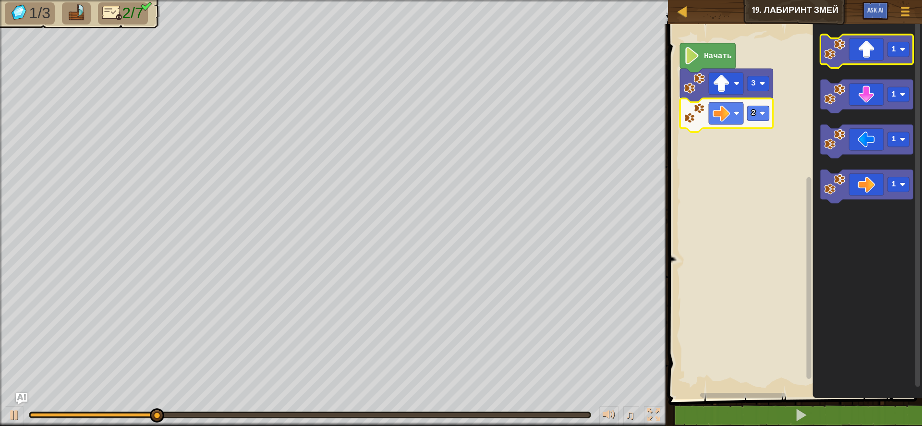
click at [873, 46] on icon "Рабочая область Blockly" at bounding box center [866, 52] width 93 height 34
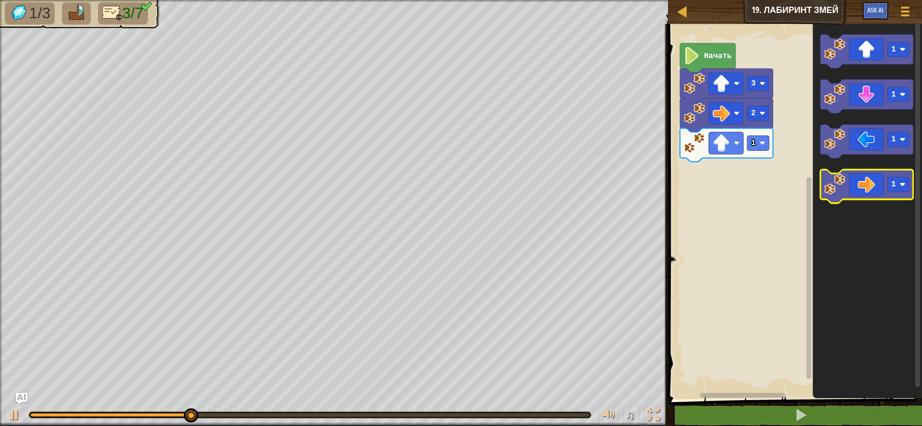
click at [870, 184] on icon "Рабочая область Blockly" at bounding box center [866, 187] width 93 height 34
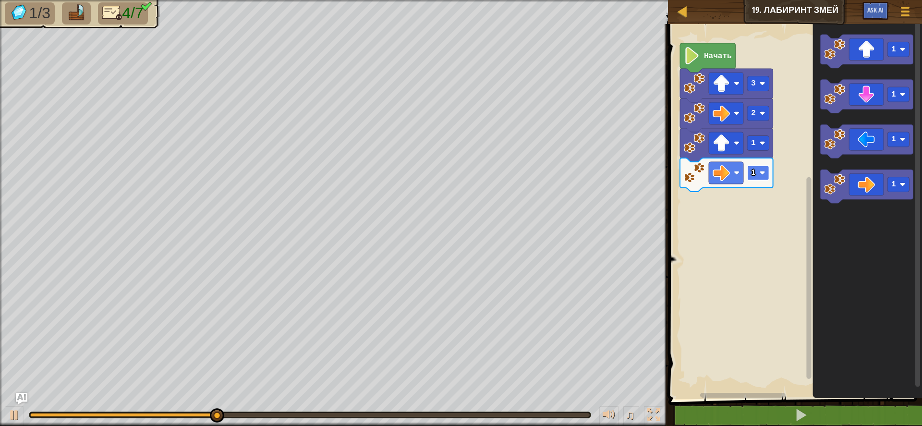
click at [755, 173] on text "1" at bounding box center [753, 173] width 5 height 9
click at [856, 87] on icon "Рабочая область Blockly" at bounding box center [866, 97] width 93 height 34
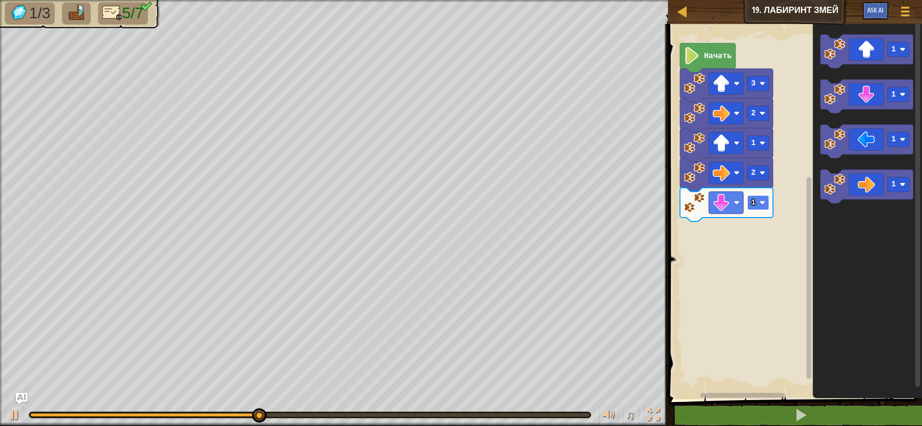
click at [761, 205] on image "Рабочая область Blockly" at bounding box center [762, 203] width 6 height 6
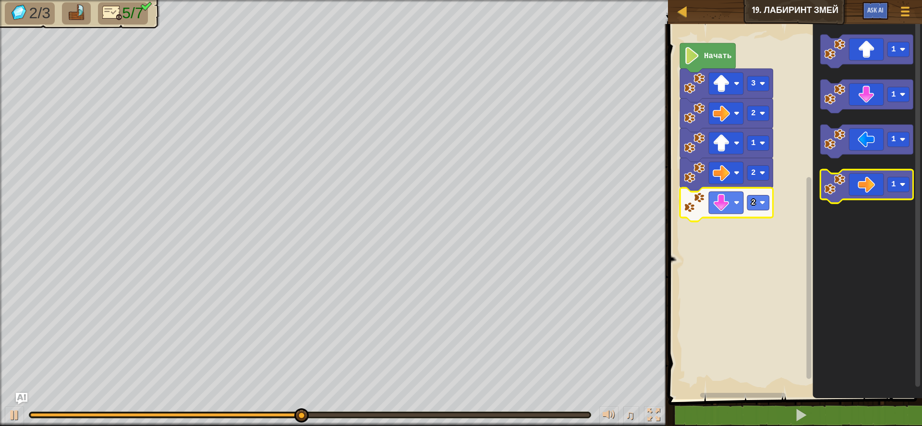
click at [874, 186] on icon "Рабочая область Blockly" at bounding box center [866, 187] width 93 height 34
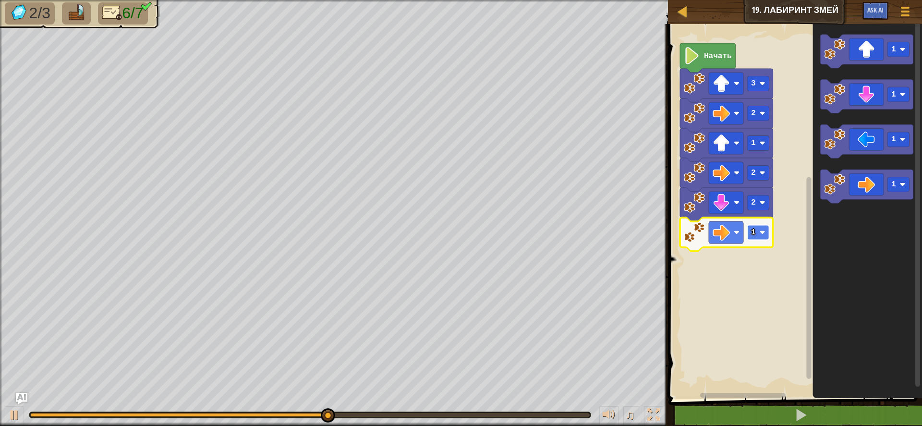
click at [764, 237] on rect "Рабочая область Blockly" at bounding box center [758, 232] width 22 height 15
click at [875, 48] on icon "Рабочая область Blockly" at bounding box center [866, 52] width 93 height 34
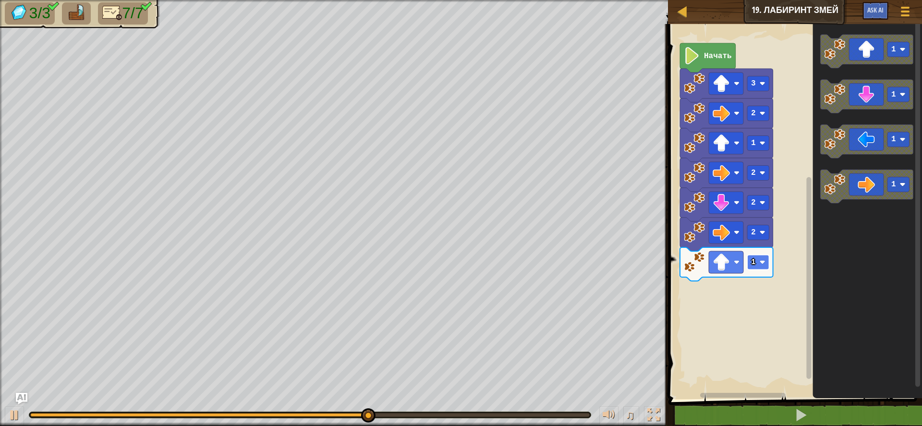
click at [766, 263] on rect "Рабочая область Blockly" at bounding box center [758, 262] width 22 height 15
click at [763, 267] on rect "Рабочая область Blockly" at bounding box center [758, 262] width 22 height 15
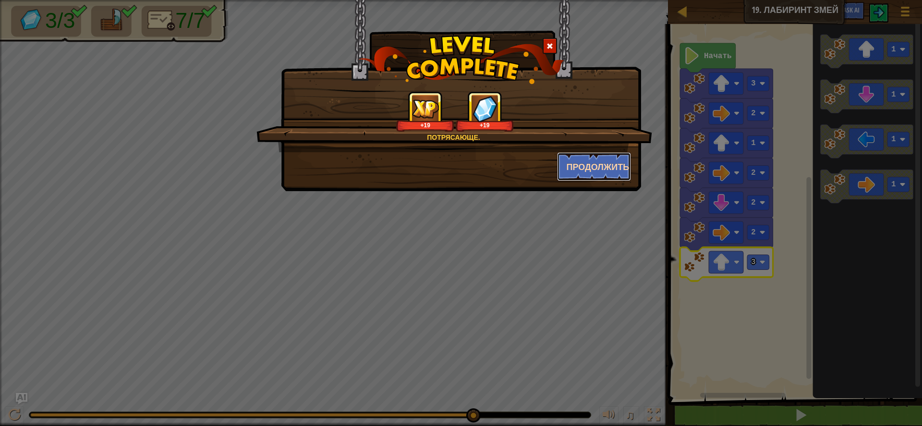
click at [614, 162] on button "Продолжить" at bounding box center [594, 166] width 74 height 29
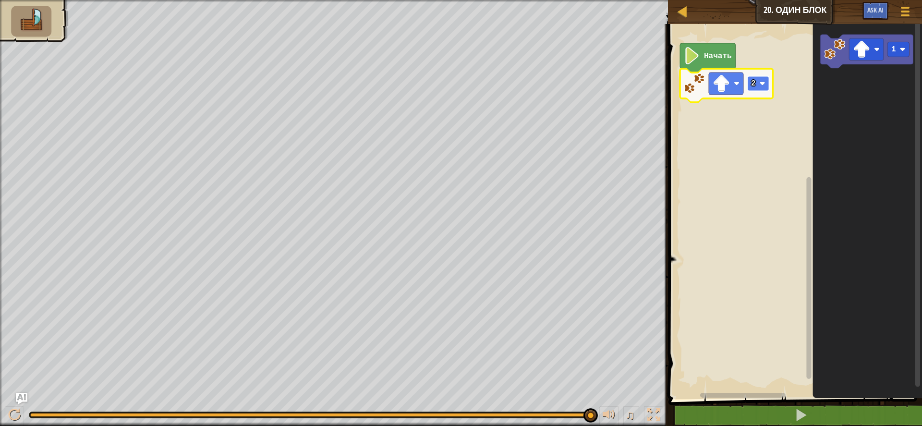
click at [763, 90] on rect "Рабочая область Blockly" at bounding box center [758, 83] width 22 height 15
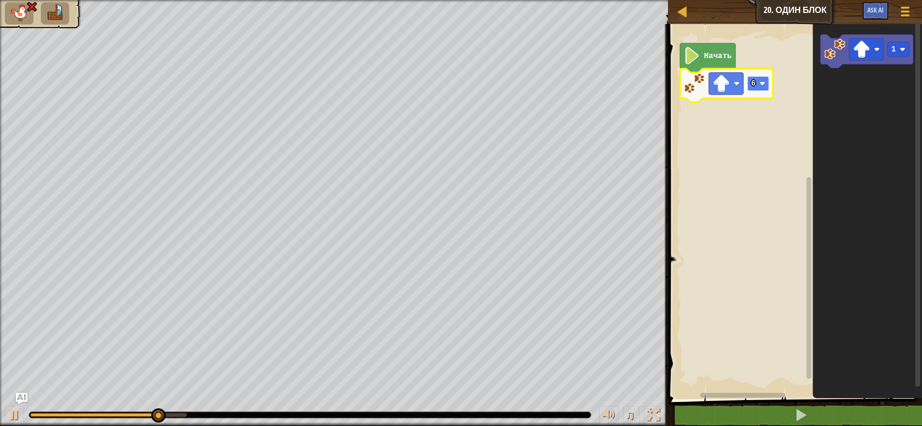
click at [767, 84] on rect "Рабочая область Blockly" at bounding box center [758, 83] width 22 height 15
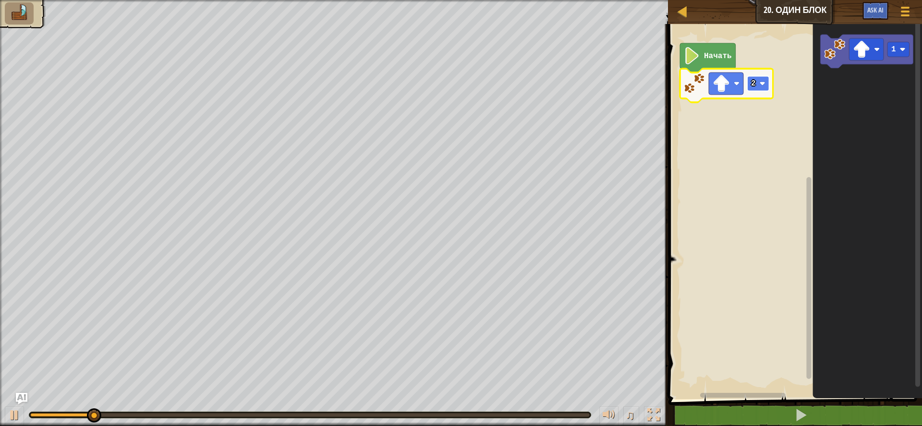
click at [761, 88] on rect "Рабочая область Blockly" at bounding box center [758, 83] width 22 height 15
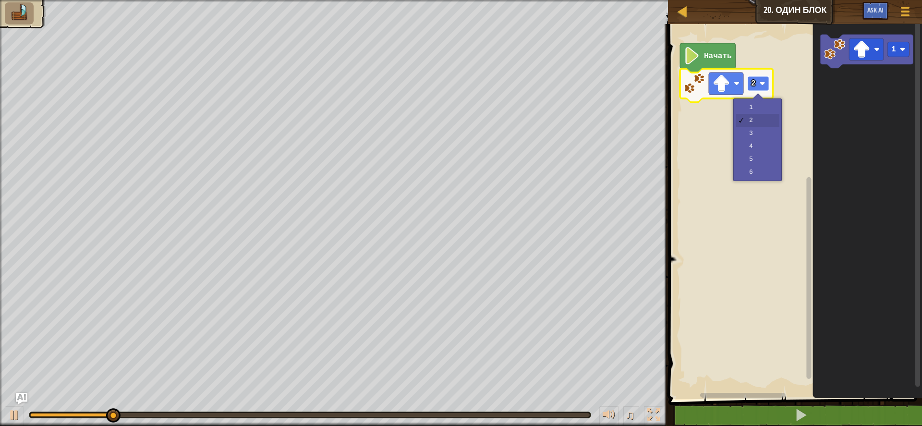
click at [761, 86] on image "Рабочая область Blockly" at bounding box center [762, 84] width 6 height 6
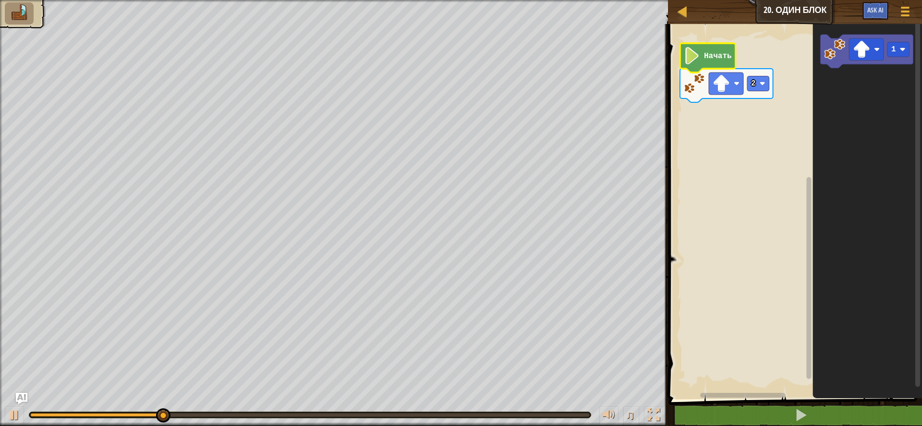
click at [705, 66] on icon "Рабочая область Blockly" at bounding box center [708, 57] width 56 height 29
click at [898, 49] on rect "Рабочая область Blockly" at bounding box center [898, 49] width 22 height 15
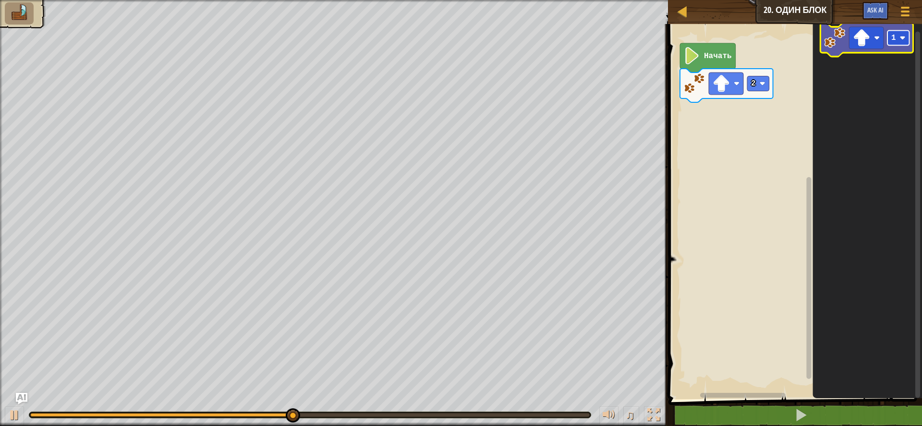
click at [890, 44] on rect "Рабочая область Blockly" at bounding box center [898, 38] width 22 height 15
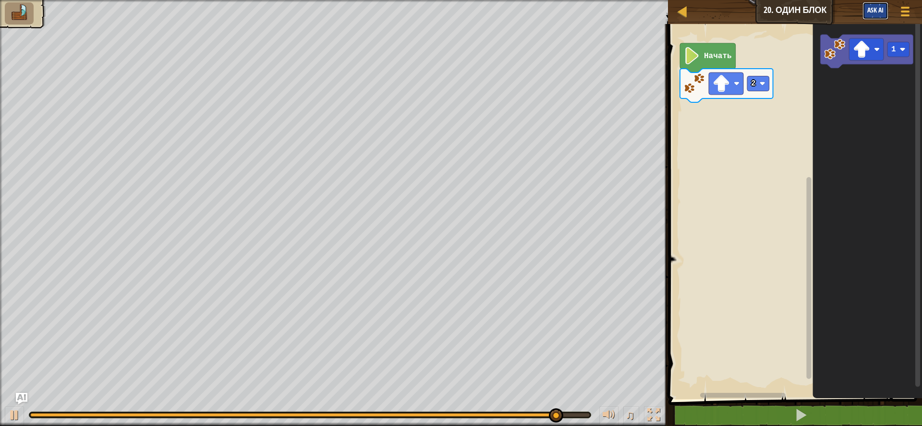
click at [883, 7] on span "Ask AI" at bounding box center [875, 9] width 16 height 9
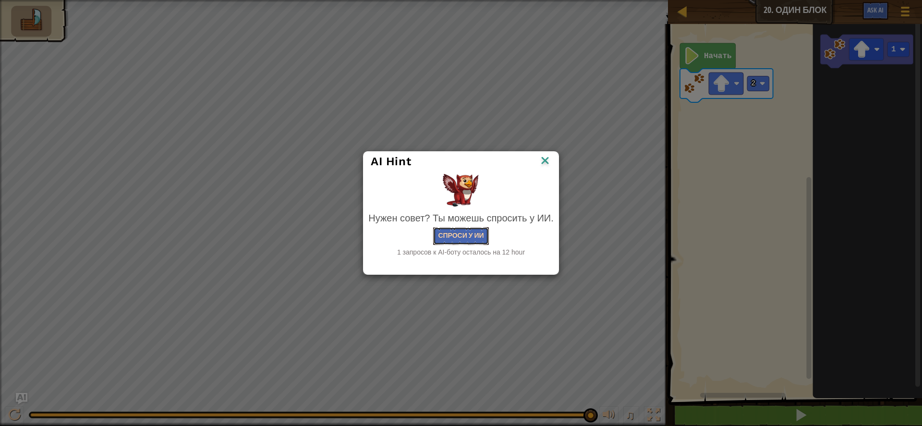
click at [466, 236] on button "Спроси у ИИ" at bounding box center [460, 236] width 55 height 18
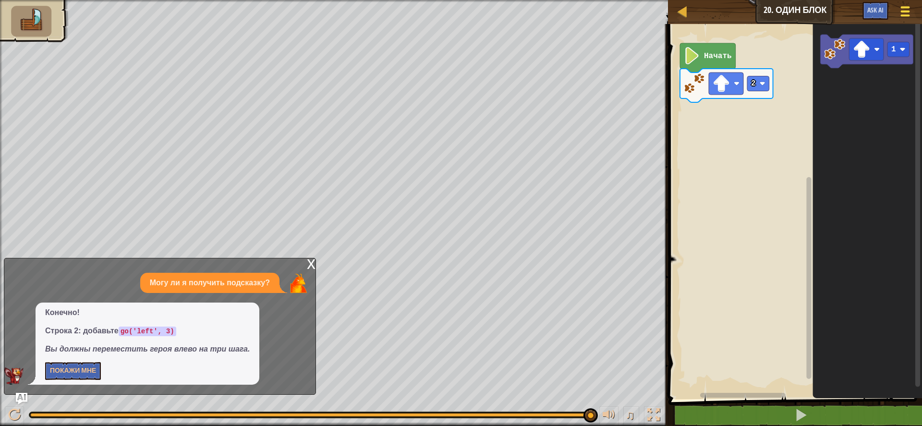
click at [900, 14] on div at bounding box center [904, 11] width 13 height 14
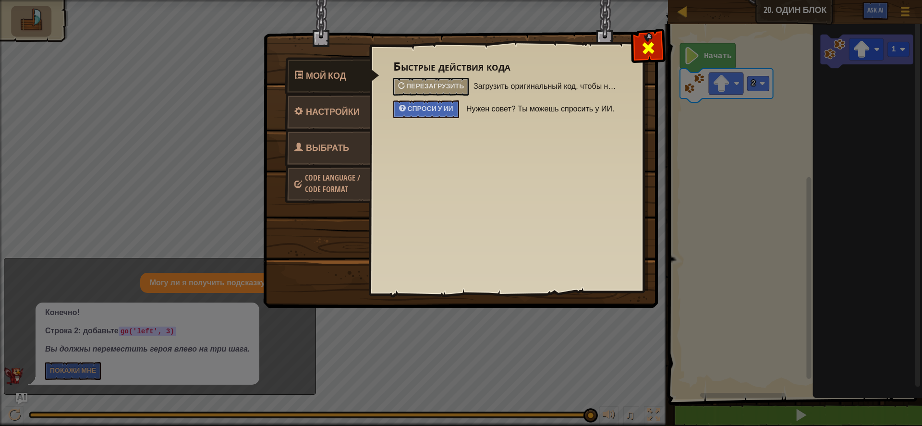
click at [641, 49] on span at bounding box center [648, 47] width 15 height 15
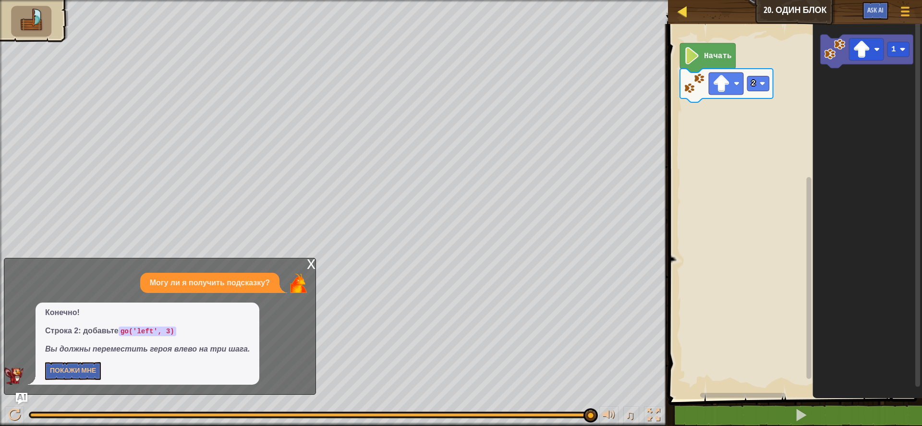
click at [692, 16] on div "Карта" at bounding box center [689, 12] width 5 height 24
select select "ru"
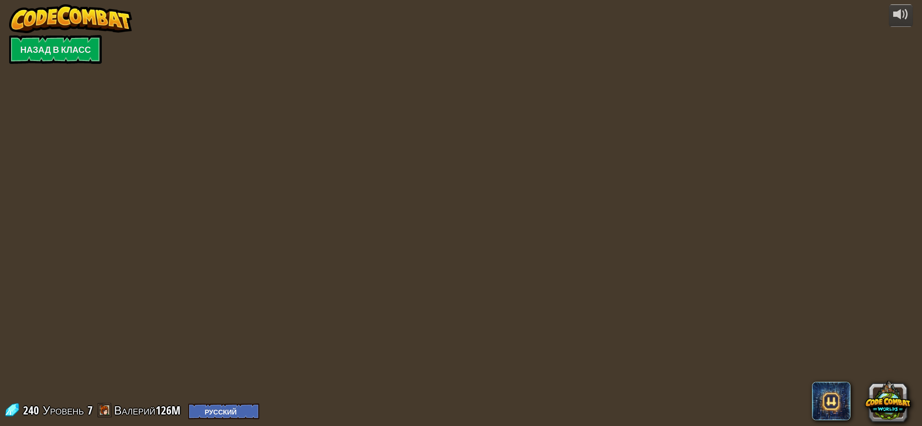
select select "ru"
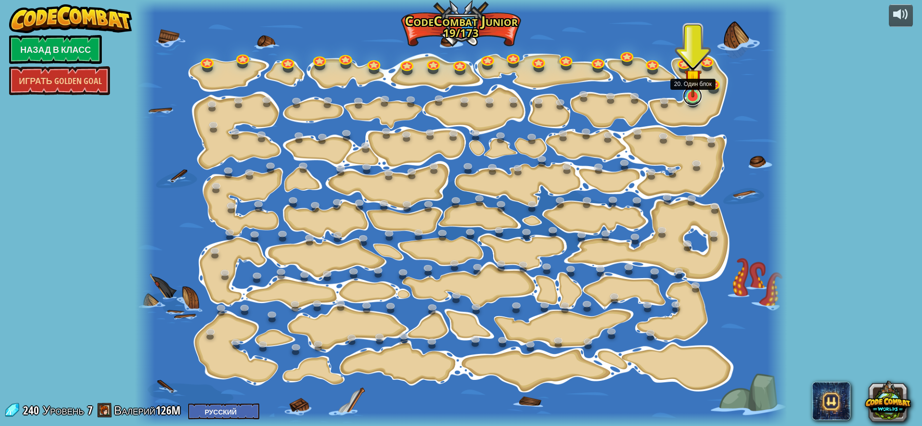
click at [689, 100] on link at bounding box center [692, 95] width 19 height 19
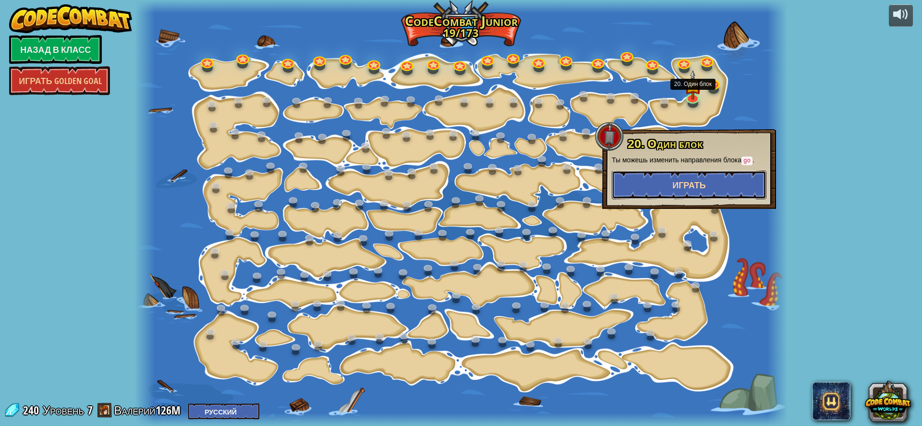
click at [685, 182] on span "Играть" at bounding box center [689, 185] width 34 height 12
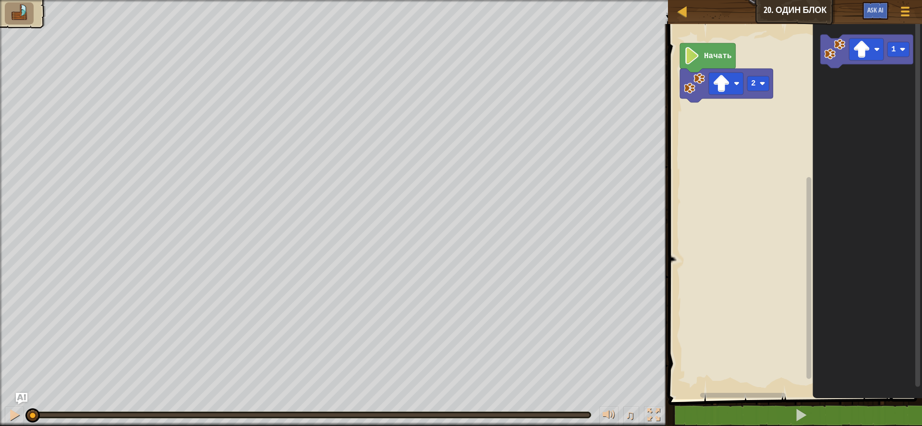
click at [738, 381] on rect "Рабочая область Blockly" at bounding box center [793, 209] width 257 height 380
click at [19, 19] on img at bounding box center [19, 12] width 20 height 17
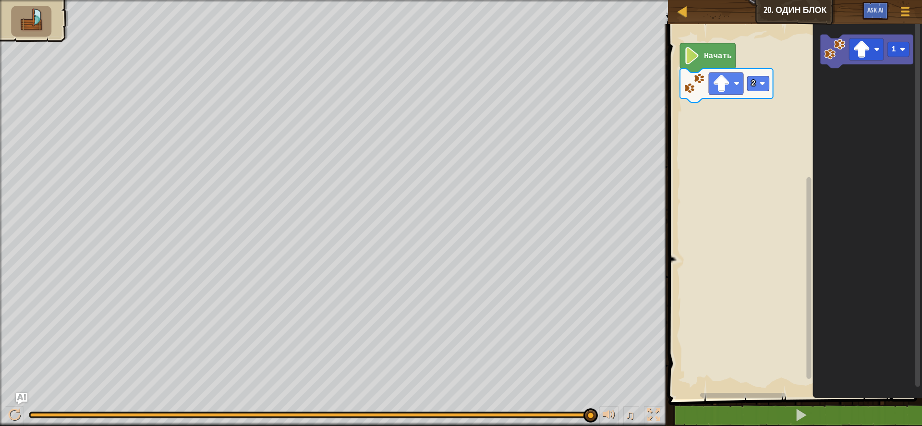
drag, startPoint x: 29, startPoint y: 414, endPoint x: 763, endPoint y: 237, distance: 755.3
click at [752, 237] on div "Карта Юниор 20. Один блок Меню игры Ask AI 1 הההההההההההההההההההההההההההההההההה…" at bounding box center [461, 213] width 922 height 426
click at [15, 418] on div at bounding box center [14, 415] width 12 height 12
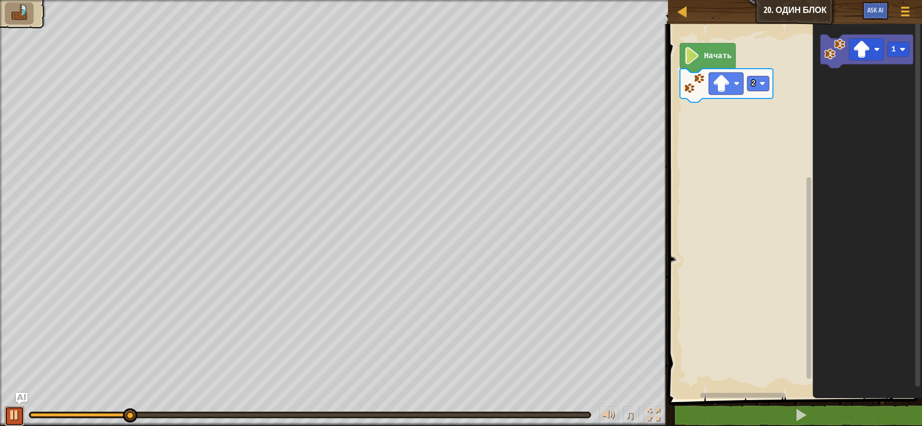
click at [16, 420] on div at bounding box center [14, 415] width 12 height 12
click at [0, 0] on div at bounding box center [0, 0] width 0 height 0
click at [16, 420] on div at bounding box center [14, 415] width 12 height 12
drag, startPoint x: 278, startPoint y: 411, endPoint x: 464, endPoint y: 399, distance: 186.7
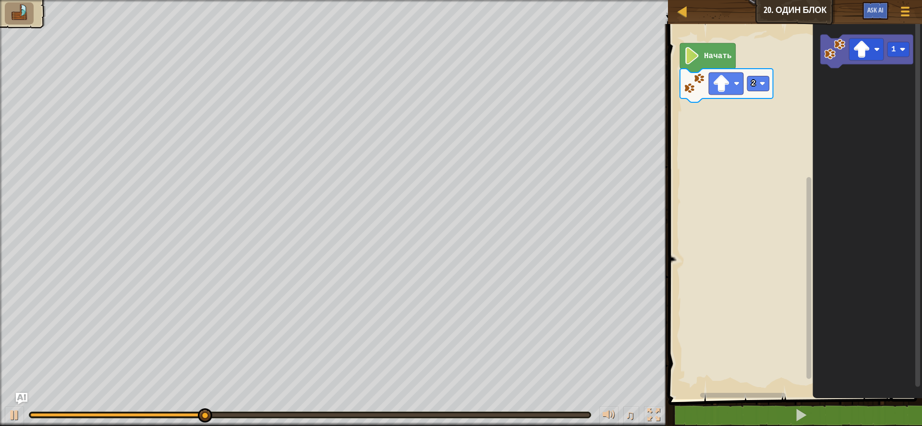
click at [552, 405] on div "♫" at bounding box center [334, 412] width 668 height 29
click at [445, 419] on div "♫" at bounding box center [334, 412] width 668 height 29
click at [440, 412] on div at bounding box center [310, 414] width 562 height 7
click at [8, 105] on div "♫ Phoenix" at bounding box center [461, 213] width 922 height 426
click at [21, 20] on img at bounding box center [19, 12] width 20 height 17
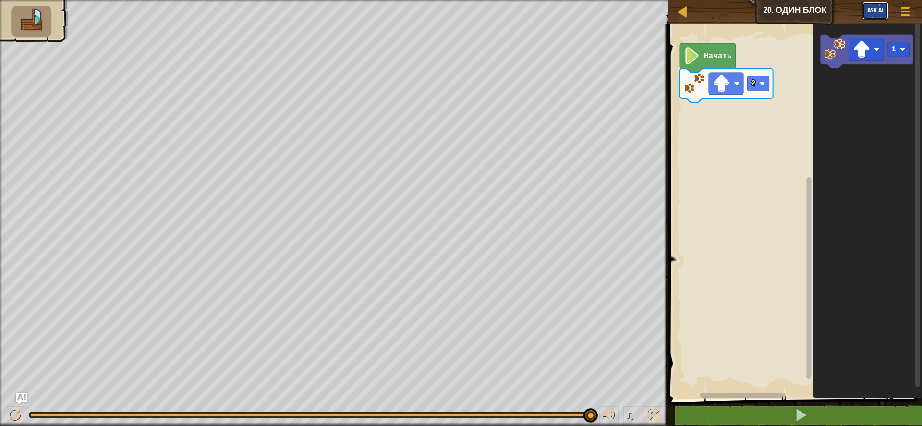
click at [872, 15] on button "Ask AI" at bounding box center [875, 11] width 26 height 18
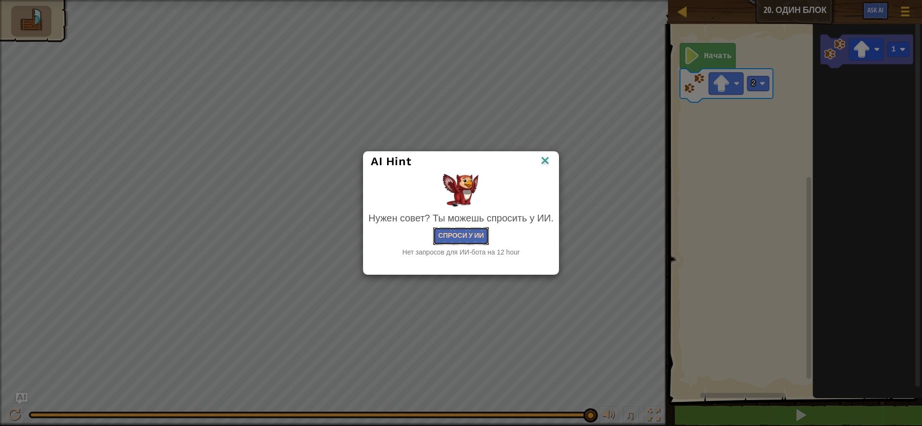
click at [462, 236] on button "Спроси у ИИ" at bounding box center [460, 236] width 55 height 18
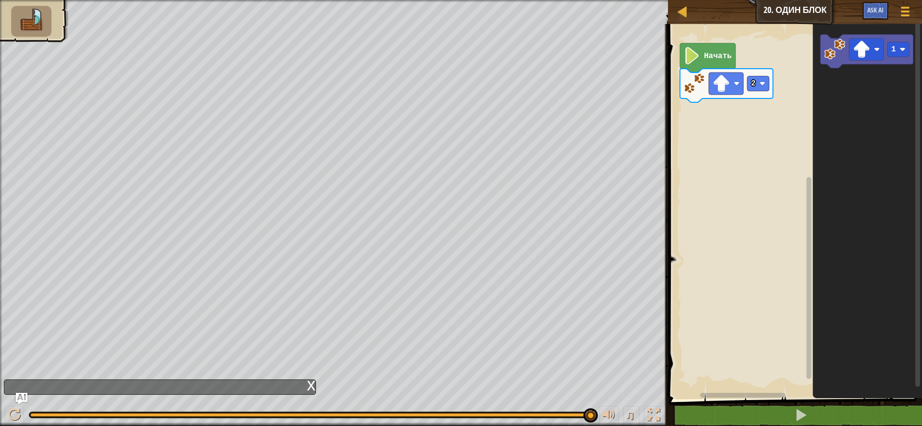
click at [220, 390] on div "x" at bounding box center [160, 386] width 312 height 15
click at [161, 390] on div "x" at bounding box center [160, 386] width 312 height 15
click at [312, 386] on div "x" at bounding box center [311, 385] width 9 height 10
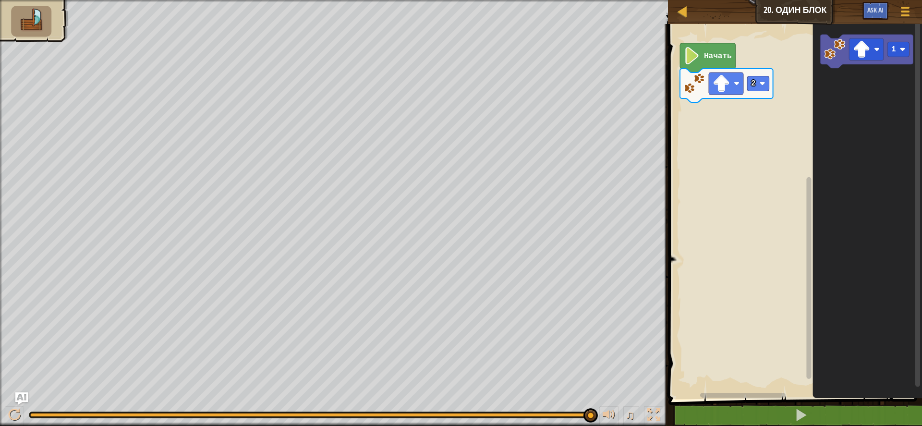
click at [21, 401] on img "Ask AI" at bounding box center [21, 398] width 12 height 12
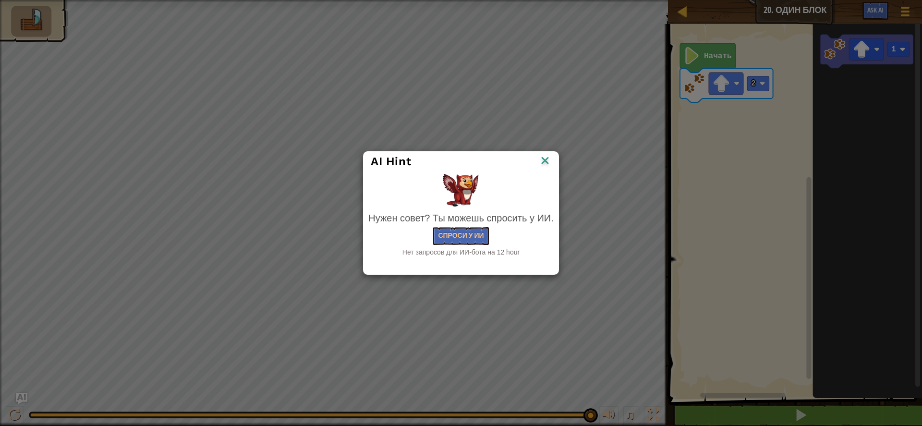
click at [547, 148] on div "AI Hint Нужен совет? Ты можешь спросить у ИИ. Спроси у ИИ Нет запросов для ИИ-б…" at bounding box center [461, 213] width 922 height 426
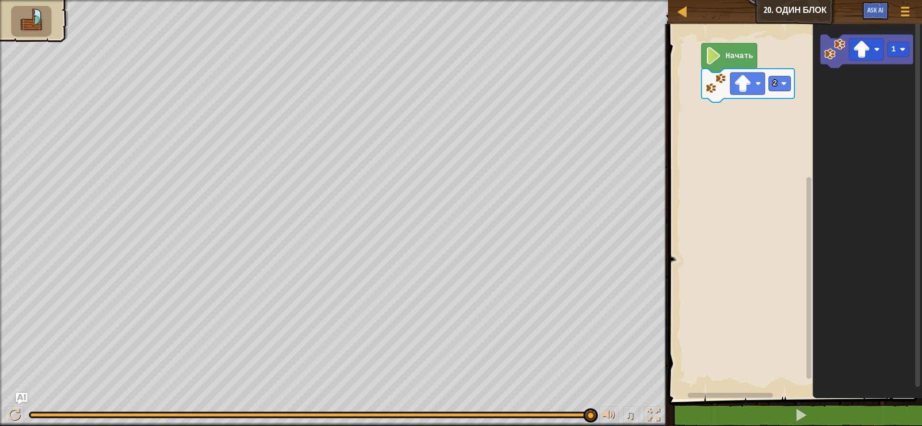
click at [690, 394] on rect "Рабочая область Blockly" at bounding box center [730, 395] width 85 height 5
click at [770, 393] on rect "Рабочая область Blockly" at bounding box center [736, 395] width 85 height 5
click at [895, 19] on button "Меню игры" at bounding box center [905, 13] width 25 height 24
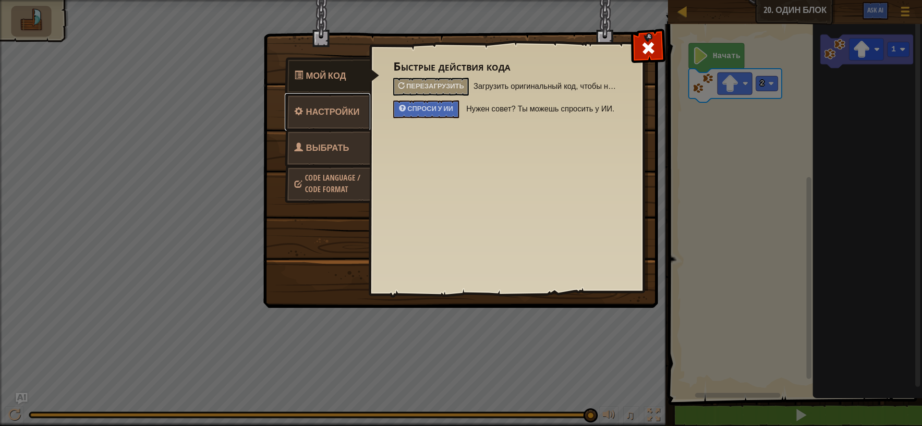
click at [322, 119] on link "Настройки" at bounding box center [327, 111] width 85 height 37
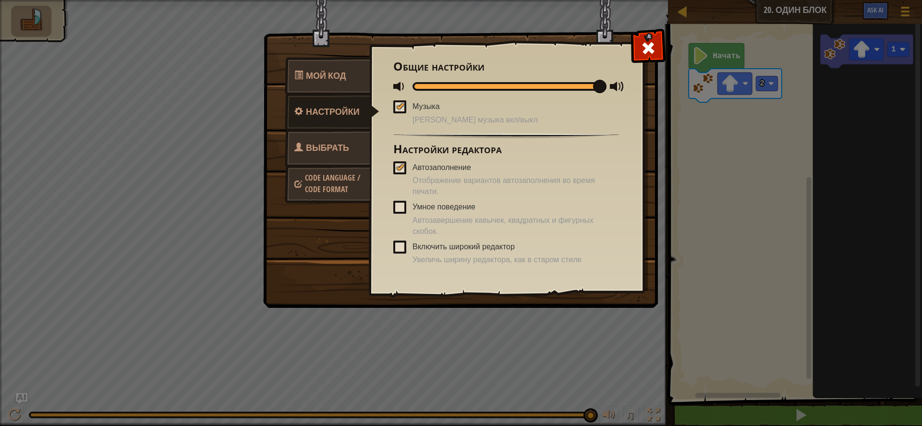
click at [322, 151] on span "Выбрать героя" at bounding box center [321, 160] width 55 height 36
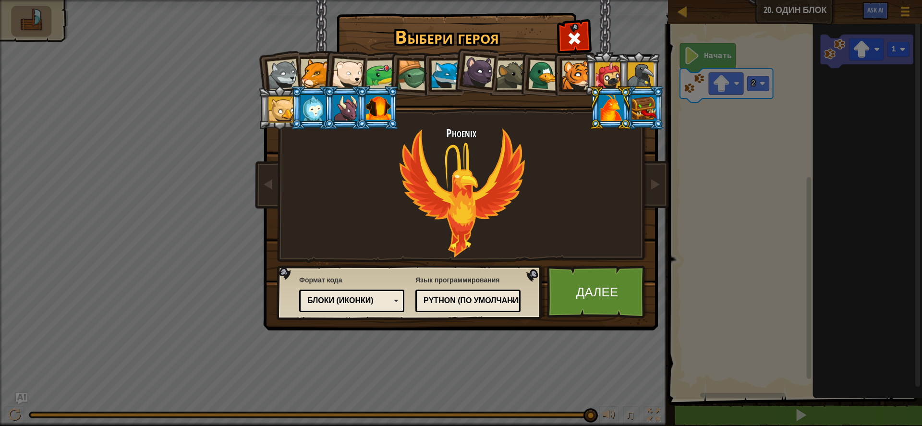
click at [292, 112] on li at bounding box center [311, 108] width 43 height 44
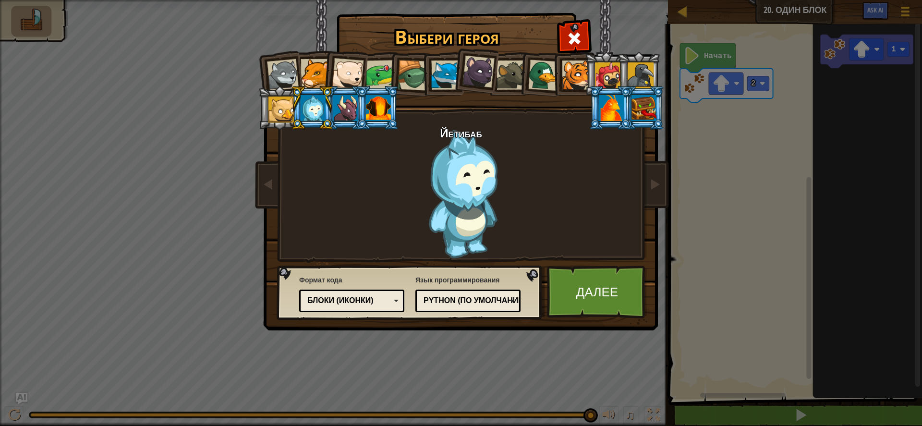
click at [375, 83] on div at bounding box center [381, 75] width 30 height 30
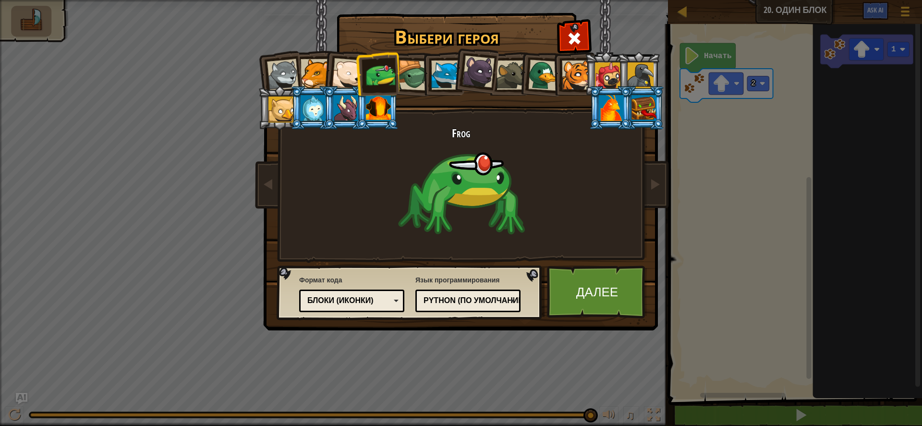
click at [379, 111] on div at bounding box center [378, 108] width 25 height 26
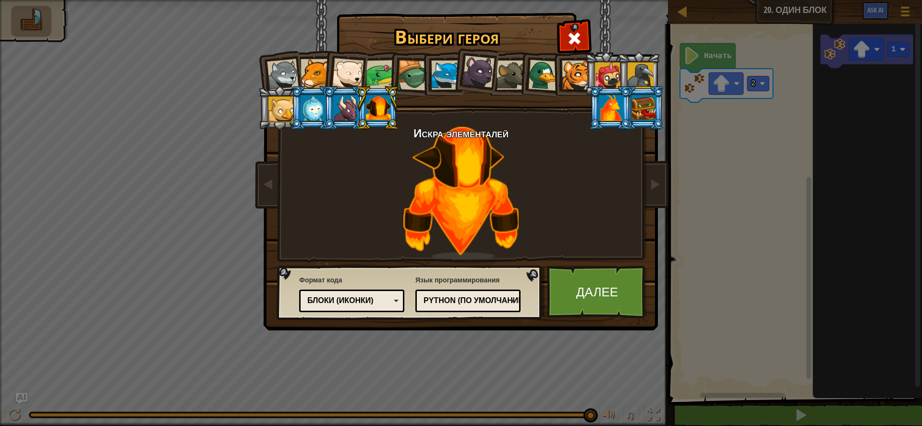
click at [382, 80] on div at bounding box center [381, 75] width 30 height 30
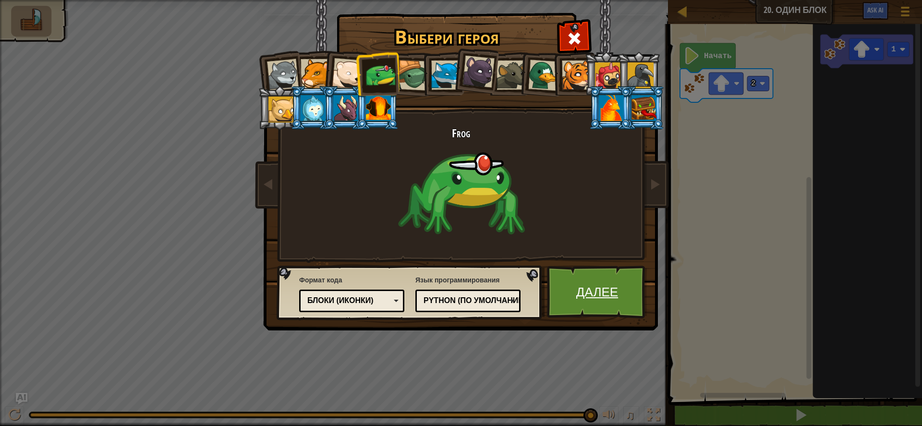
click at [601, 303] on link "Далее" at bounding box center [597, 292] width 100 height 53
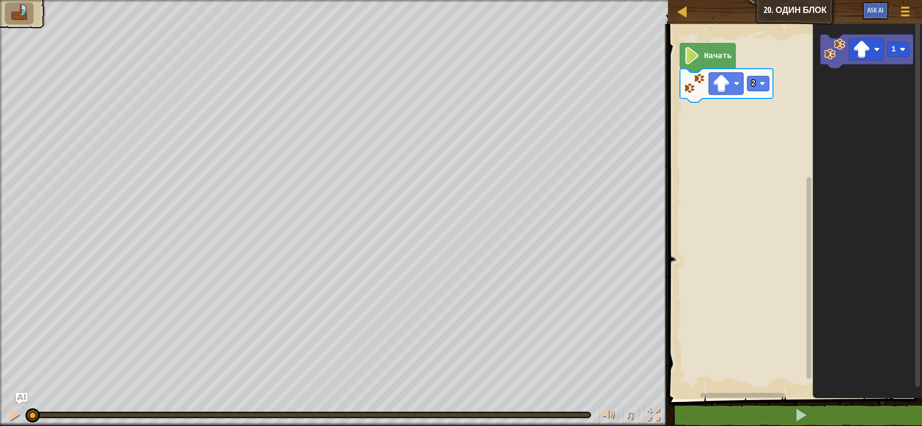
click at [798, 6] on div "Карта Юниор 20. Один блок Меню игры Ask AI" at bounding box center [795, 12] width 254 height 24
click at [681, 23] on div "Карта Юниор 20. Один блок Меню игры Ask AI" at bounding box center [795, 12] width 254 height 24
click at [682, 17] on div at bounding box center [683, 11] width 12 height 12
select select "ru"
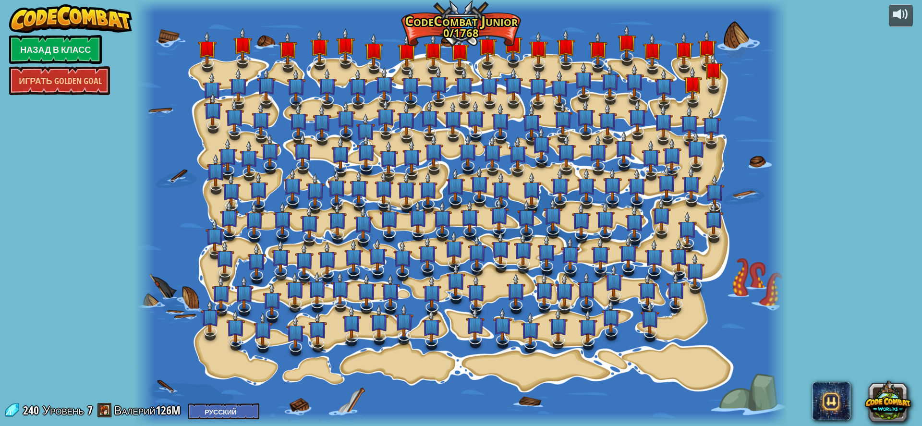
select select "ru"
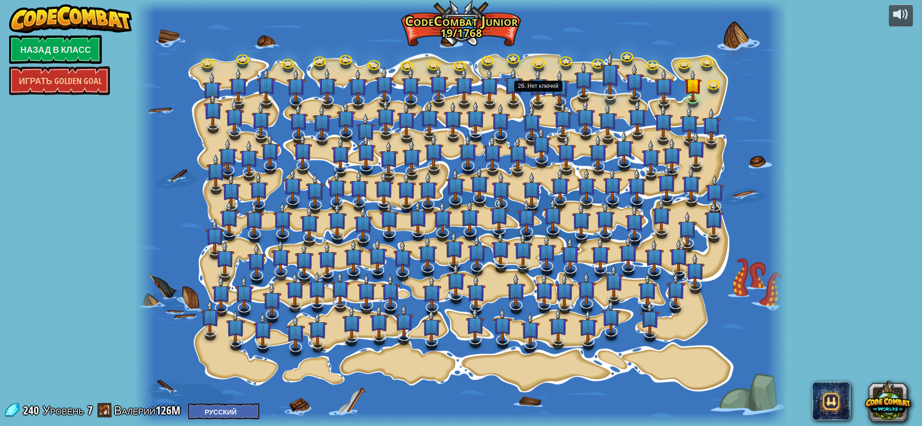
select select "ru"
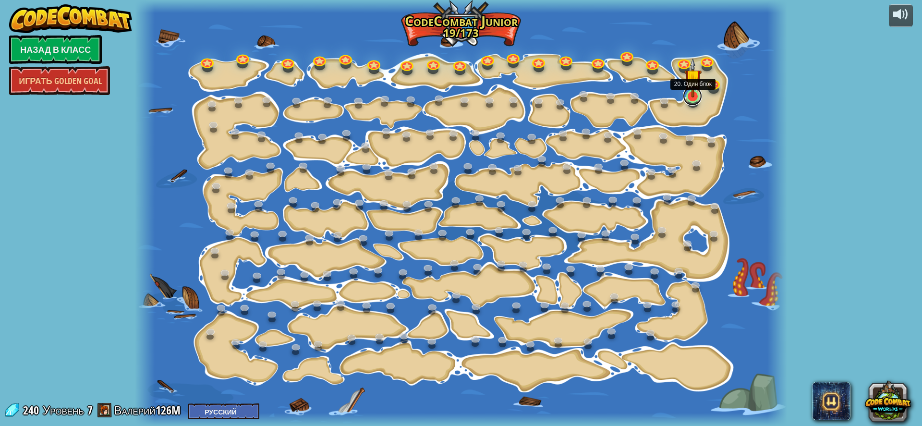
click at [697, 102] on link at bounding box center [692, 95] width 19 height 19
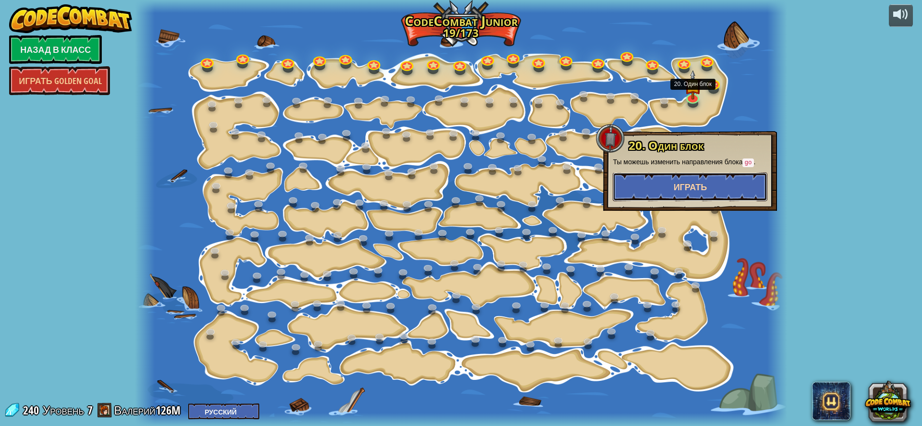
click at [684, 191] on span "Играть" at bounding box center [691, 187] width 34 height 12
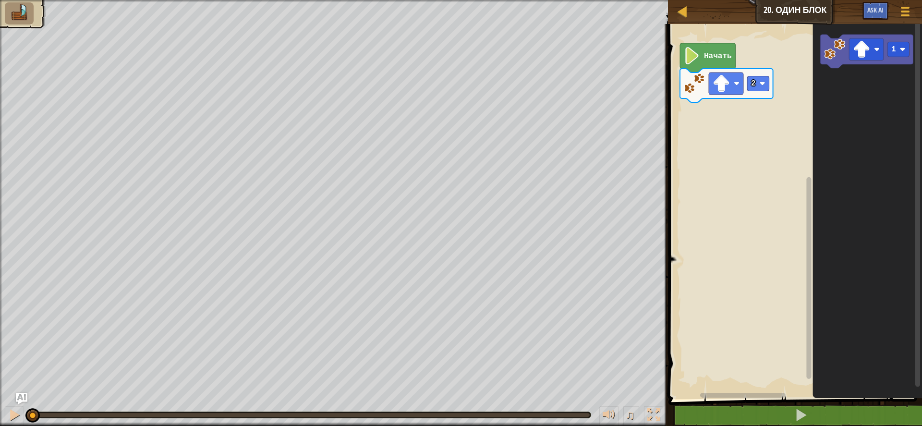
drag, startPoint x: 830, startPoint y: 13, endPoint x: 763, endPoint y: 184, distance: 183.3
click at [814, 97] on div "Карта Юниор 20. Один блок Меню игры Ask AI 1 הההההההההההההההההההההההההההההההההה…" at bounding box center [461, 213] width 922 height 426
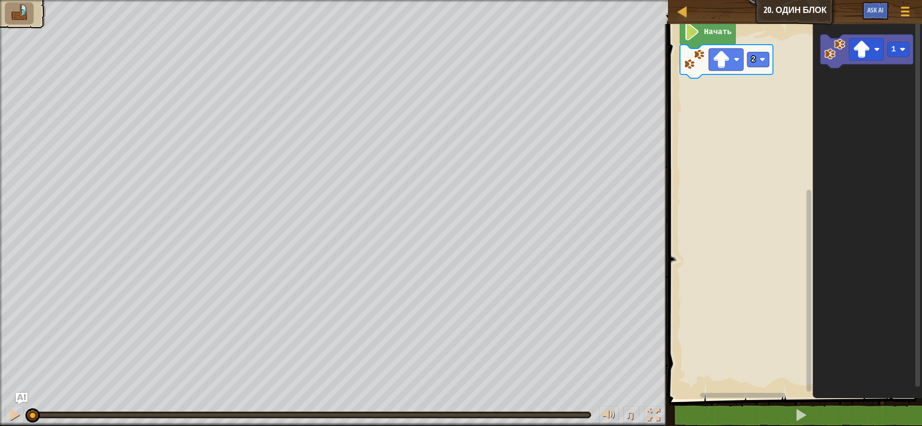
click at [783, 203] on div "2 Начать 1" at bounding box center [793, 209] width 257 height 380
click at [806, 206] on div "2 Начать 1" at bounding box center [793, 209] width 257 height 380
drag, startPoint x: 812, startPoint y: 218, endPoint x: 812, endPoint y: 184, distance: 33.6
click at [812, 184] on icon "1" at bounding box center [867, 209] width 110 height 380
click at [818, 260] on div "2 Начать 1" at bounding box center [793, 209] width 257 height 380
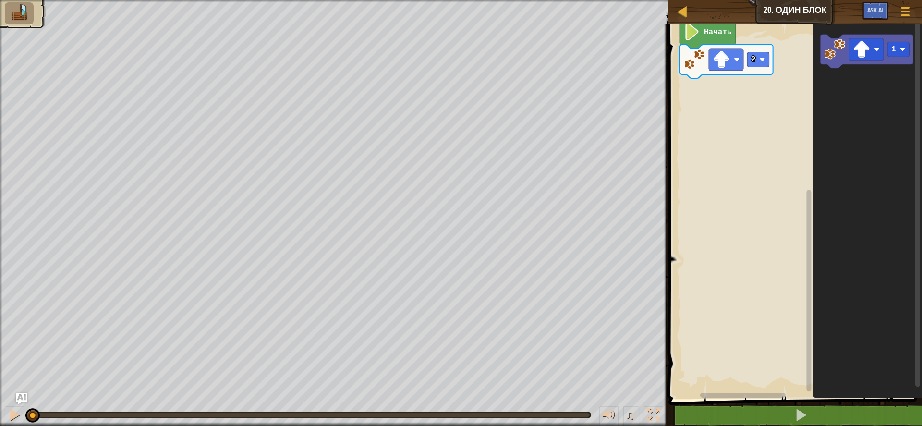
click at [919, 40] on rect "Рабочая область Blockly" at bounding box center [917, 204] width 5 height 366
click at [671, 356] on div "2 Начать 1" at bounding box center [793, 209] width 257 height 380
drag, startPoint x: 271, startPoint y: 419, endPoint x: 291, endPoint y: 418, distance: 20.7
click at [289, 418] on div at bounding box center [310, 414] width 562 height 7
drag, startPoint x: 317, startPoint y: 414, endPoint x: 329, endPoint y: 414, distance: 12.5
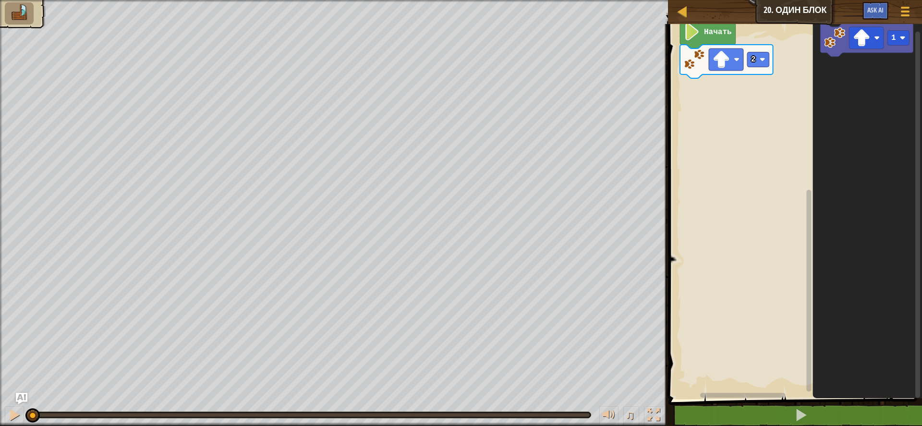
click at [329, 414] on div at bounding box center [309, 415] width 561 height 6
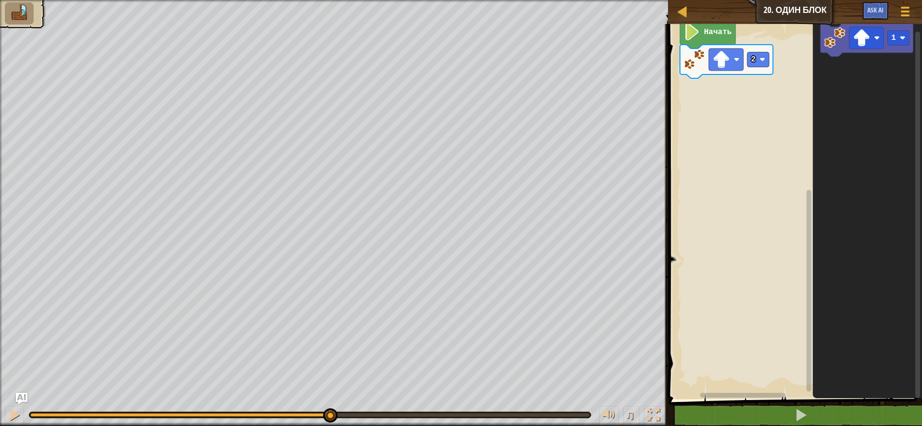
click at [329, 414] on div at bounding box center [309, 415] width 559 height 4
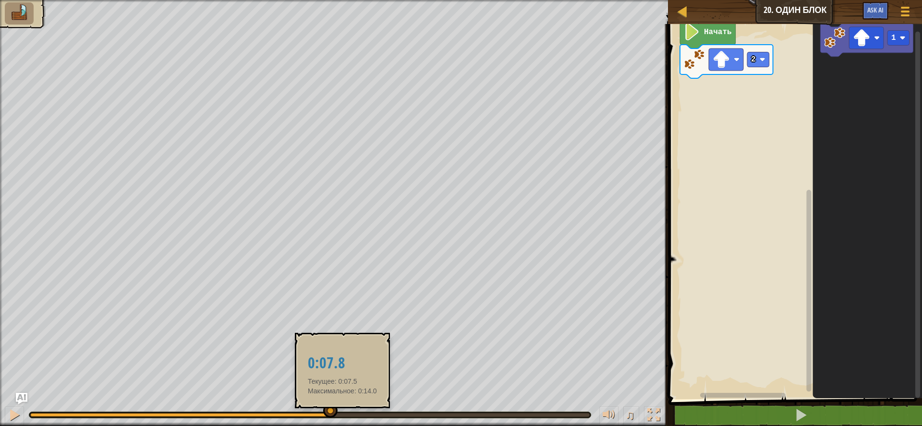
drag, startPoint x: 343, startPoint y: 414, endPoint x: 356, endPoint y: 414, distance: 12.5
click at [344, 414] on div at bounding box center [309, 415] width 559 height 4
click at [389, 417] on div at bounding box center [309, 415] width 561 height 6
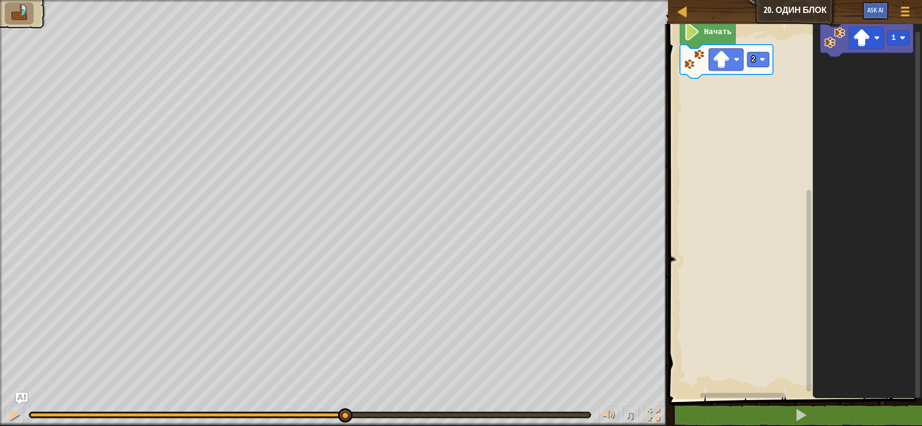
click at [423, 418] on div "♫" at bounding box center [334, 412] width 668 height 29
click at [441, 416] on div at bounding box center [309, 415] width 559 height 4
click at [454, 416] on div at bounding box center [309, 415] width 559 height 4
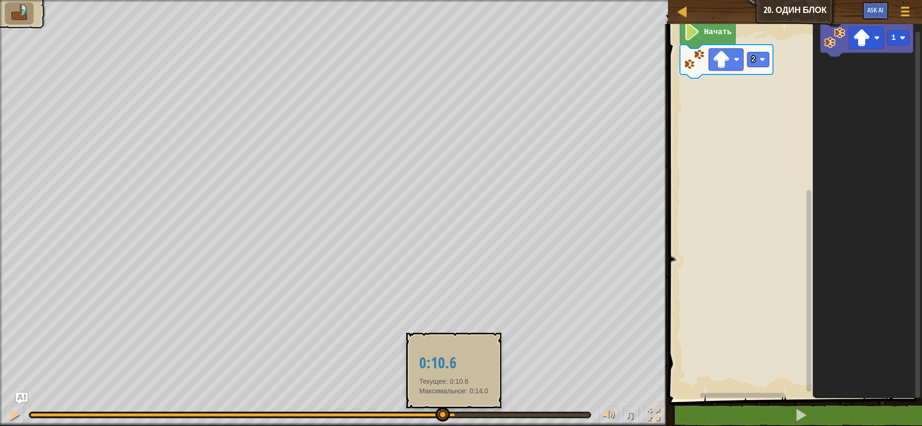
click at [491, 416] on div at bounding box center [309, 415] width 559 height 4
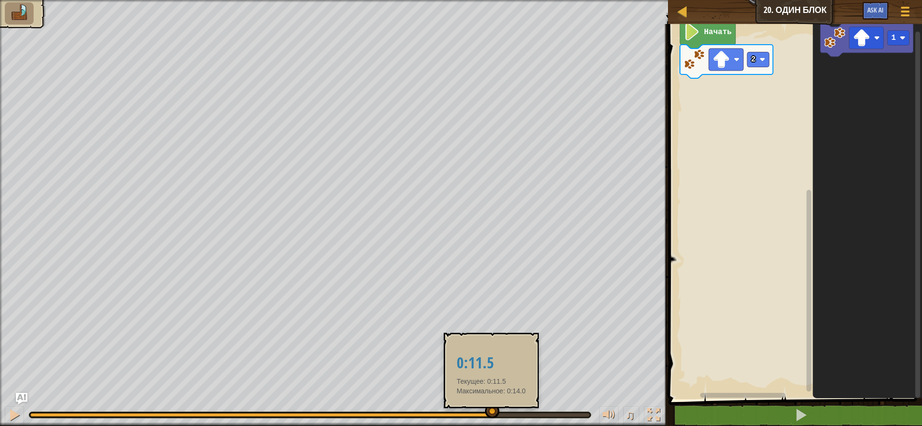
click at [552, 416] on div at bounding box center [309, 415] width 559 height 4
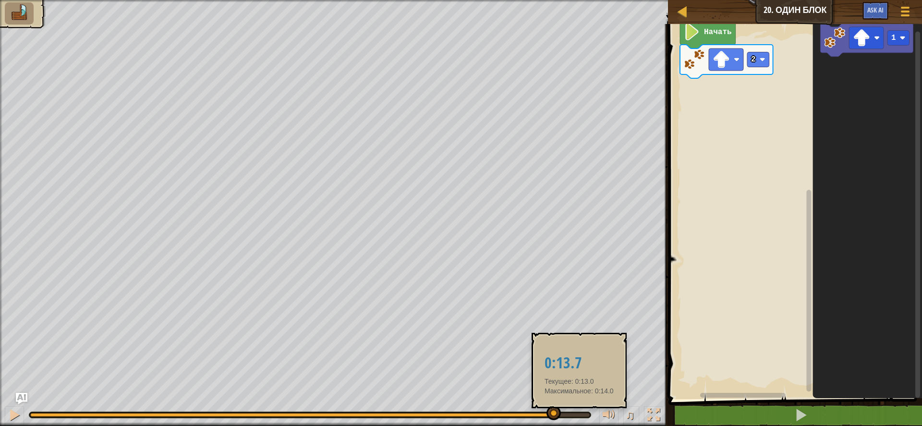
click at [579, 416] on div at bounding box center [309, 415] width 559 height 4
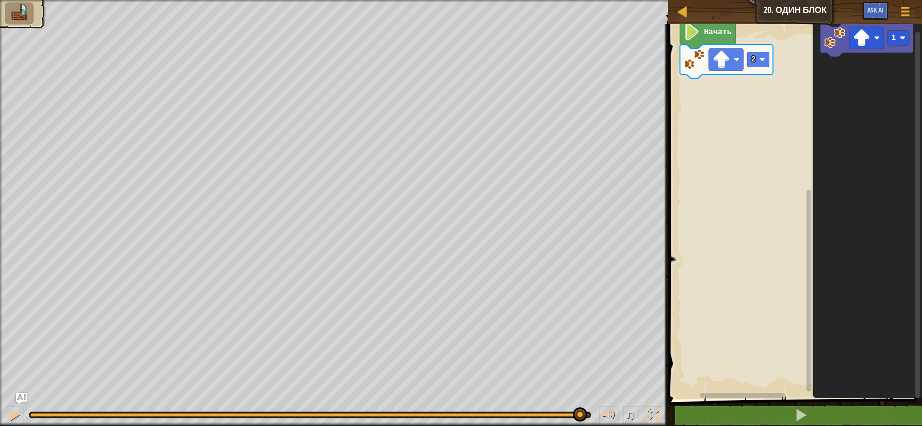
click at [589, 417] on div at bounding box center [309, 415] width 561 height 6
drag, startPoint x: 580, startPoint y: 417, endPoint x: 599, endPoint y: 418, distance: 19.2
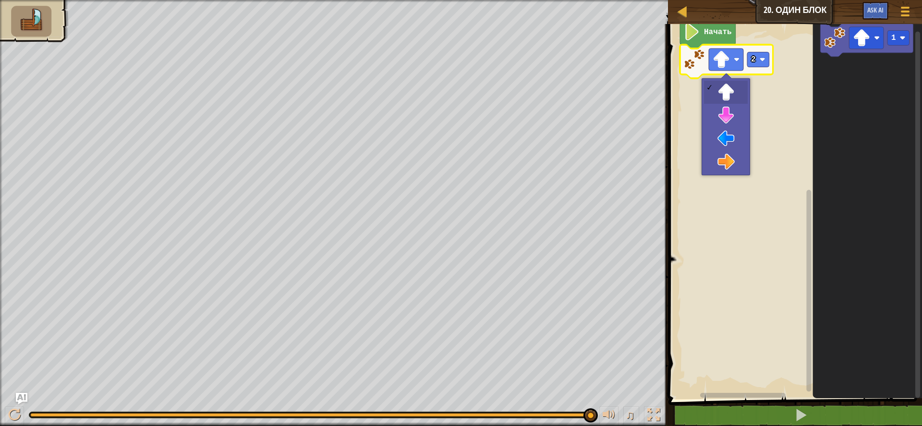
click at [717, 31] on text "Начать" at bounding box center [718, 32] width 28 height 9
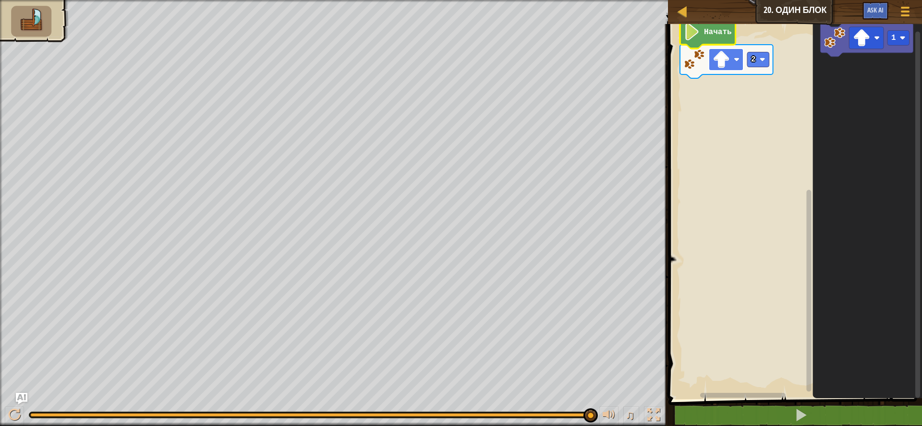
click at [725, 52] on image "Рабочая область Blockly" at bounding box center [721, 59] width 17 height 17
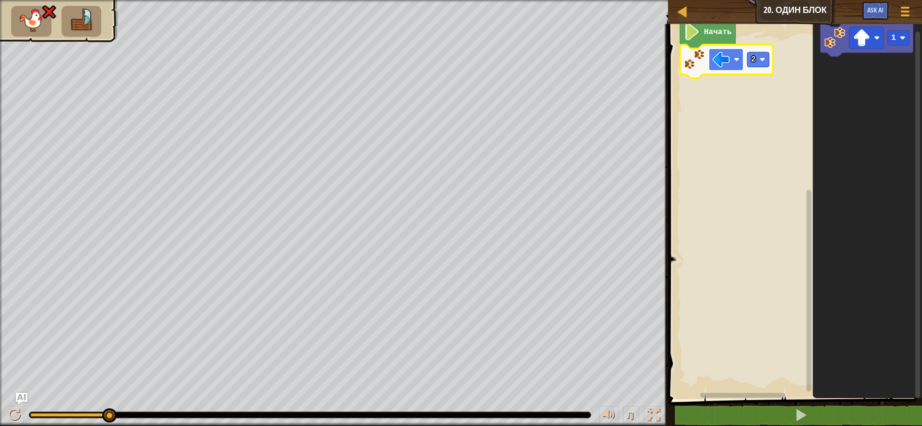
click at [725, 60] on image "Рабочая область Blockly" at bounding box center [721, 59] width 17 height 17
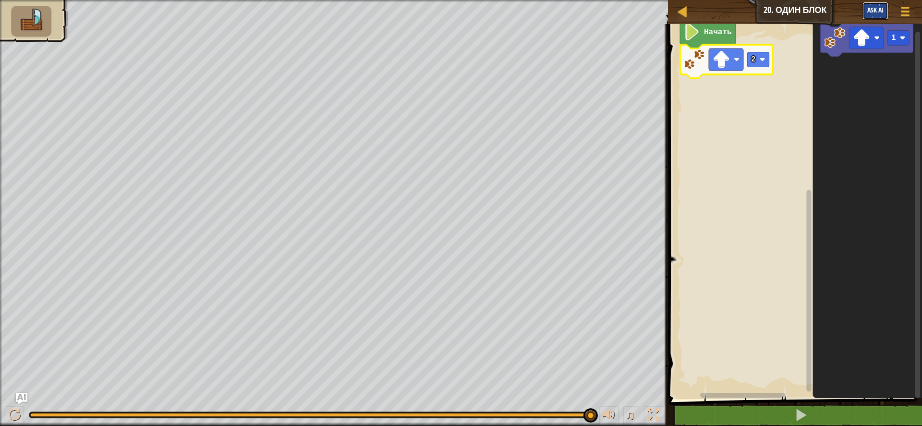
click at [878, 14] on button "Ask AI" at bounding box center [875, 11] width 26 height 18
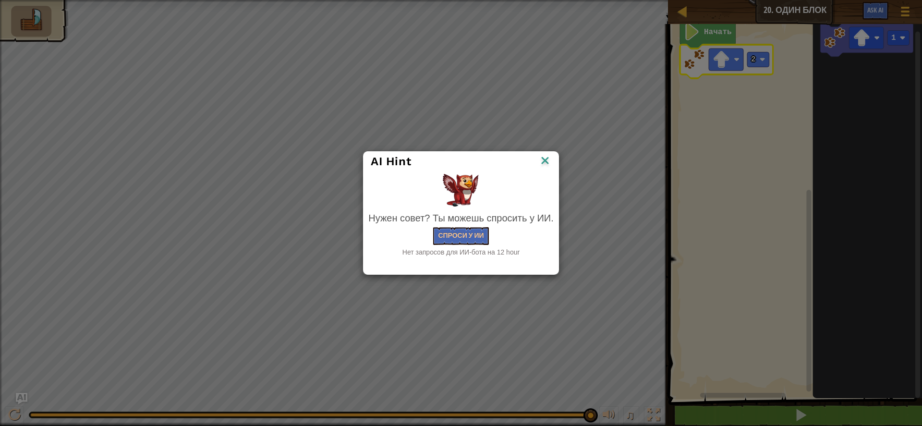
click at [551, 155] on div "AI Hint" at bounding box center [460, 162] width 195 height 20
click at [545, 160] on img at bounding box center [545, 161] width 12 height 14
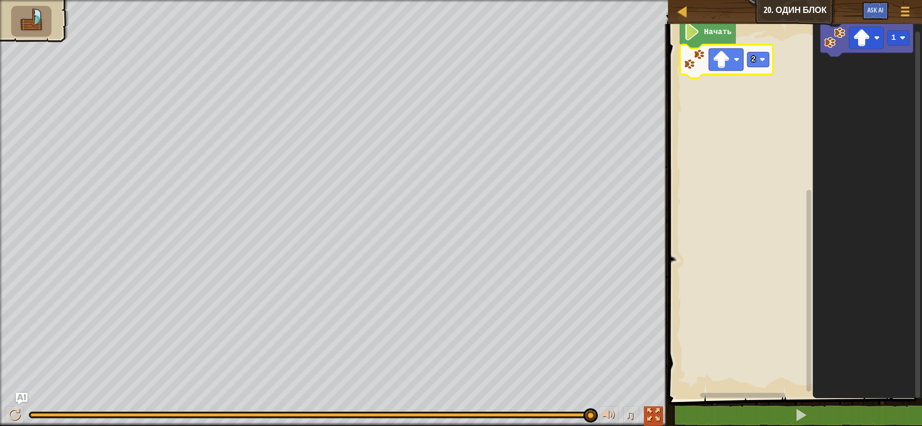
click at [650, 415] on div at bounding box center [653, 415] width 12 height 12
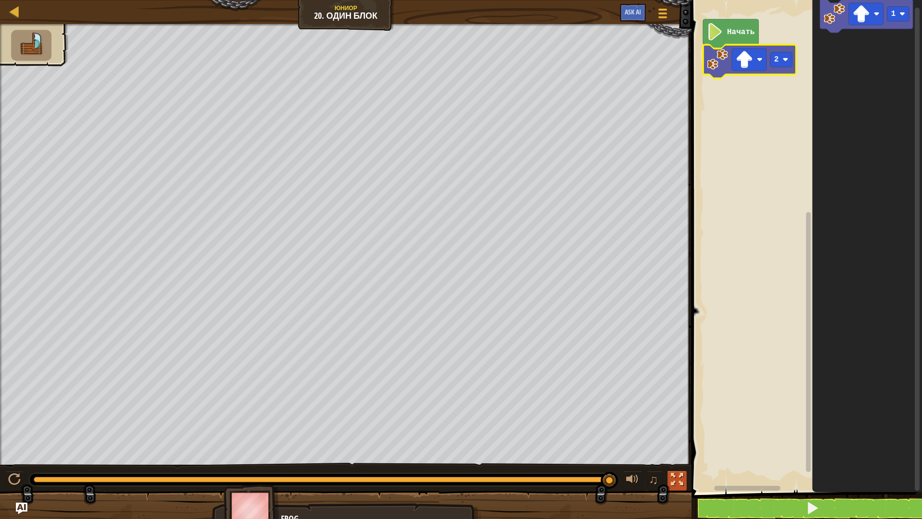
click at [674, 425] on button at bounding box center [676, 481] width 19 height 20
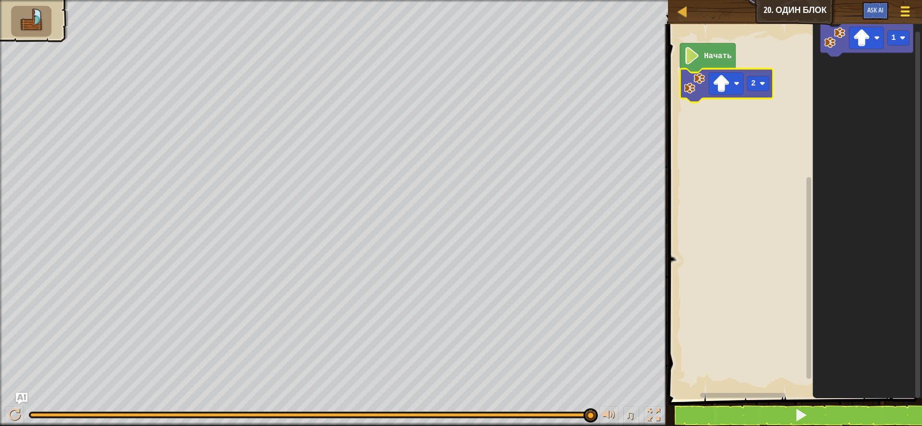
click at [897, 18] on button "Меню игры" at bounding box center [905, 13] width 25 height 24
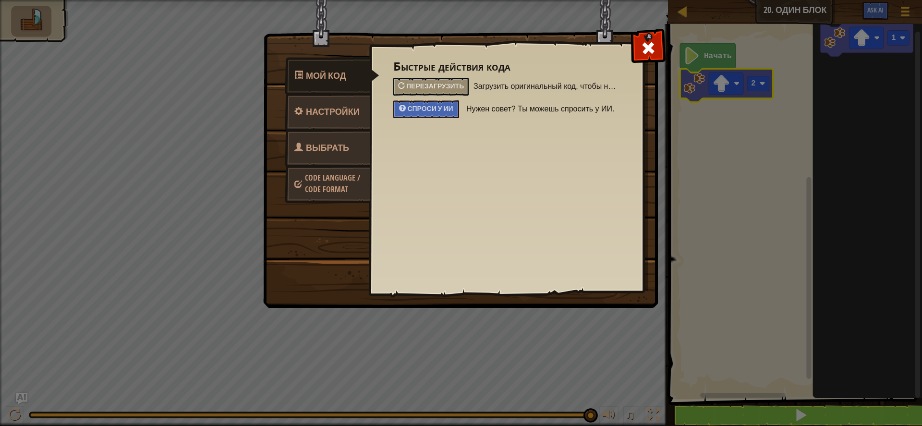
click at [347, 133] on link "Выбрать героя" at bounding box center [327, 159] width 85 height 61
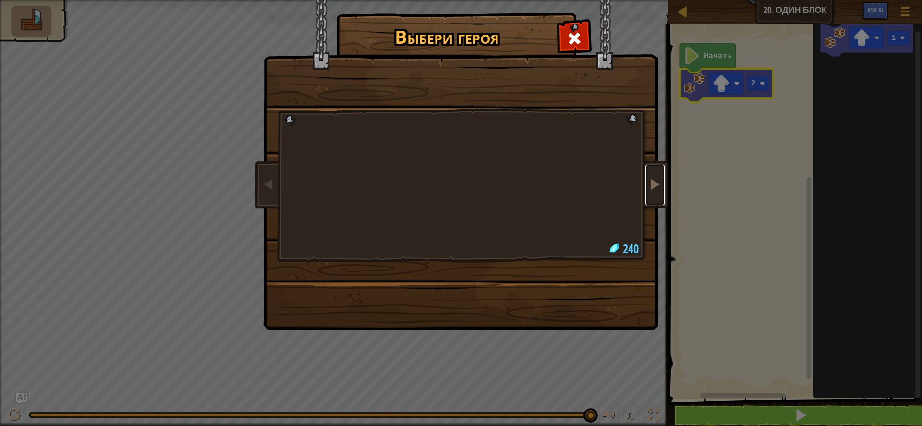
click at [656, 186] on span at bounding box center [655, 184] width 12 height 12
click at [572, 44] on span at bounding box center [574, 38] width 15 height 15
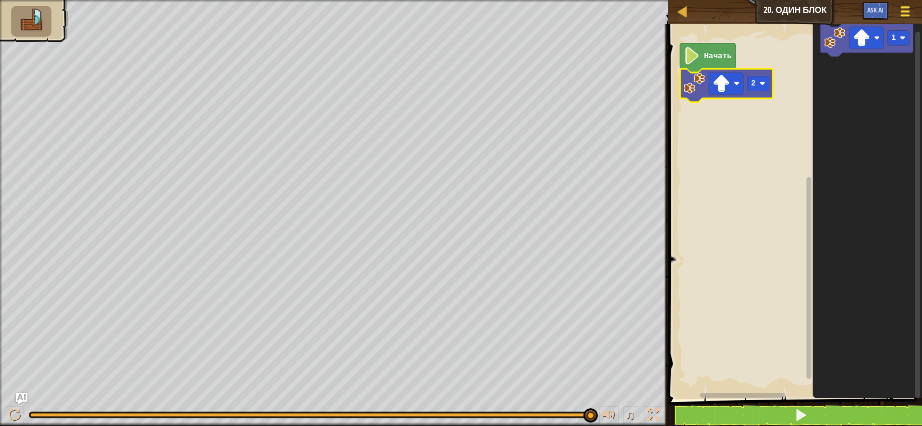
click at [902, 12] on span at bounding box center [905, 12] width 9 height 2
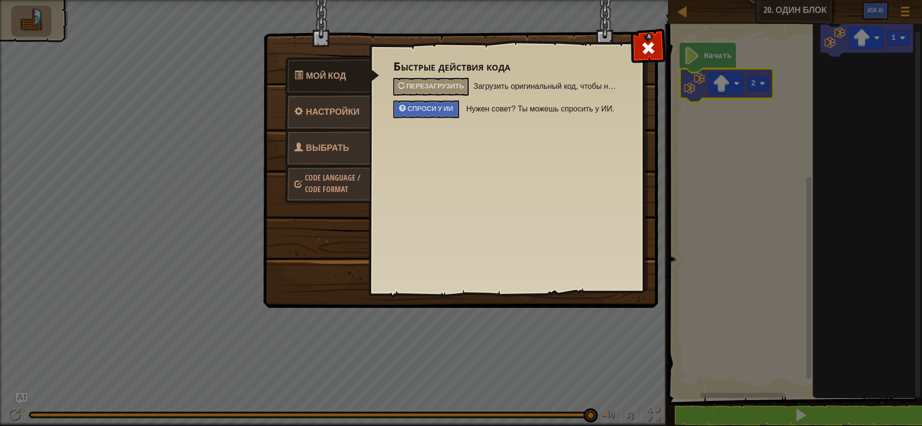
click at [318, 146] on span "Выбрать героя" at bounding box center [321, 160] width 55 height 36
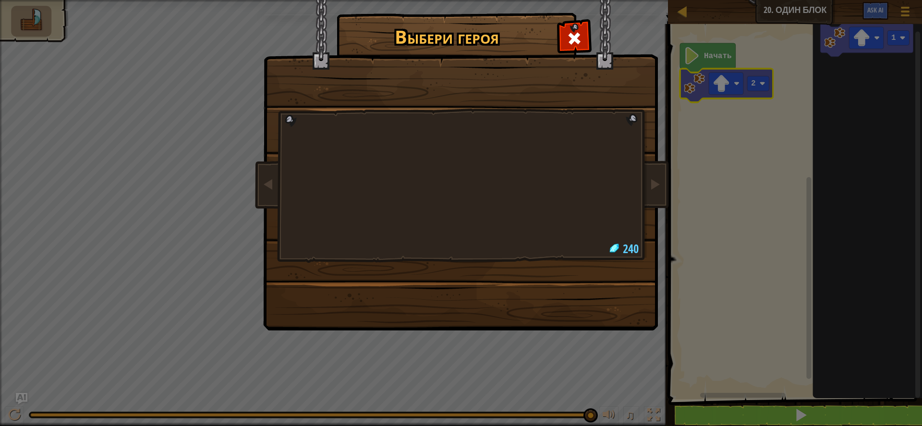
click at [304, 170] on div at bounding box center [461, 151] width 360 height 209
click at [578, 37] on span at bounding box center [574, 38] width 15 height 15
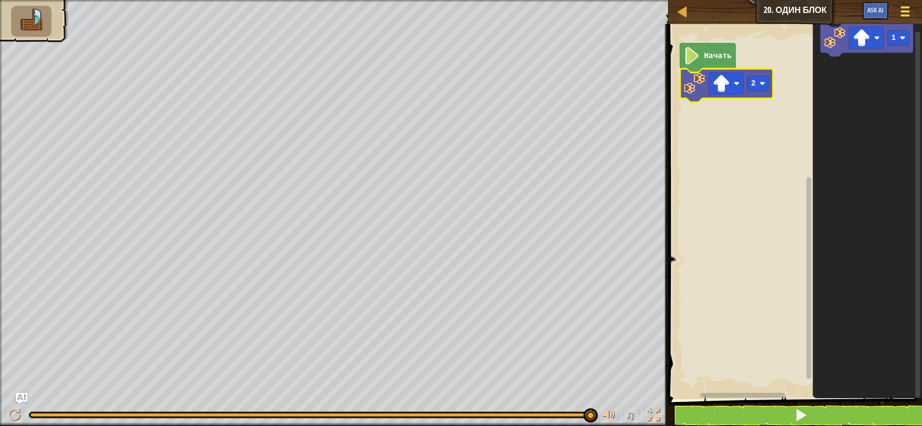
click at [900, 15] on div at bounding box center [904, 11] width 13 height 14
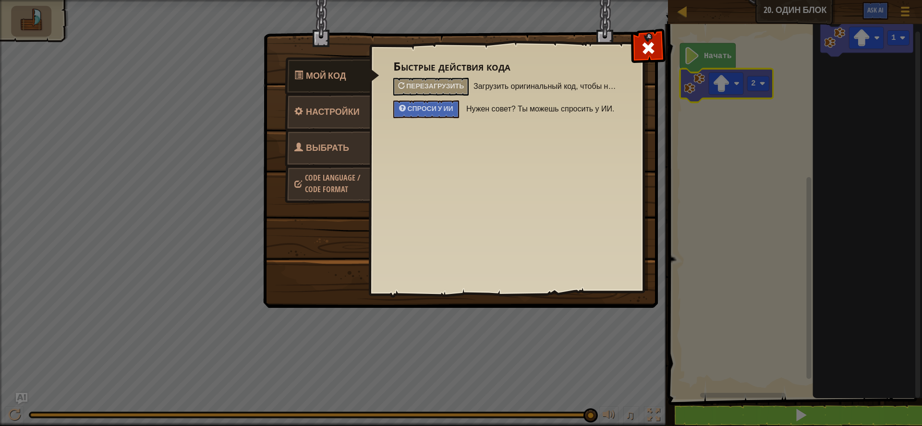
click at [320, 184] on span "Code Language / Code Format" at bounding box center [332, 183] width 55 height 22
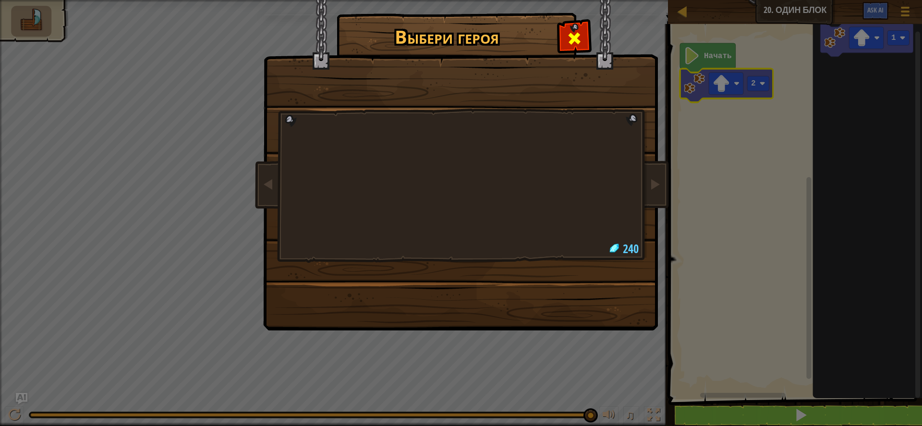
click at [576, 36] on span at bounding box center [574, 38] width 15 height 15
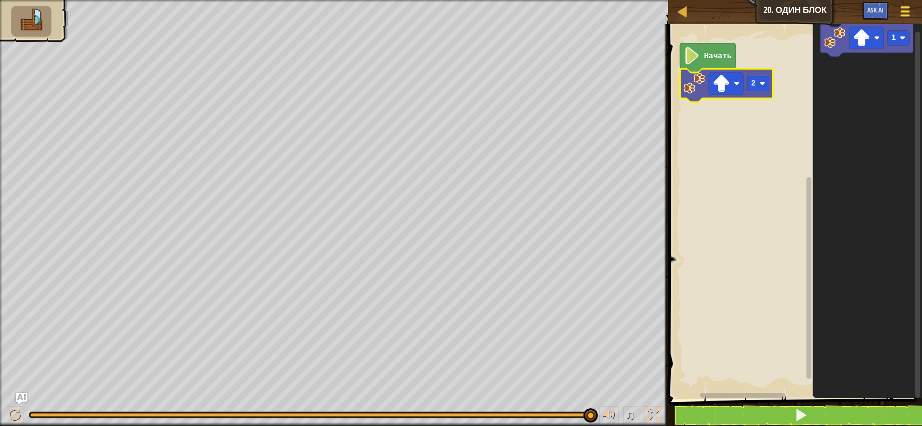
click at [904, 12] on span at bounding box center [905, 12] width 9 height 2
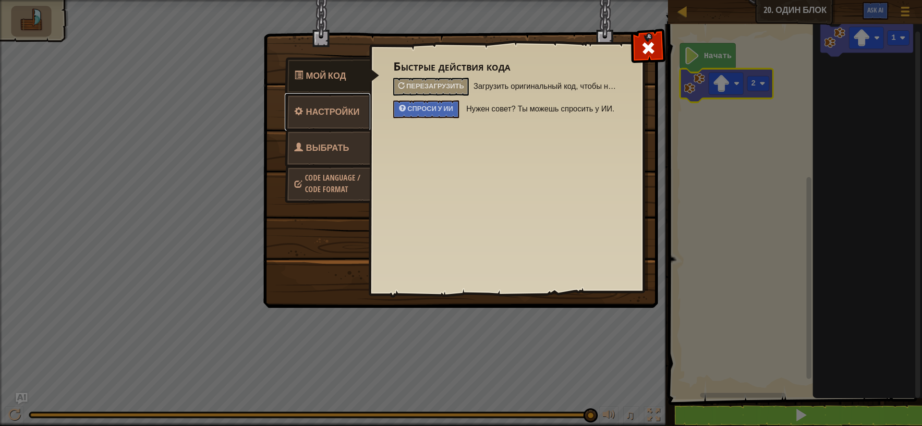
click at [349, 121] on link "Настройки" at bounding box center [327, 111] width 85 height 37
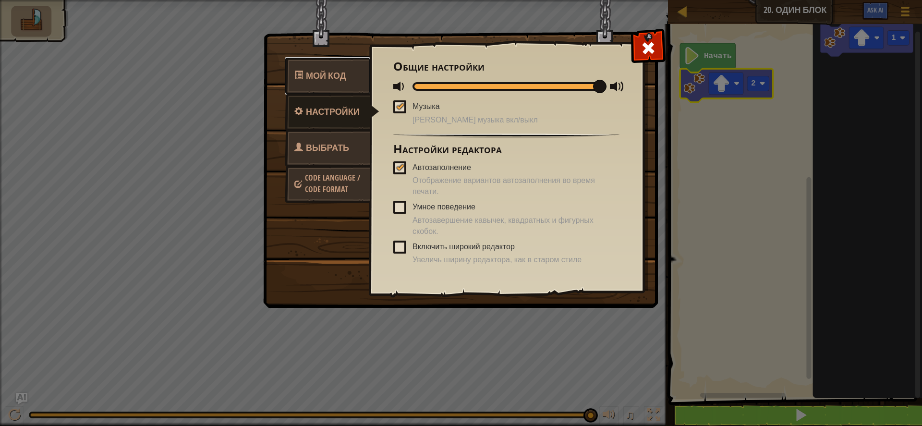
click at [325, 68] on link "Мой код" at bounding box center [327, 75] width 85 height 37
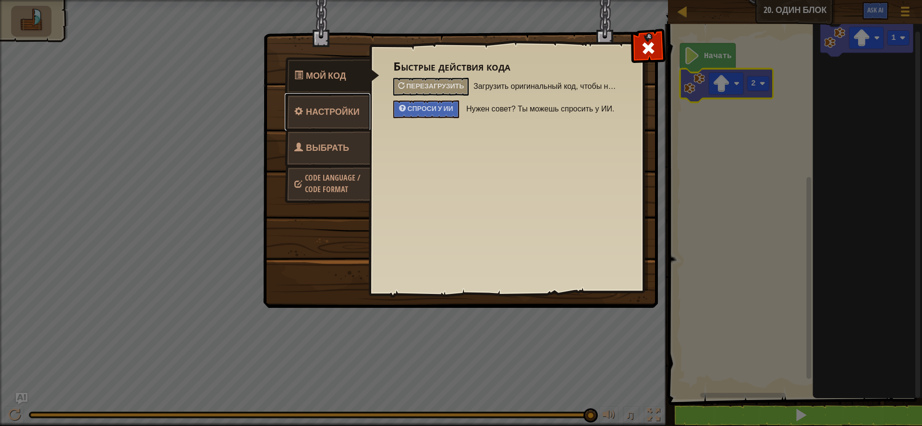
click at [328, 109] on span "Настройки" at bounding box center [333, 112] width 54 height 12
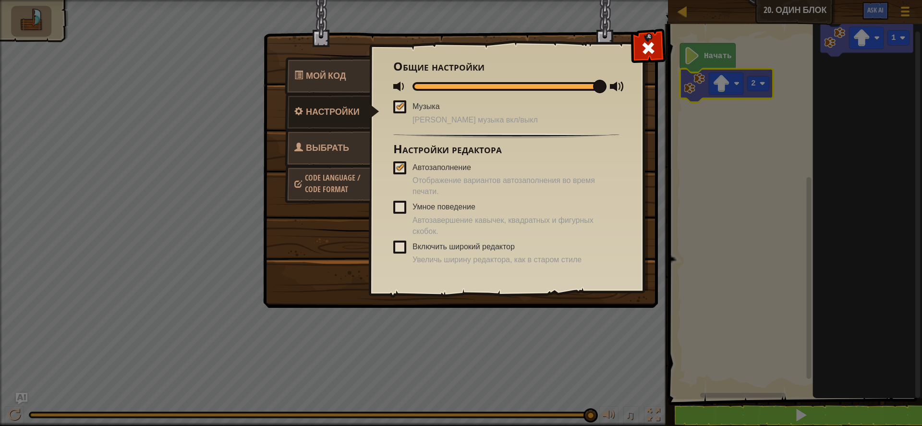
click at [310, 149] on span "Выбрать героя" at bounding box center [321, 160] width 55 height 36
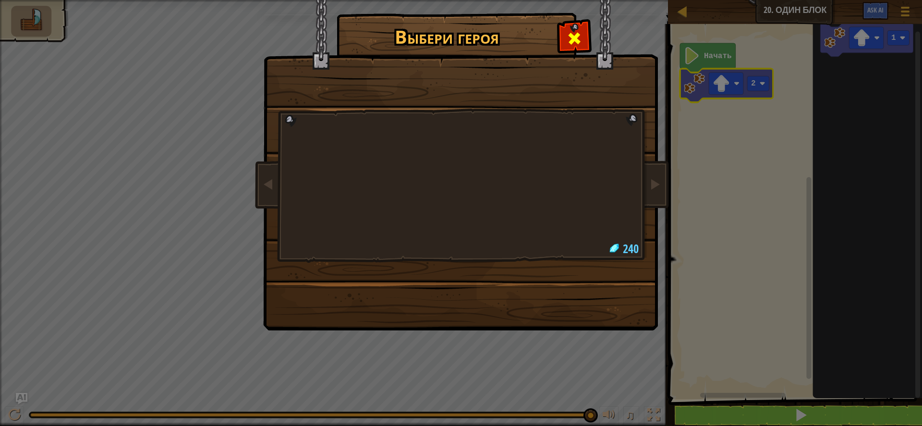
click at [563, 44] on div at bounding box center [574, 37] width 30 height 30
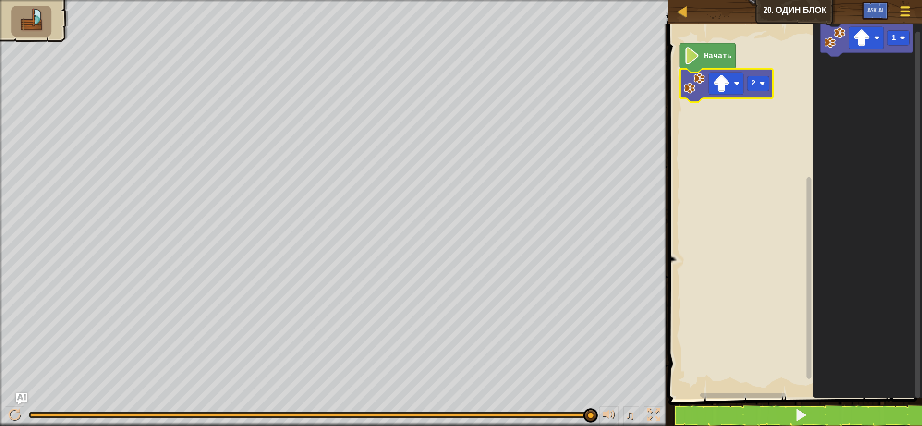
click at [914, 4] on button "Меню игры" at bounding box center [905, 13] width 25 height 24
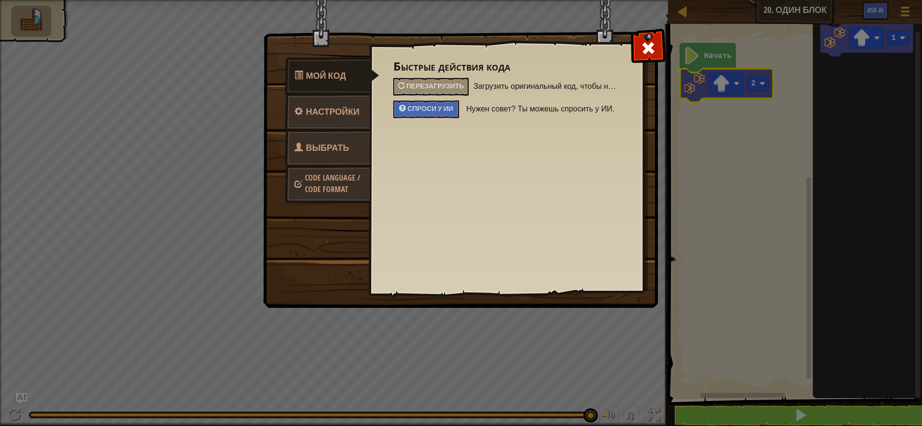
click at [322, 185] on span "Code Language / Code Format" at bounding box center [332, 183] width 55 height 22
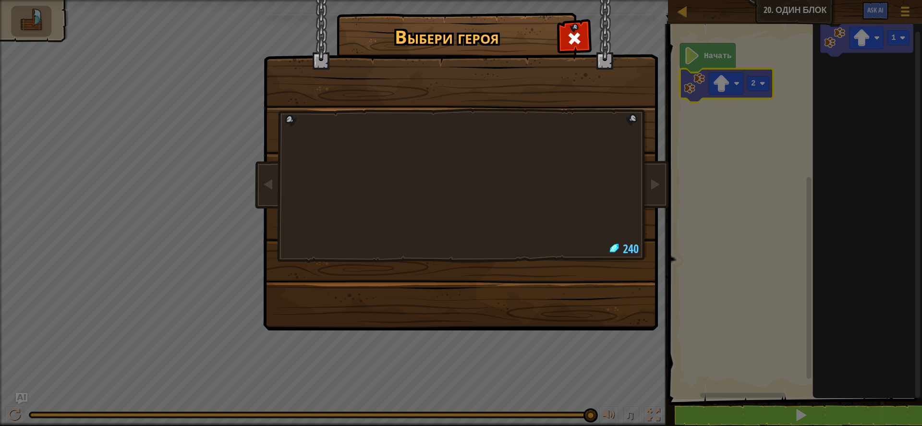
click at [438, 184] on div at bounding box center [461, 151] width 360 height 209
click at [569, 43] on span at bounding box center [574, 38] width 15 height 15
